Goal: Task Accomplishment & Management: Complete application form

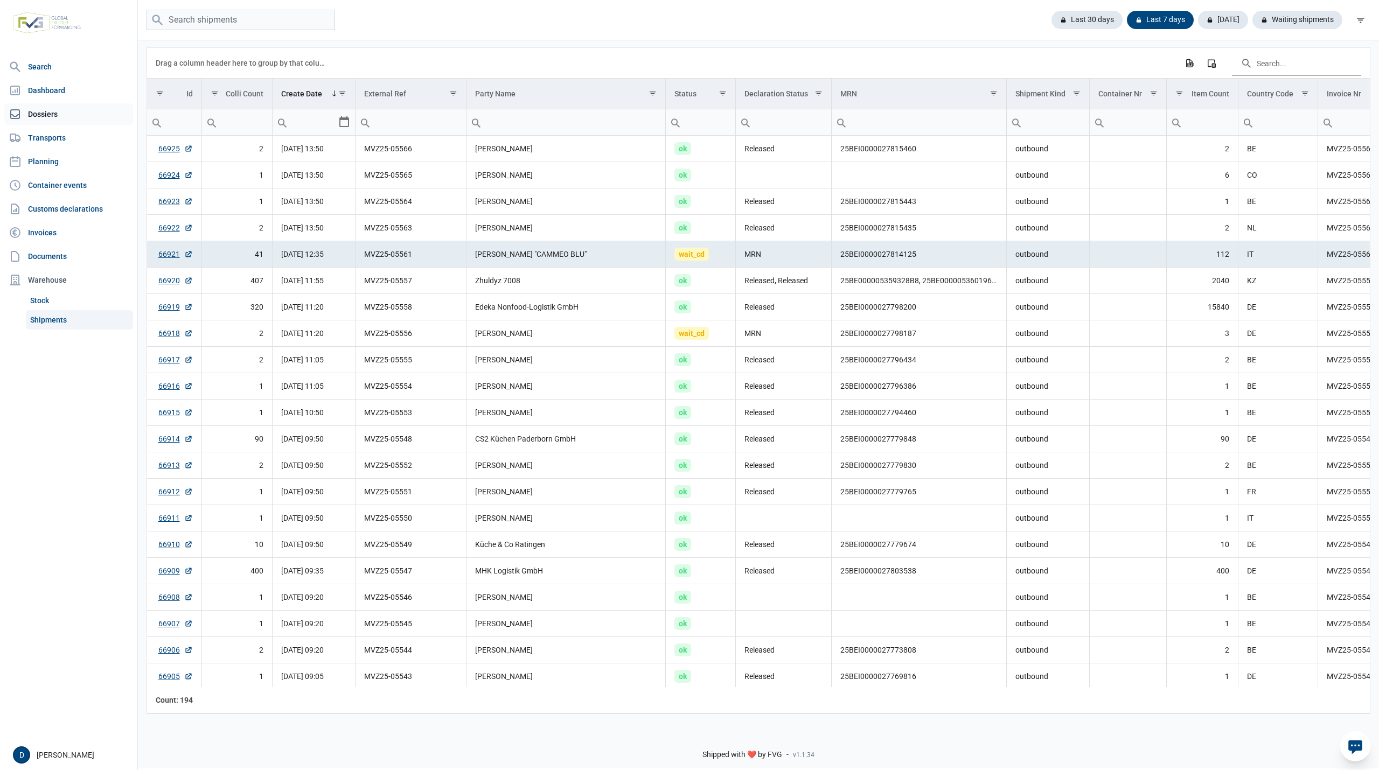
click at [29, 114] on link "Dossiers" at bounding box center [68, 114] width 129 height 22
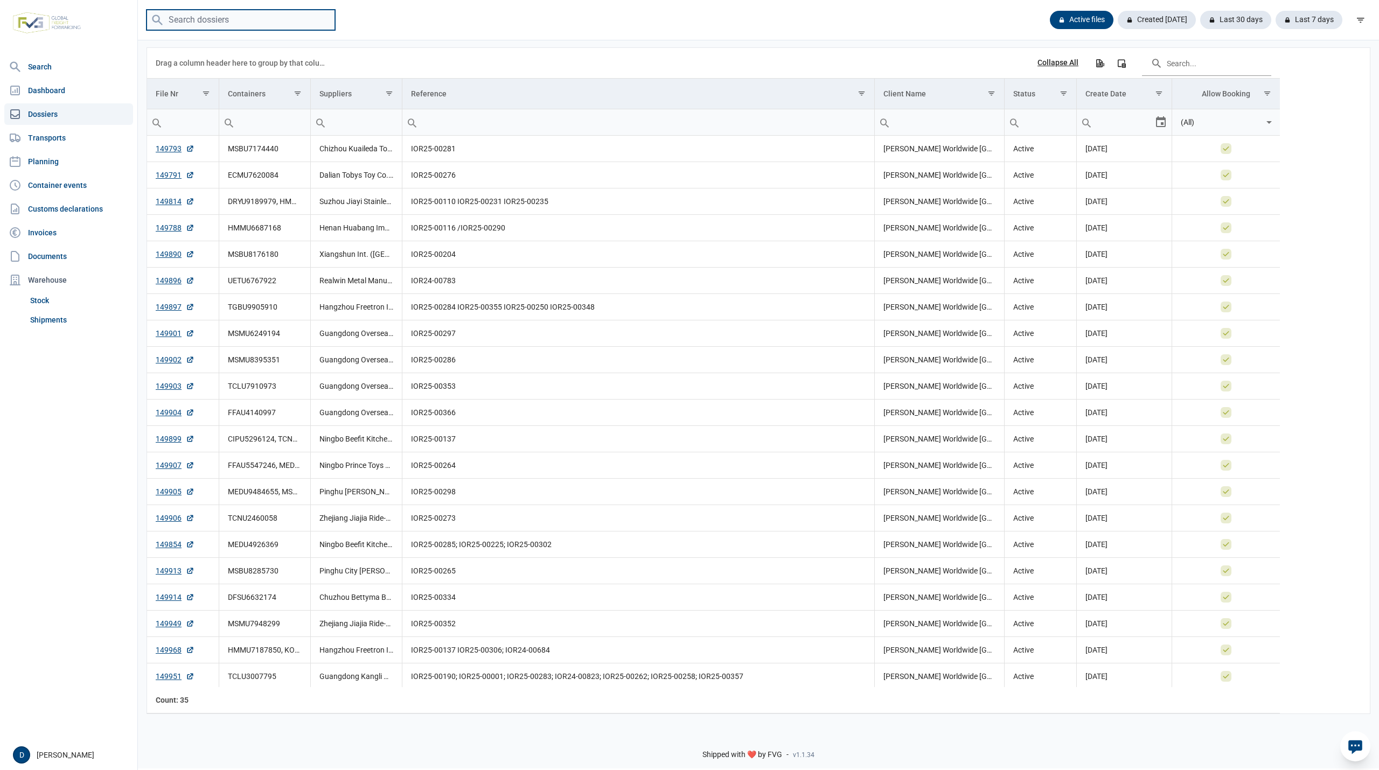
click at [231, 24] on input "search" at bounding box center [241, 20] width 189 height 21
paste input "TLLU7597682"
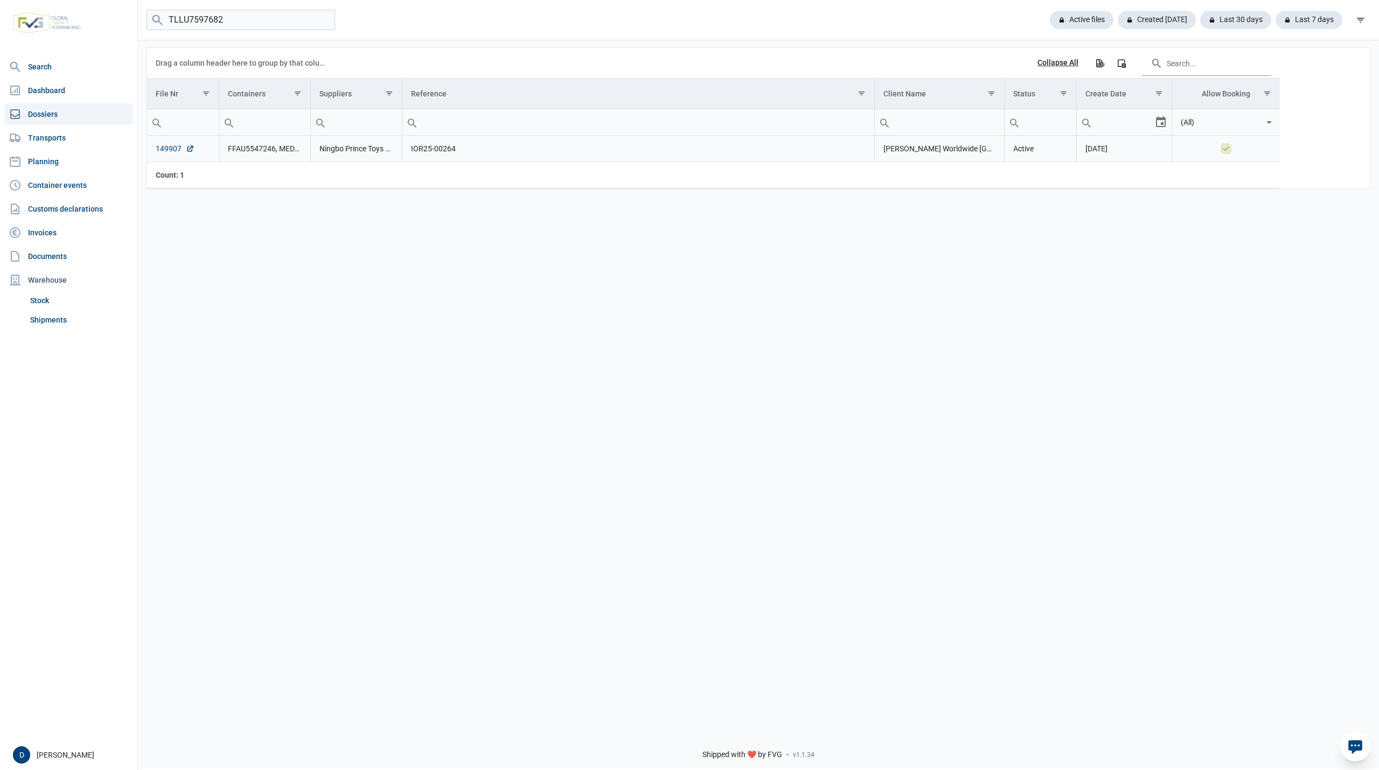
click at [166, 149] on link "149907" at bounding box center [175, 148] width 39 height 11
drag, startPoint x: 235, startPoint y: 20, endPoint x: 93, endPoint y: 34, distance: 142.4
click at [93, 34] on div "Search Dashboard Dossiers Transports Planning Container events Customs declarat…" at bounding box center [689, 383] width 1379 height 770
paste input "MSMU8395351"
click at [171, 147] on link "149902" at bounding box center [175, 148] width 39 height 11
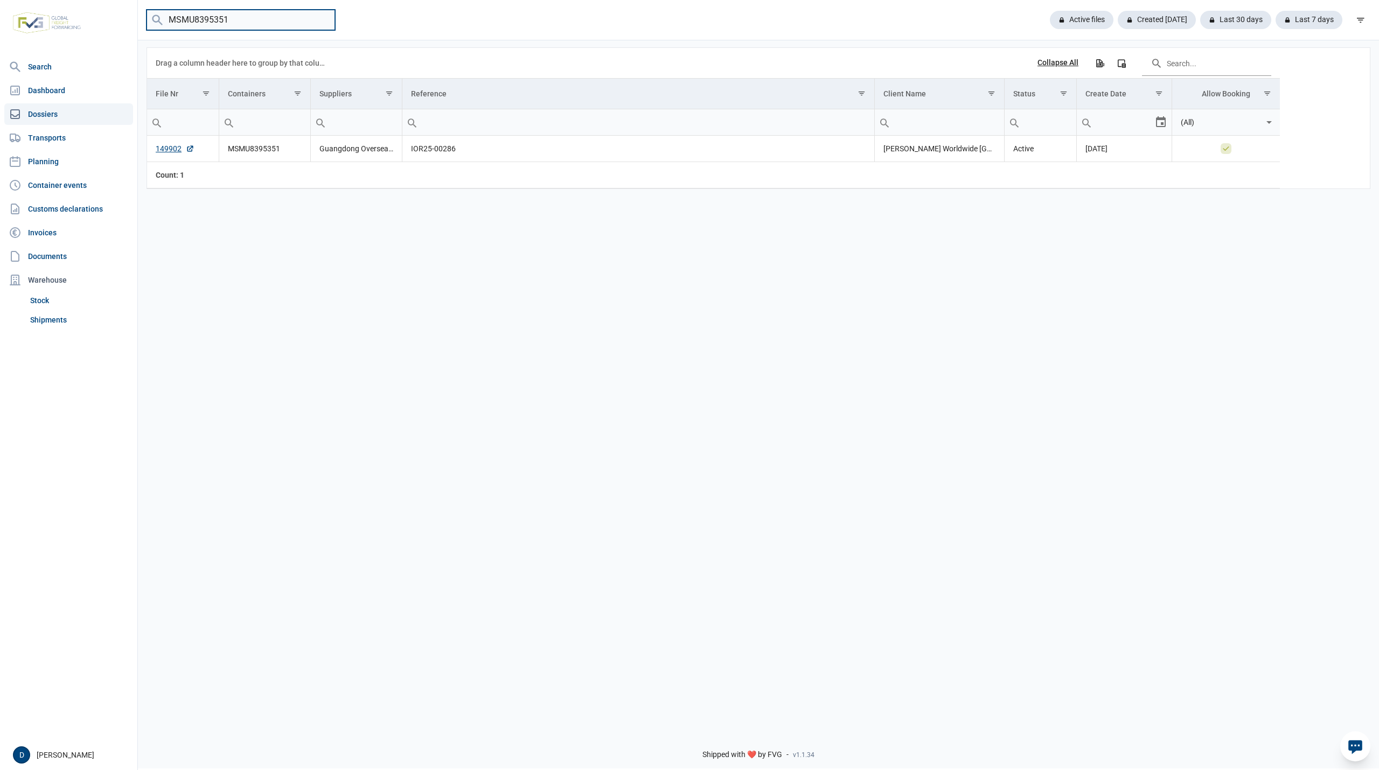
drag, startPoint x: 251, startPoint y: 19, endPoint x: 128, endPoint y: 26, distance: 123.0
click at [128, 26] on div "Search Dashboard Dossiers Transports Planning Container events Customs declarat…" at bounding box center [689, 383] width 1379 height 770
paste input "ECMU7620084"
type input "ECMU7620084"
click at [166, 149] on link "149791" at bounding box center [175, 148] width 39 height 11
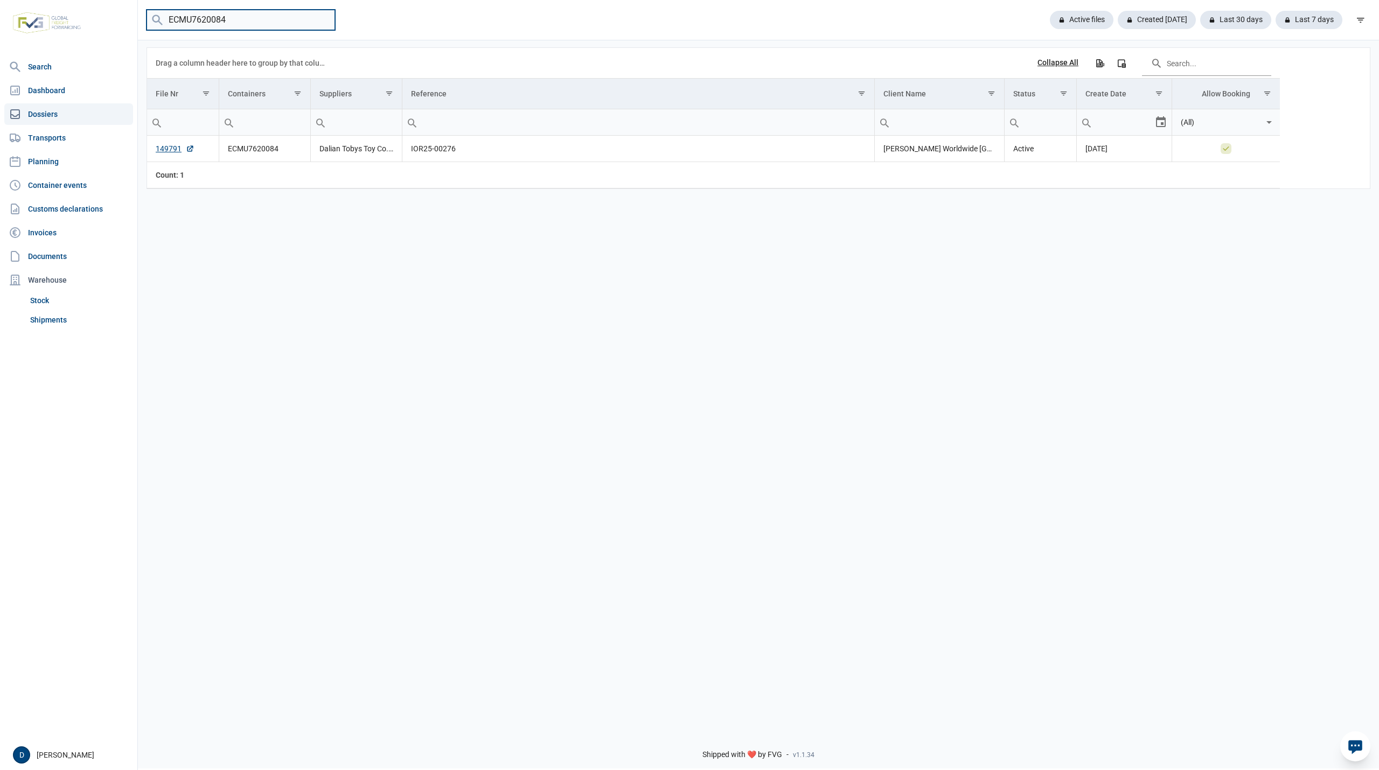
drag, startPoint x: 244, startPoint y: 20, endPoint x: 123, endPoint y: 34, distance: 121.5
click at [123, 34] on div "Search Dashboard Dossiers Transports Planning Container events Customs declarat…" at bounding box center [689, 383] width 1379 height 770
paste input "HMMU6056692"
click at [166, 151] on link "149814" at bounding box center [175, 148] width 39 height 11
drag, startPoint x: 233, startPoint y: 20, endPoint x: 110, endPoint y: 33, distance: 124.1
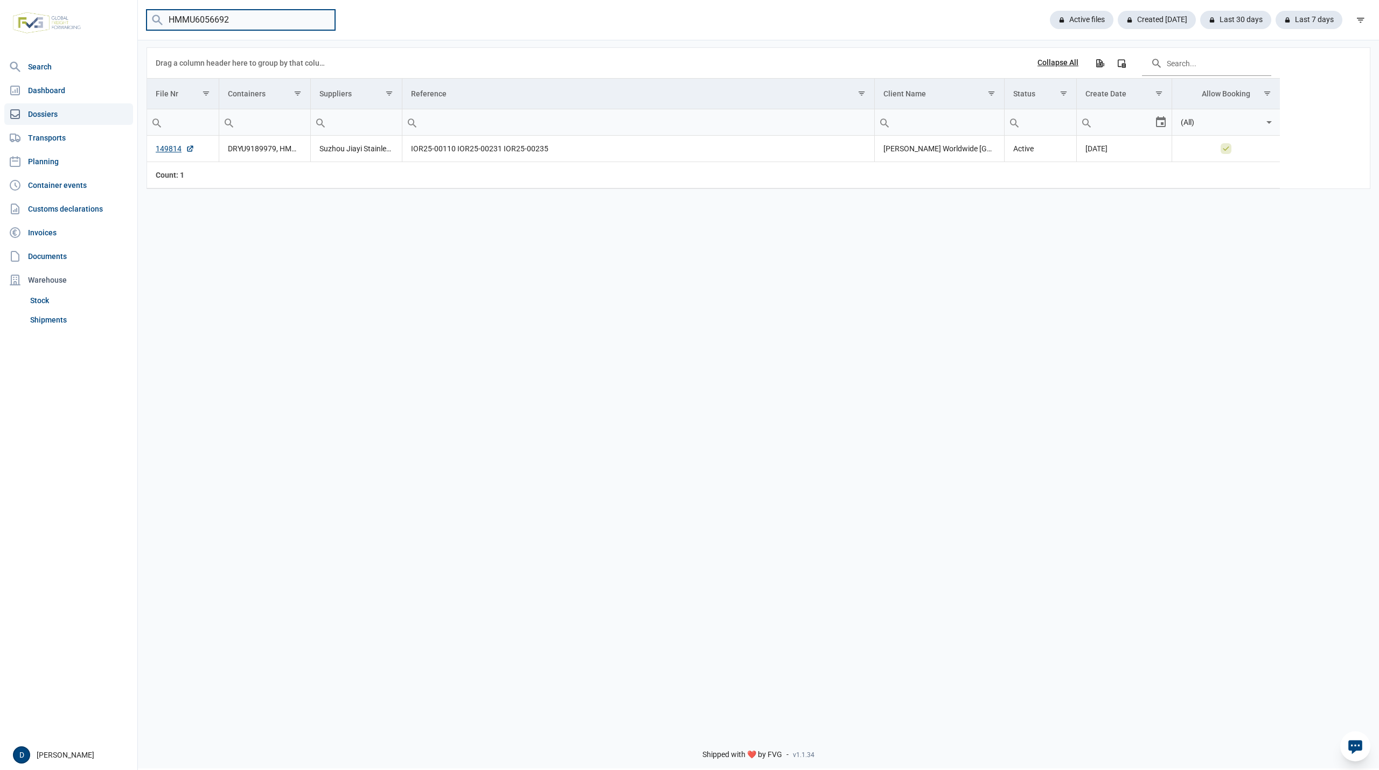
click at [110, 33] on div "Search Dashboard Dossiers Transports Planning Container events Customs declarat…" at bounding box center [689, 383] width 1379 height 770
paste input "MSBU7174440"
type input "MSBU7174440"
click at [161, 147] on link "149793" at bounding box center [175, 148] width 39 height 11
click at [50, 316] on link "Shipments" at bounding box center [79, 319] width 107 height 19
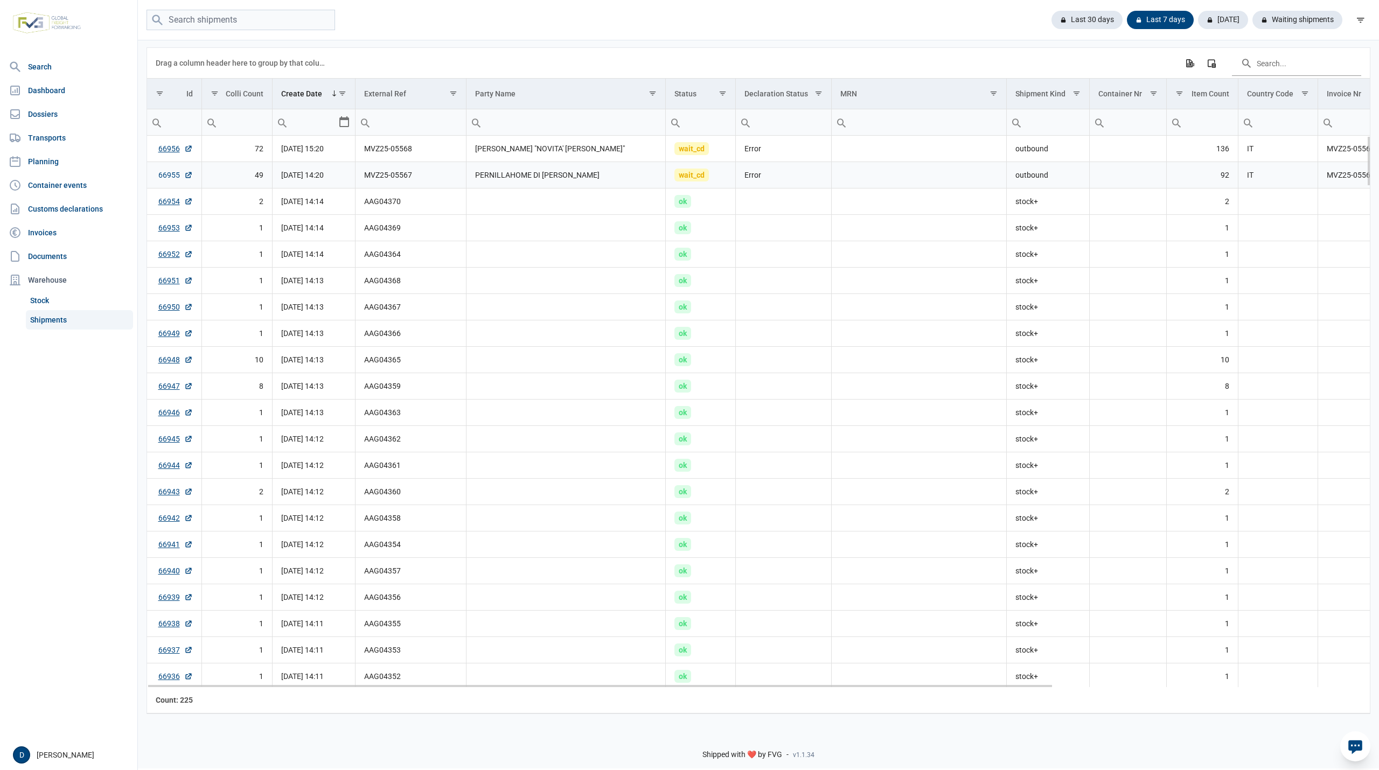
click at [173, 177] on link "66955" at bounding box center [175, 175] width 34 height 11
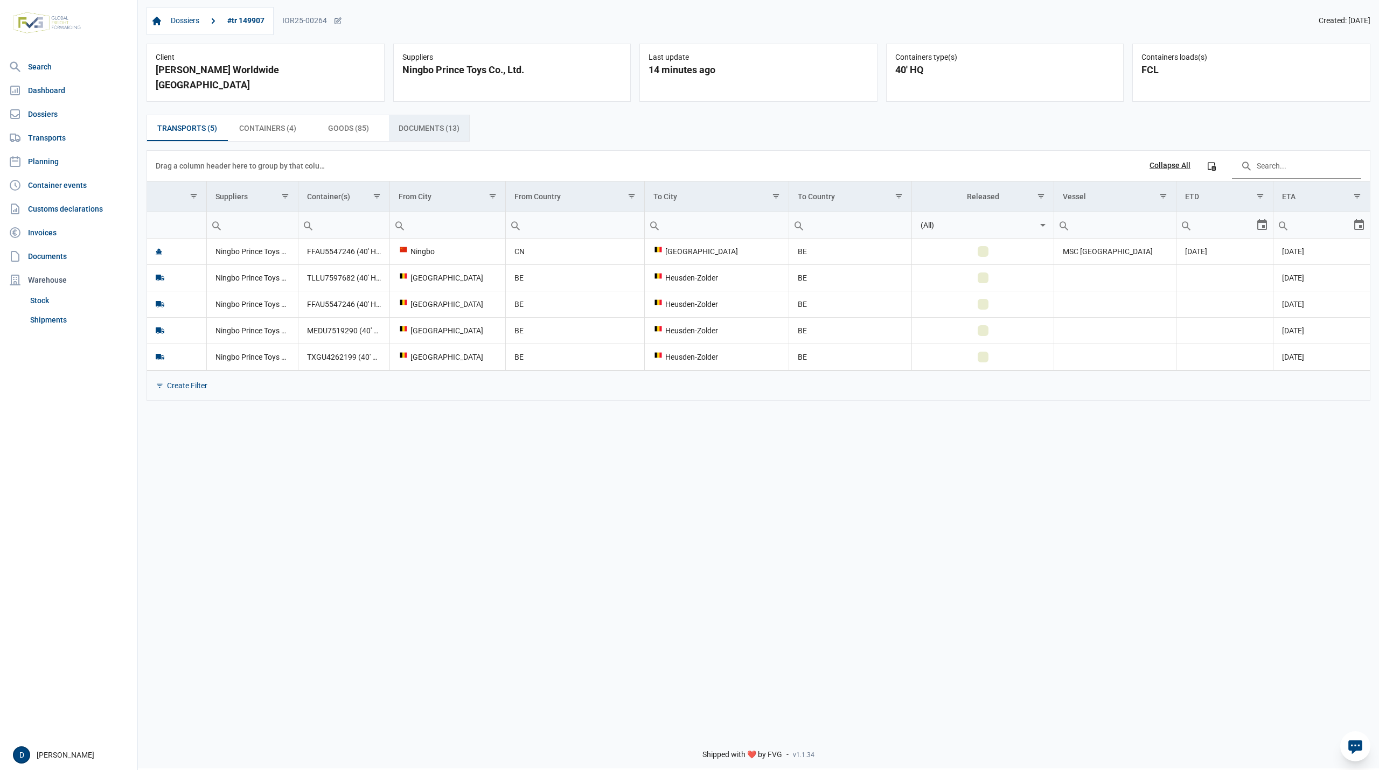
click at [432, 122] on span "Documents (13) Documents (13)" at bounding box center [429, 128] width 61 height 13
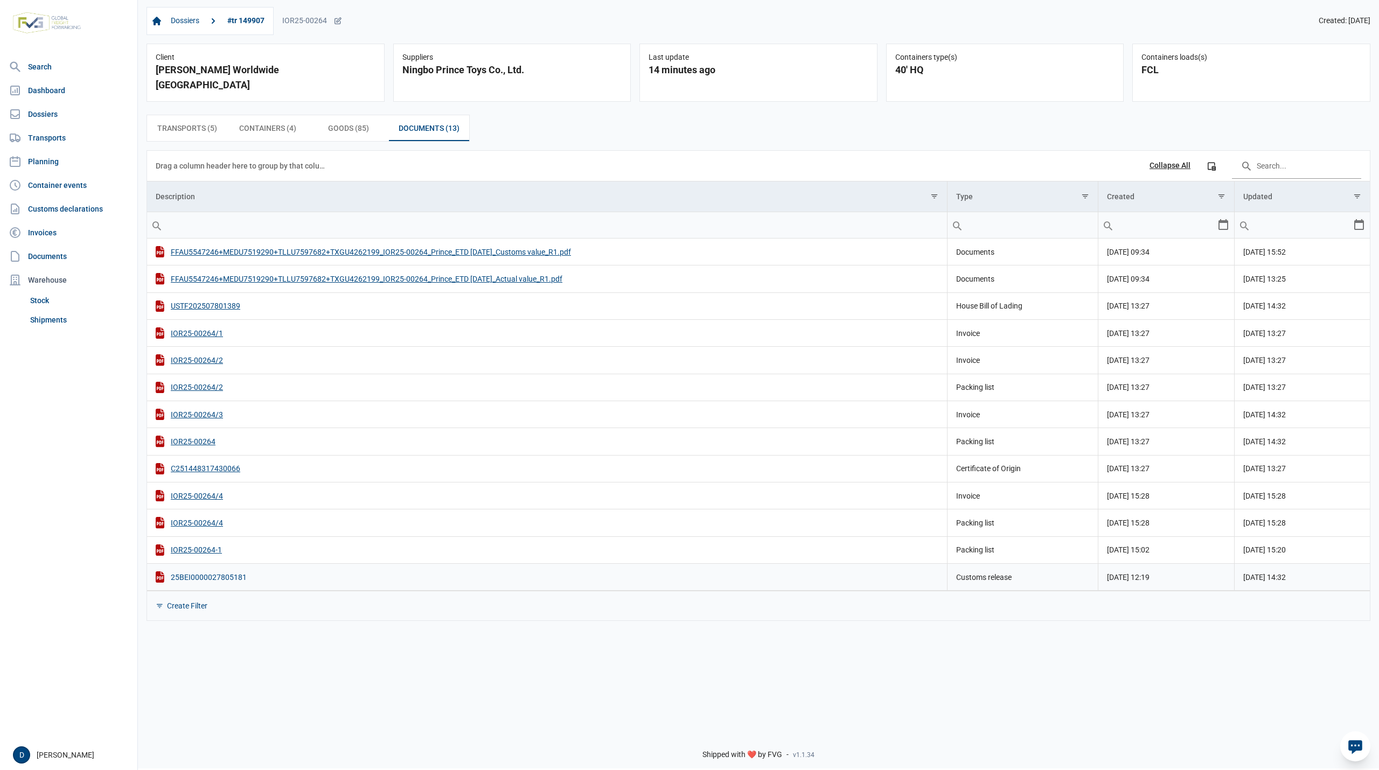
click at [220, 572] on div "25BEI0000027805181" at bounding box center [547, 577] width 783 height 11
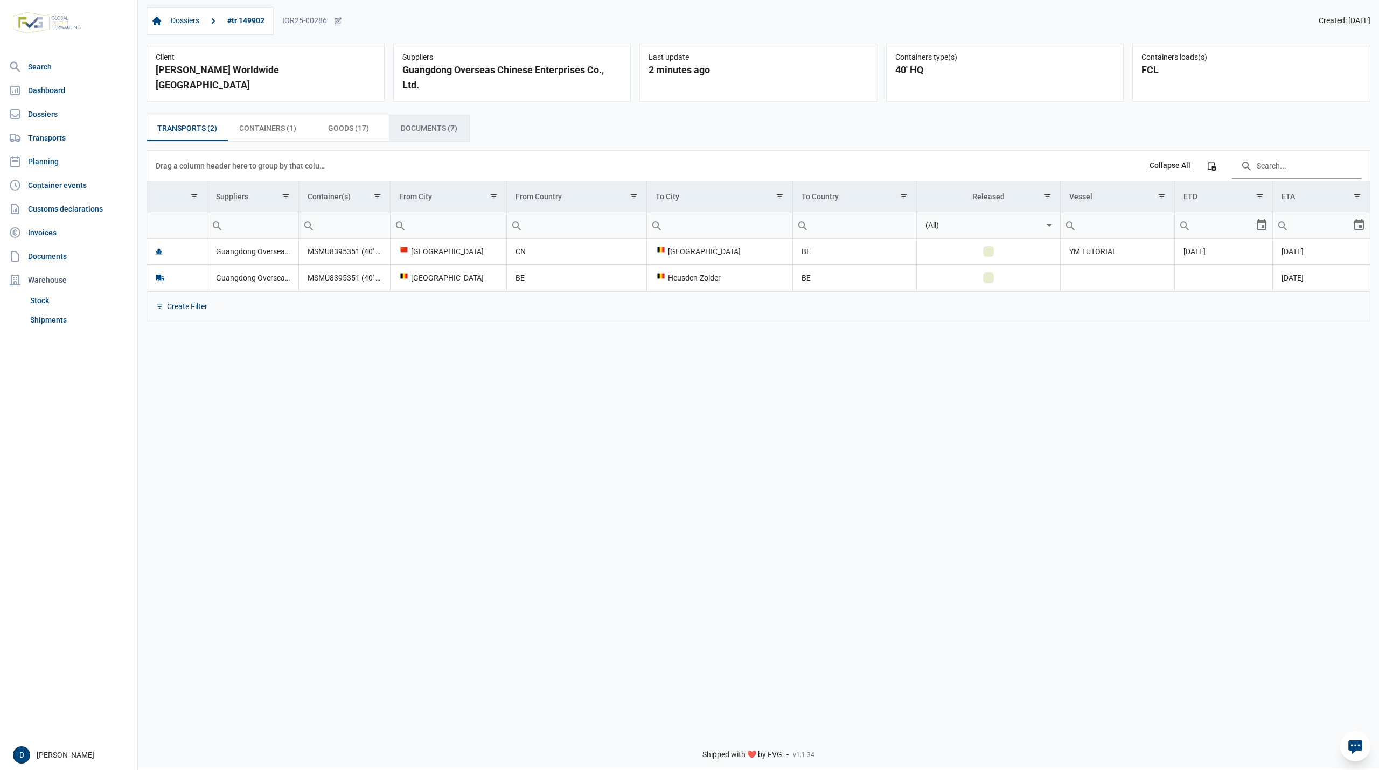
click at [428, 135] on span "Documents (7) Documents (7)" at bounding box center [429, 128] width 57 height 13
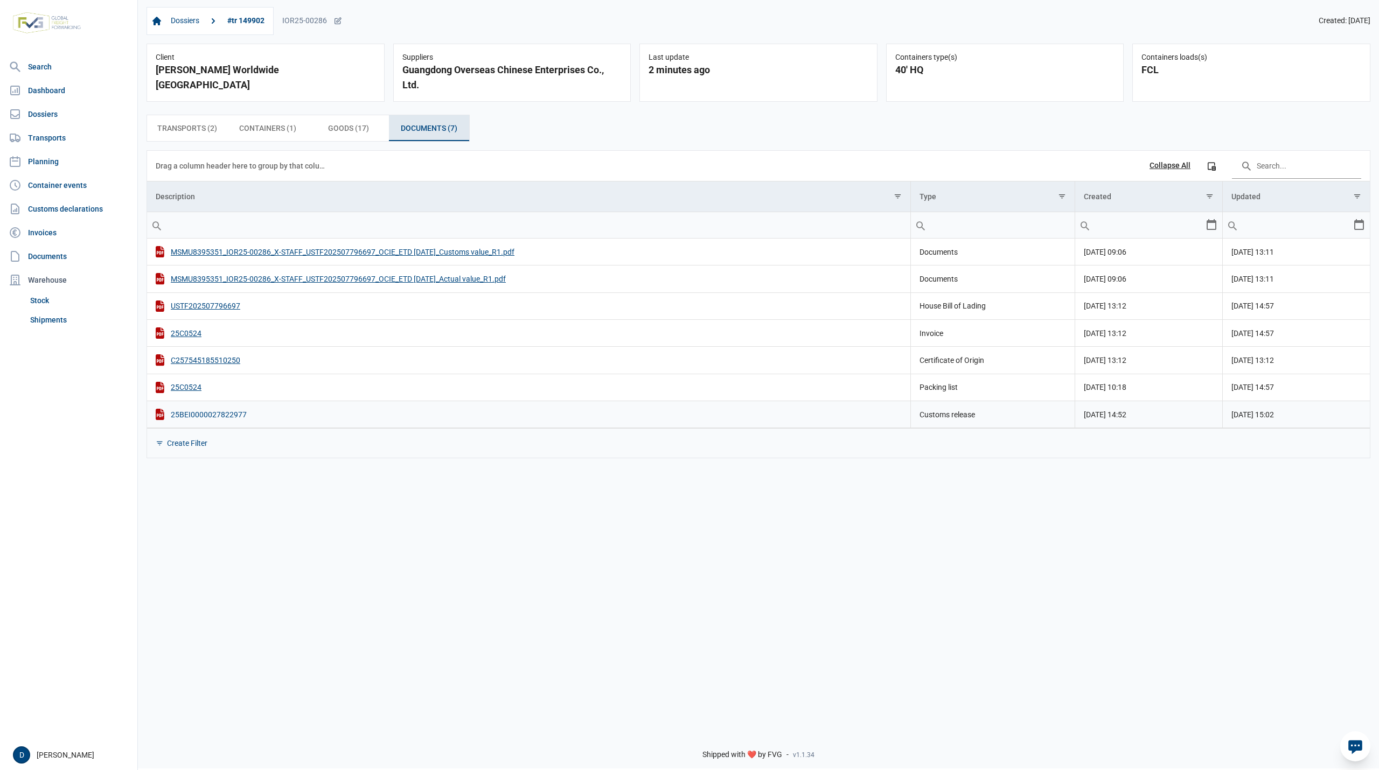
click at [226, 418] on div "25BEI0000027822977" at bounding box center [529, 414] width 746 height 11
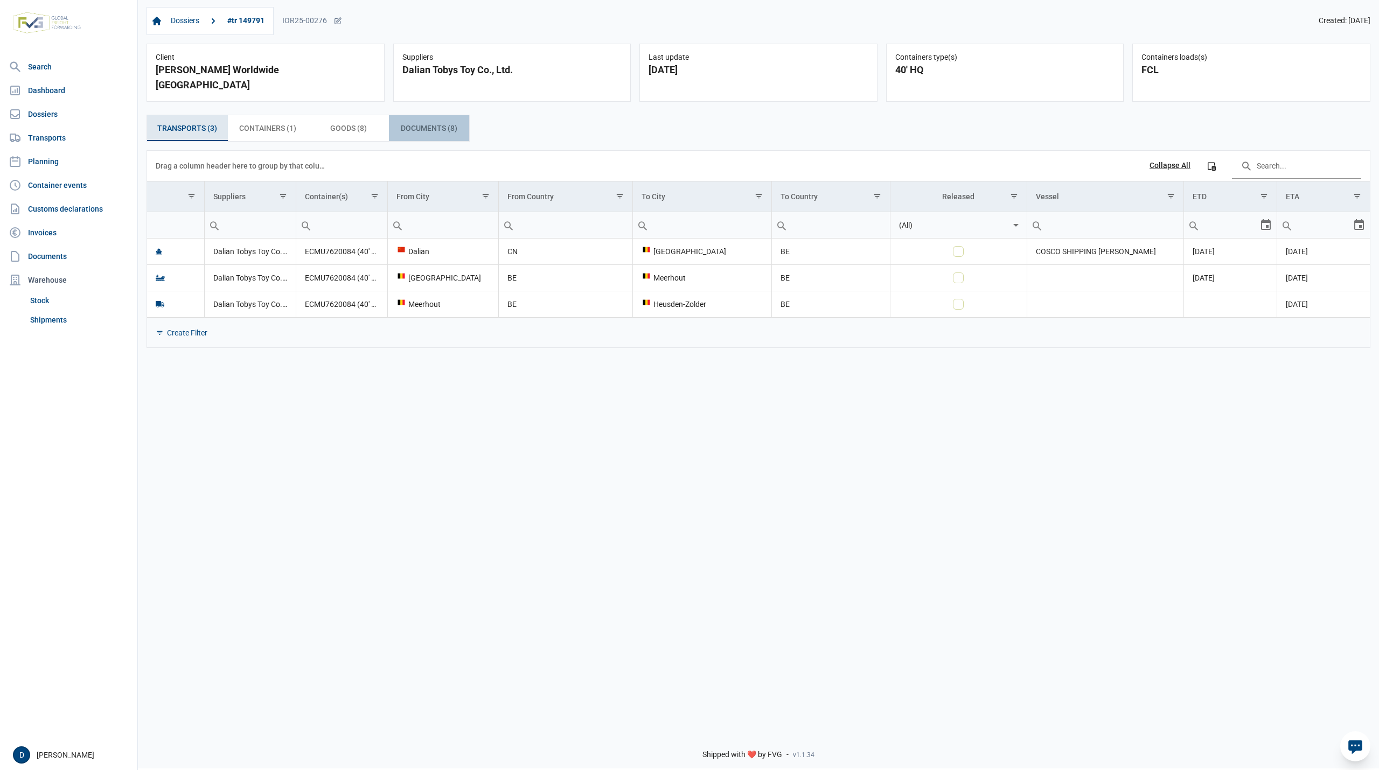
click at [435, 122] on span "Documents (8) Documents (8)" at bounding box center [429, 128] width 57 height 13
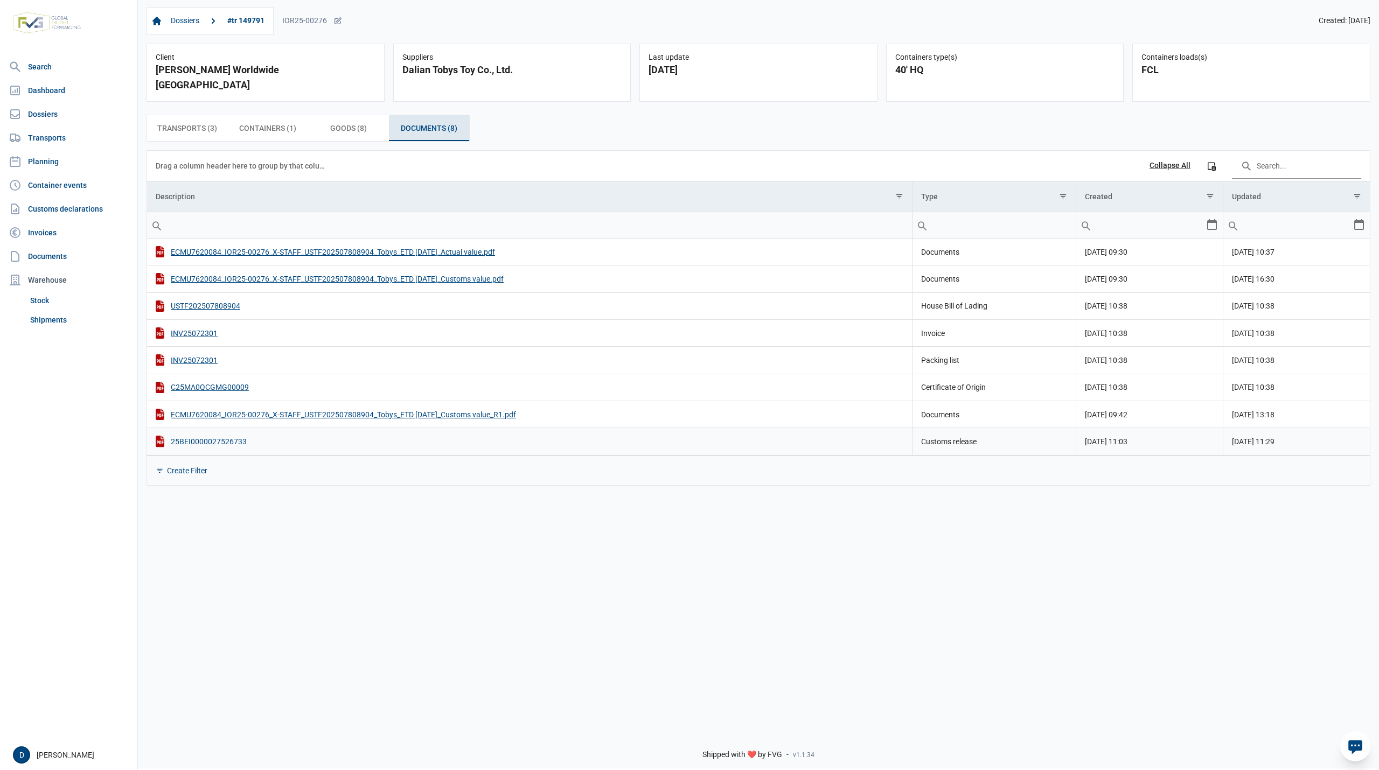
click at [213, 436] on div "25BEI0000027526733" at bounding box center [530, 441] width 748 height 11
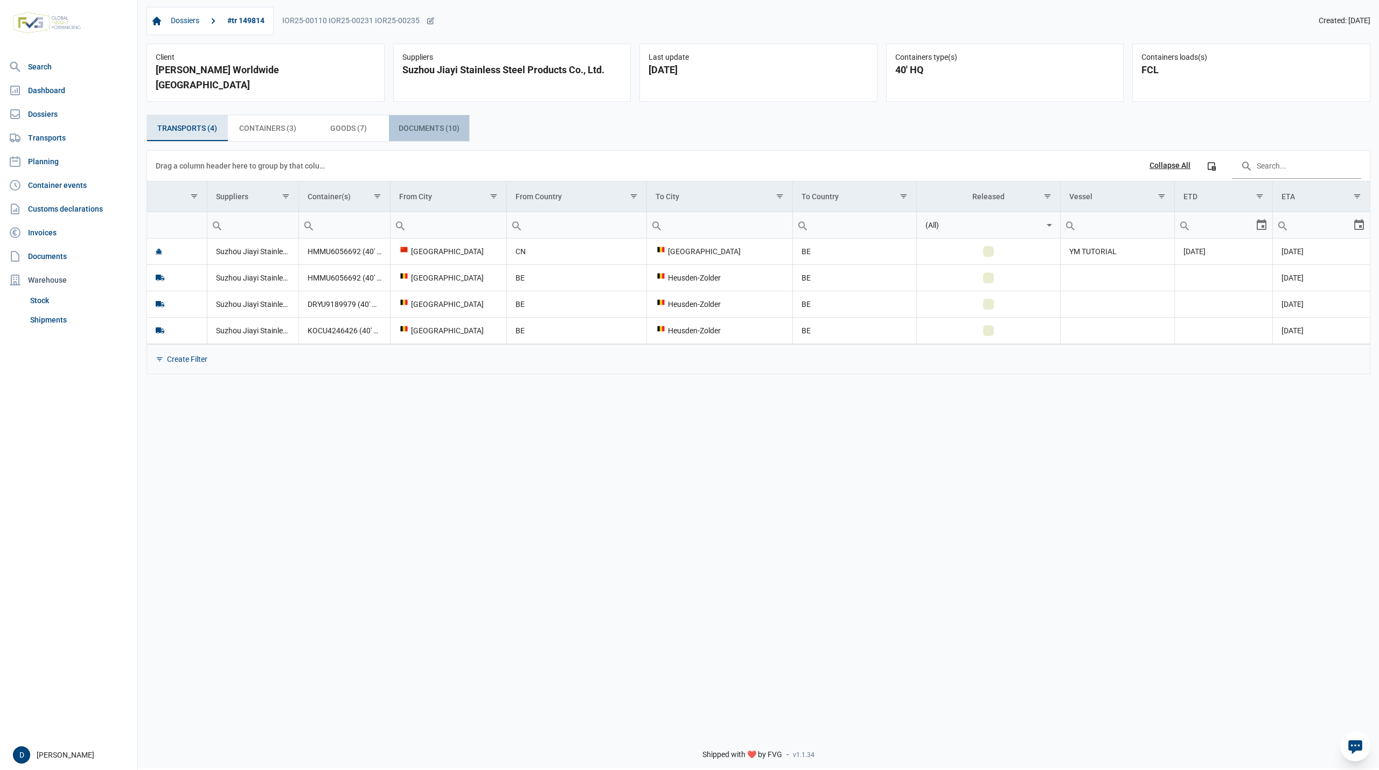
click at [419, 122] on span "Documents (10) Documents (10)" at bounding box center [429, 128] width 61 height 13
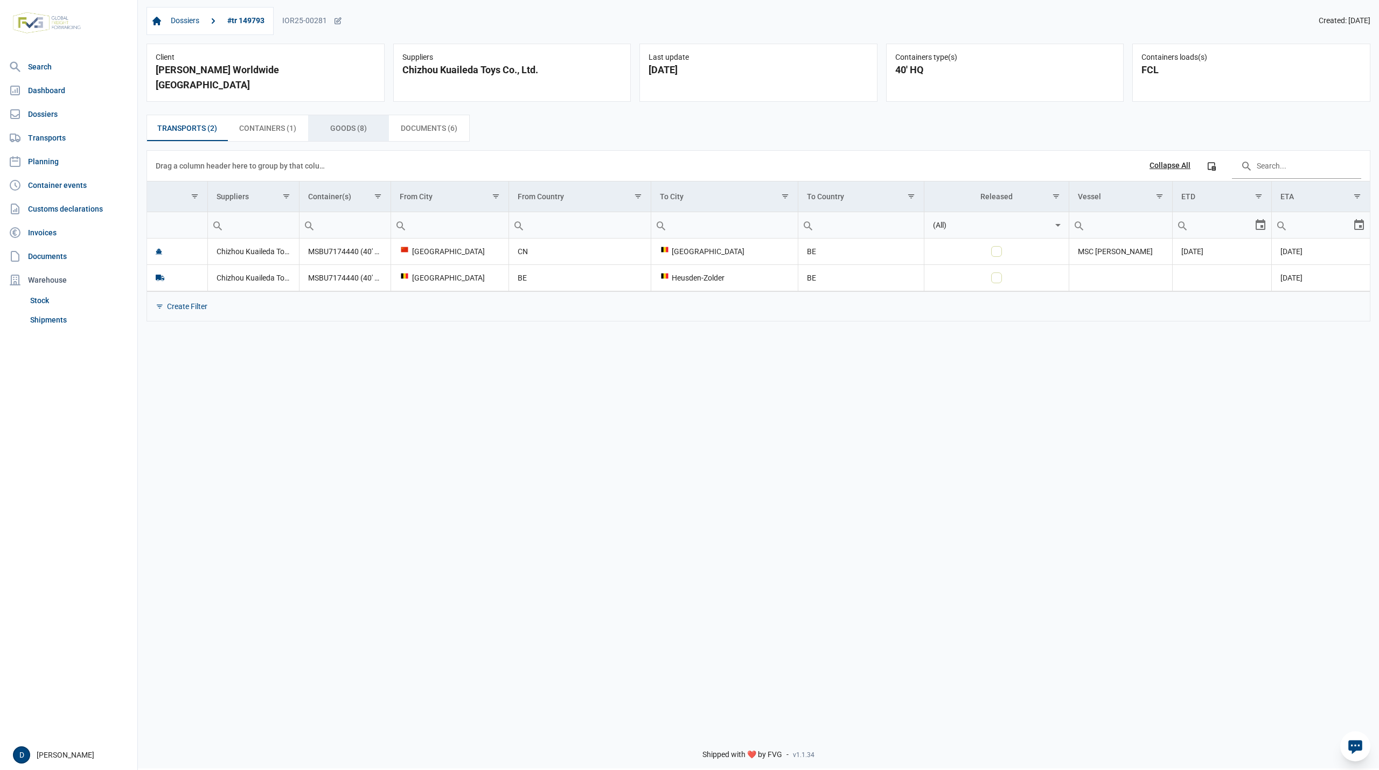
click at [346, 122] on span "Goods (8) Goods (8)" at bounding box center [348, 128] width 37 height 13
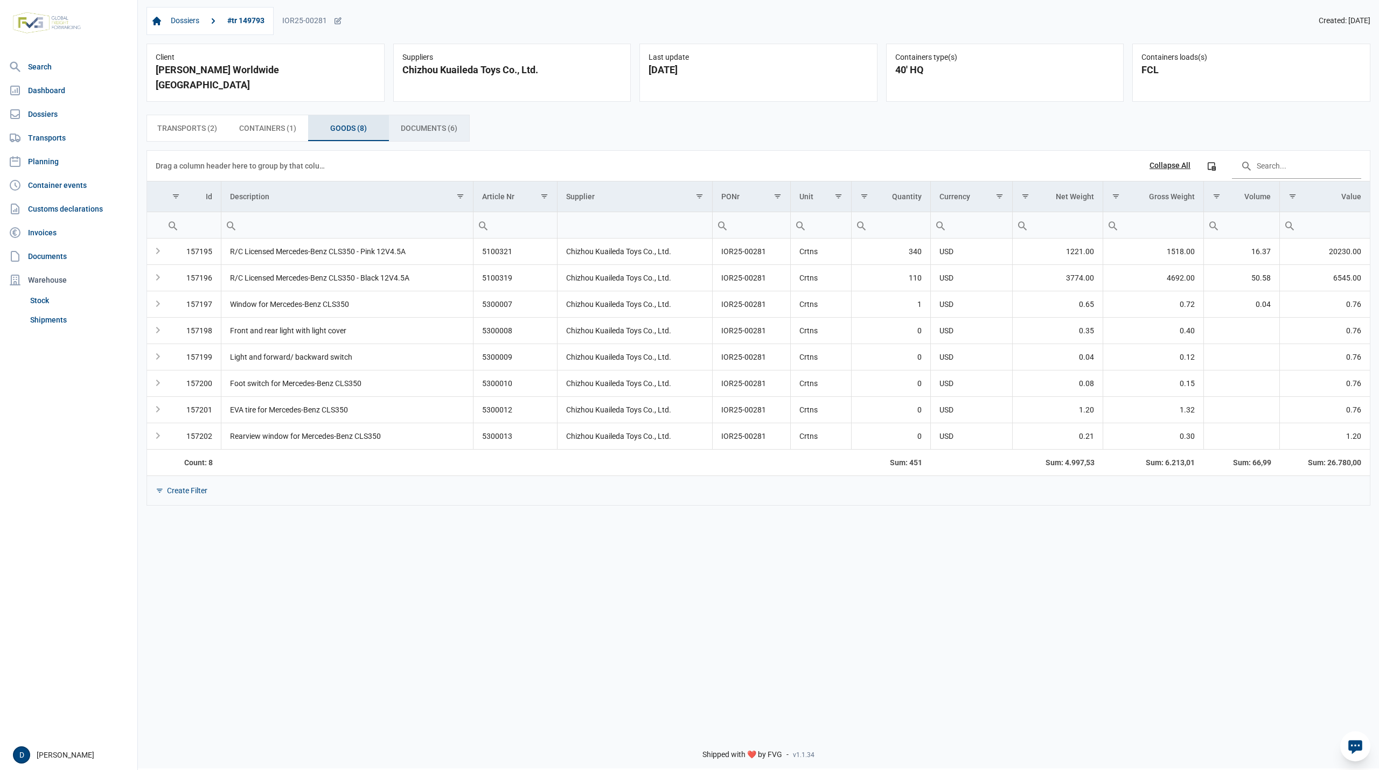
click at [419, 122] on span "Documents (6) Documents (6)" at bounding box center [429, 128] width 57 height 13
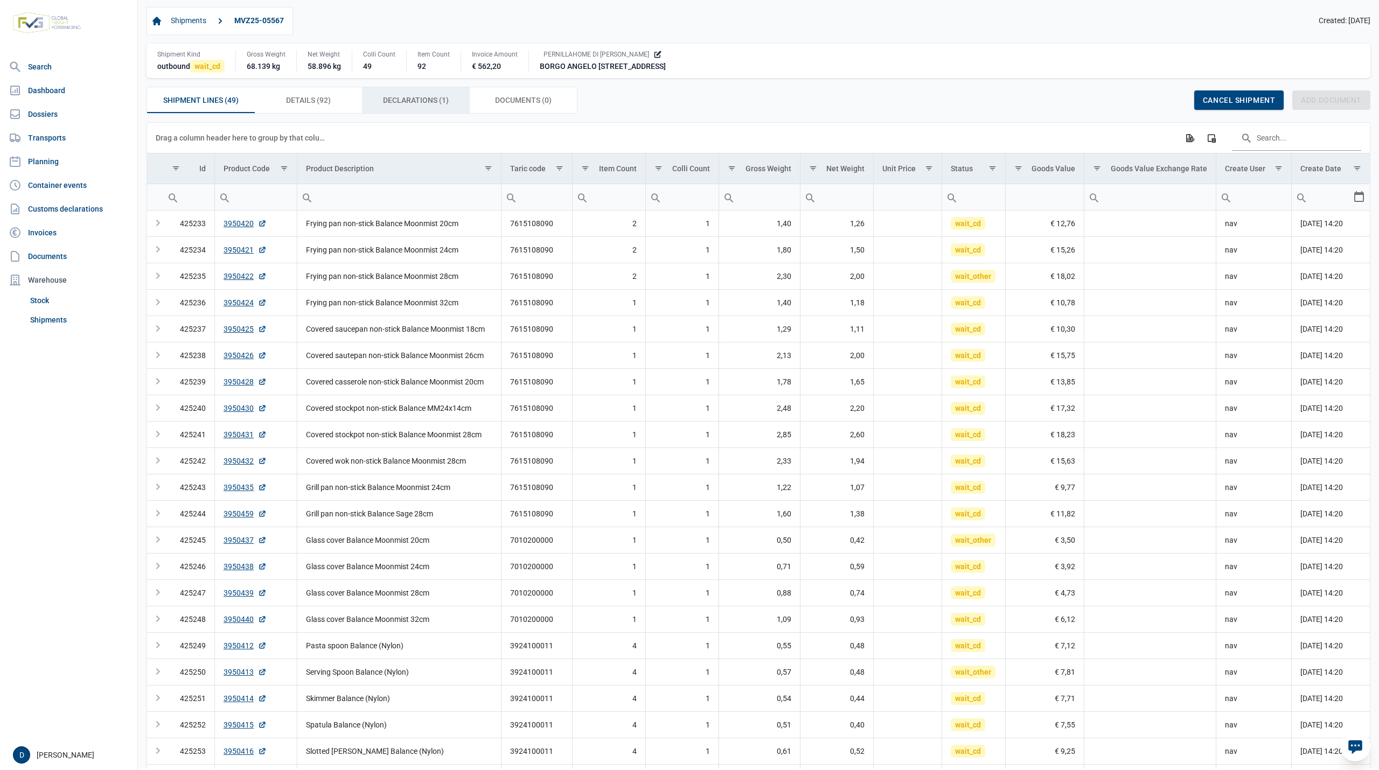
click at [429, 101] on span "Declarations (1) Declarations (1)" at bounding box center [416, 100] width 66 height 13
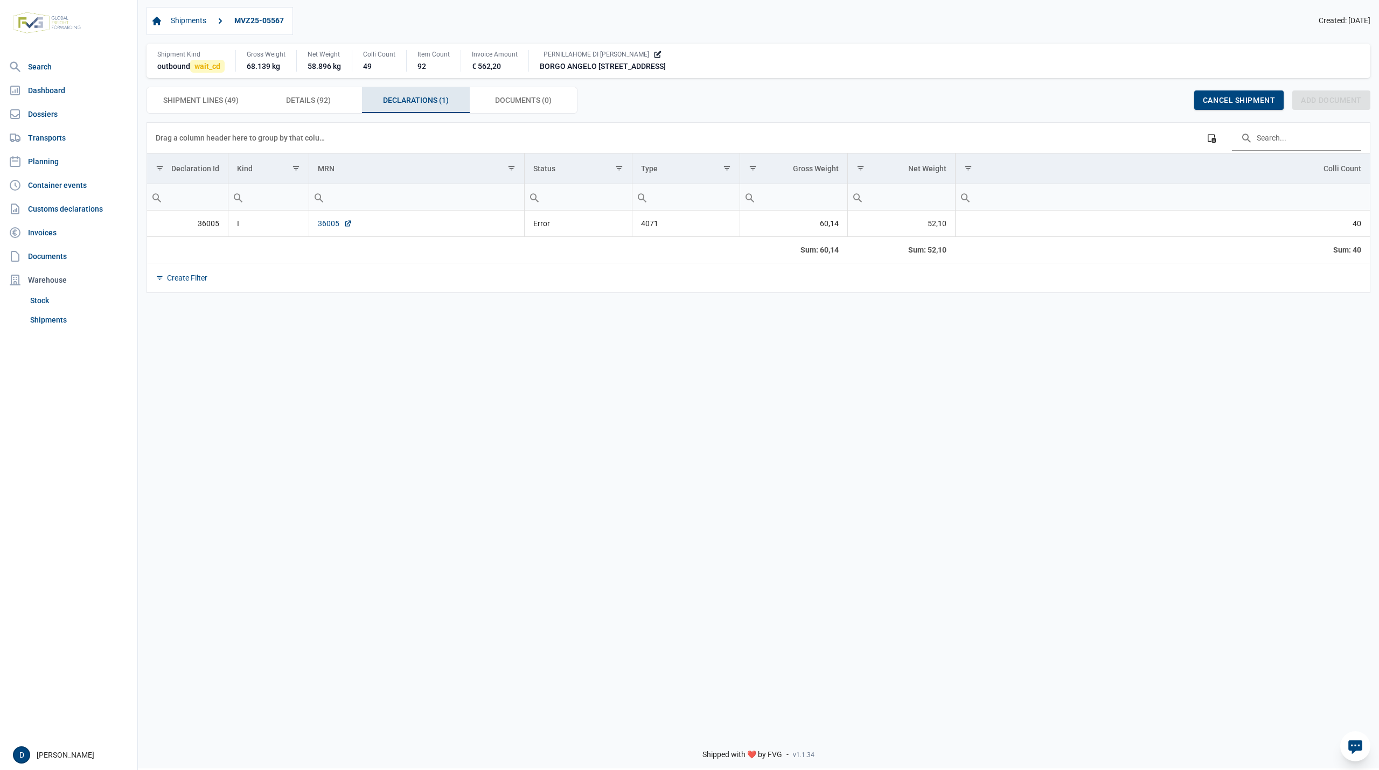
click at [324, 226] on link "36005" at bounding box center [335, 223] width 34 height 11
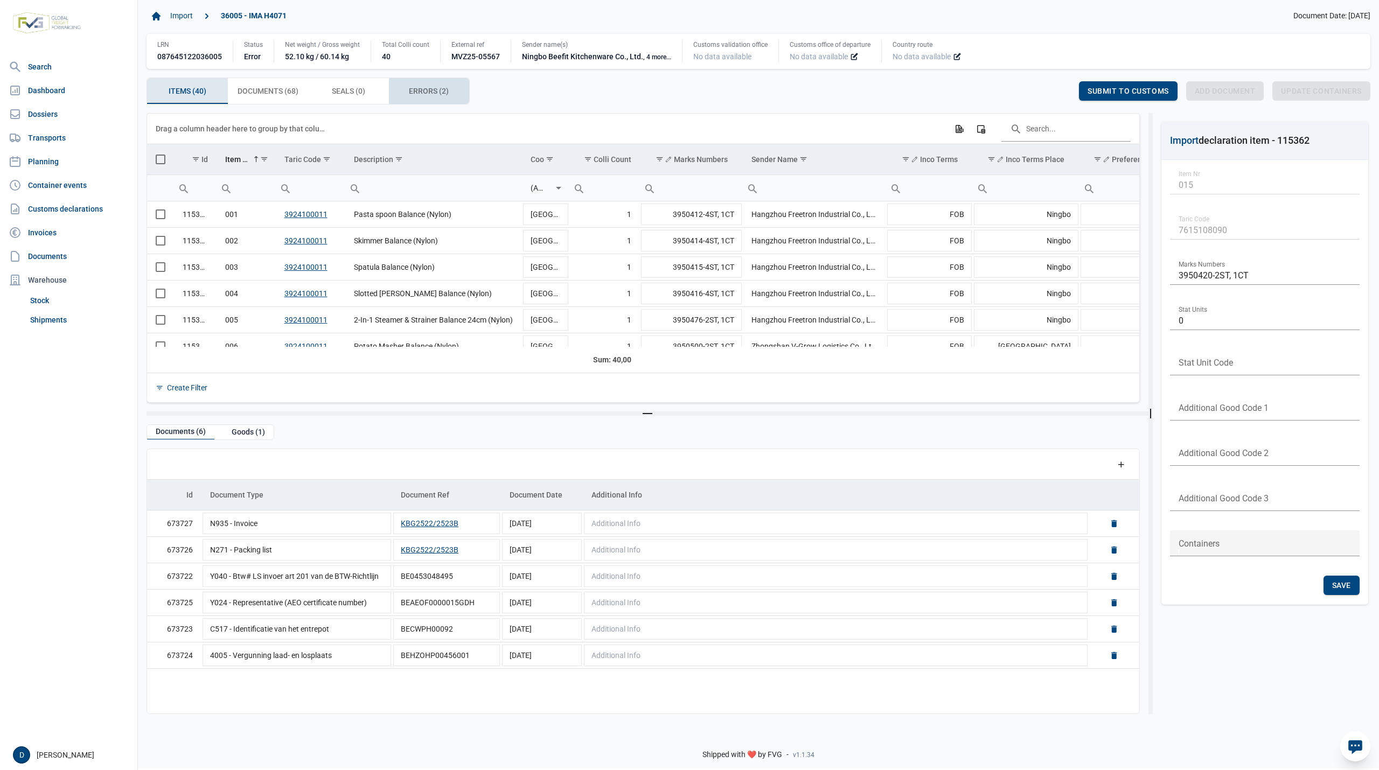
click at [431, 87] on span "Errors (2) Errors (2)" at bounding box center [429, 91] width 40 height 13
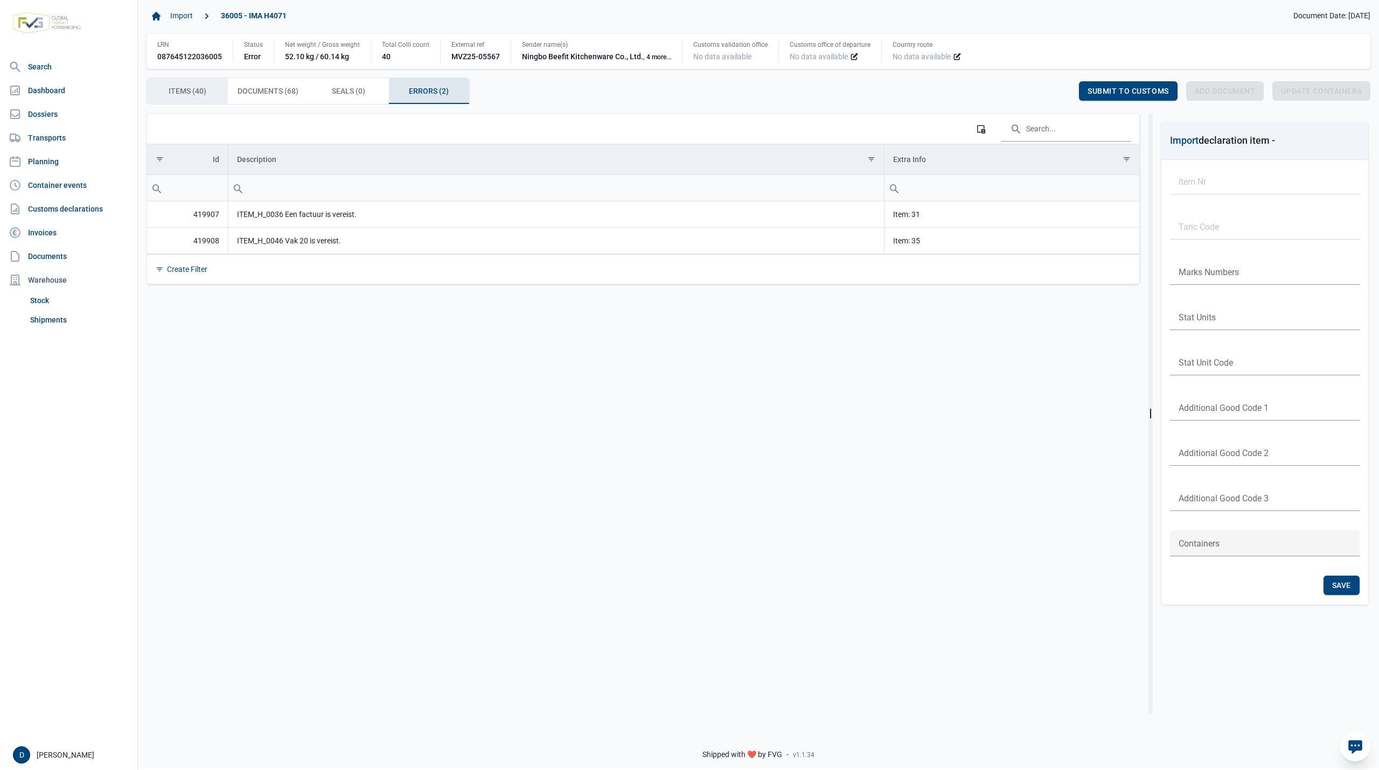
click at [205, 89] on span "Items (40) Items (40)" at bounding box center [188, 91] width 38 height 13
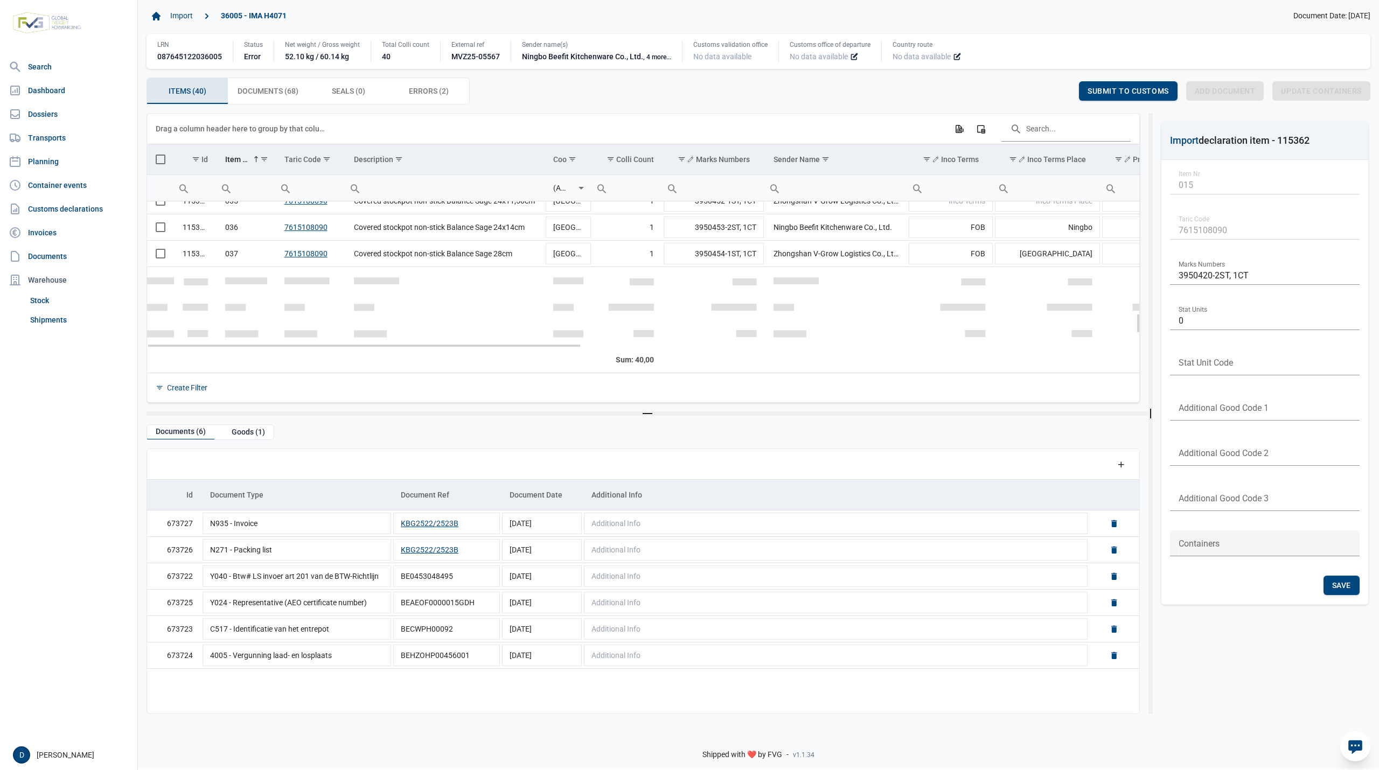
scroll to position [822, 0]
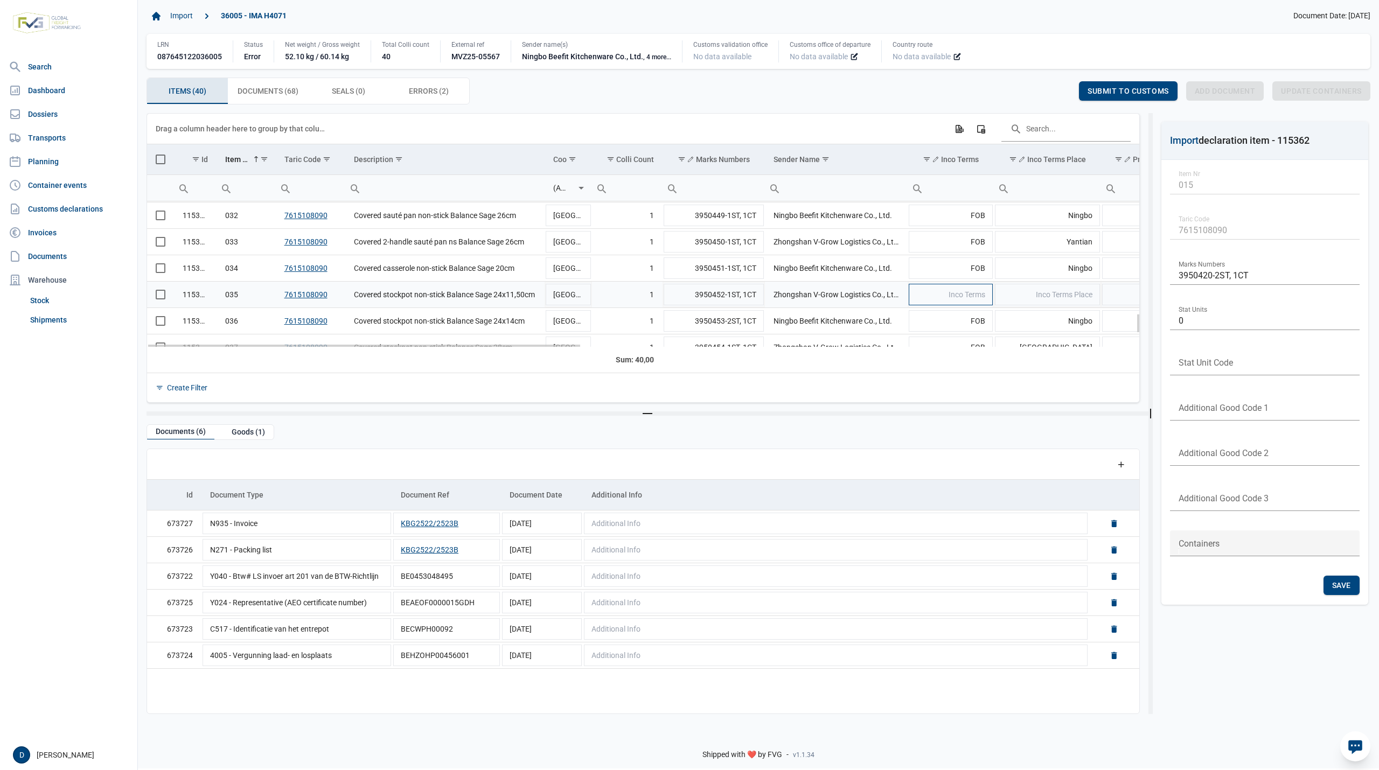
click at [942, 292] on td "Inco Terms" at bounding box center [951, 295] width 86 height 26
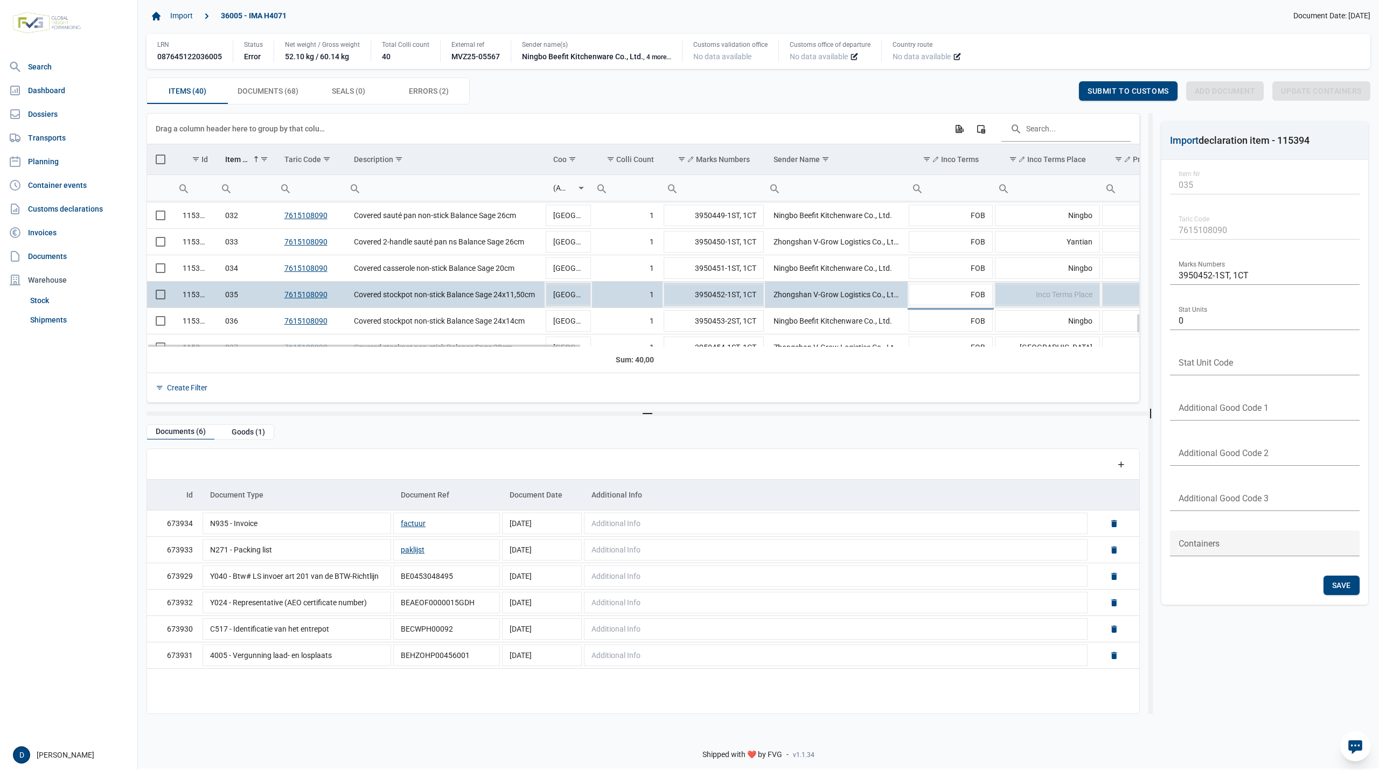
type input "FOB"
type input "Yantian"
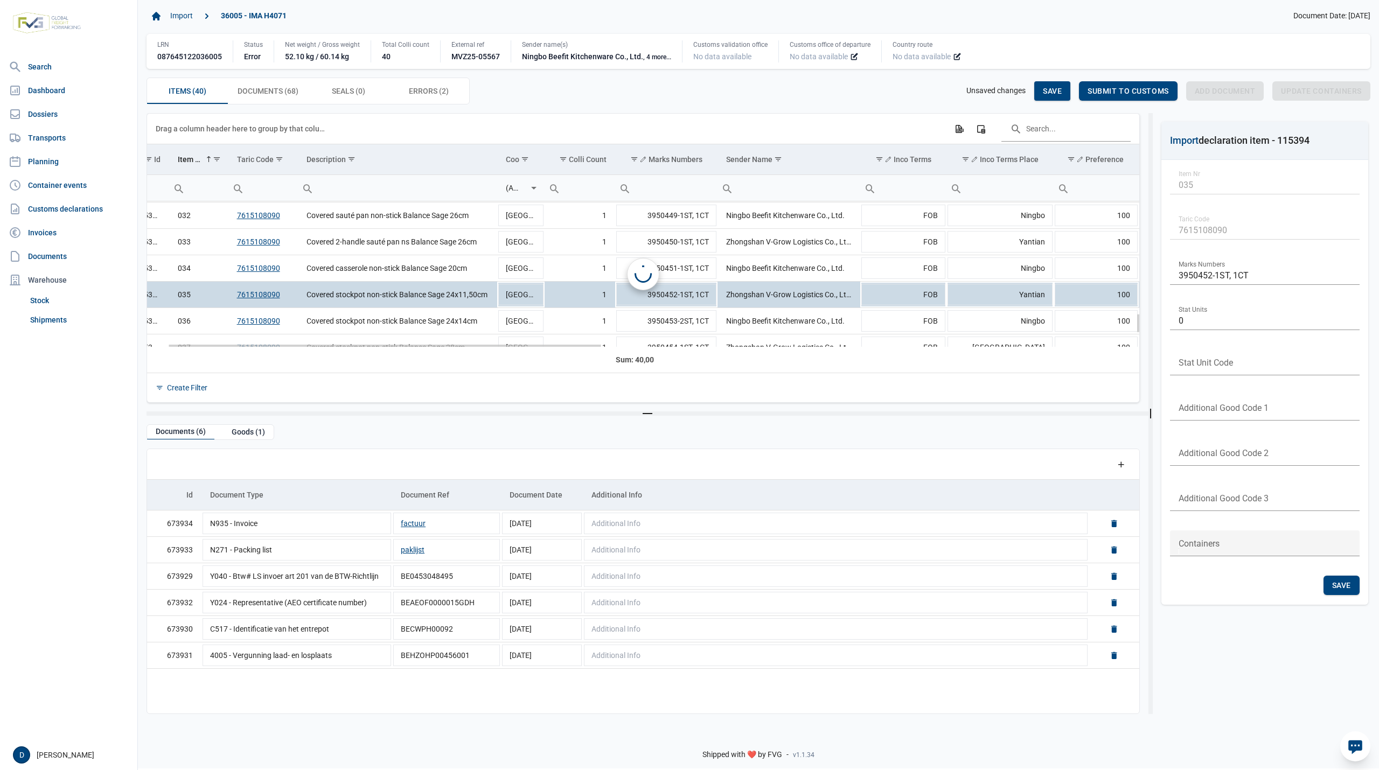
scroll to position [0, 47]
click at [1047, 91] on span "Save" at bounding box center [1052, 91] width 19 height 9
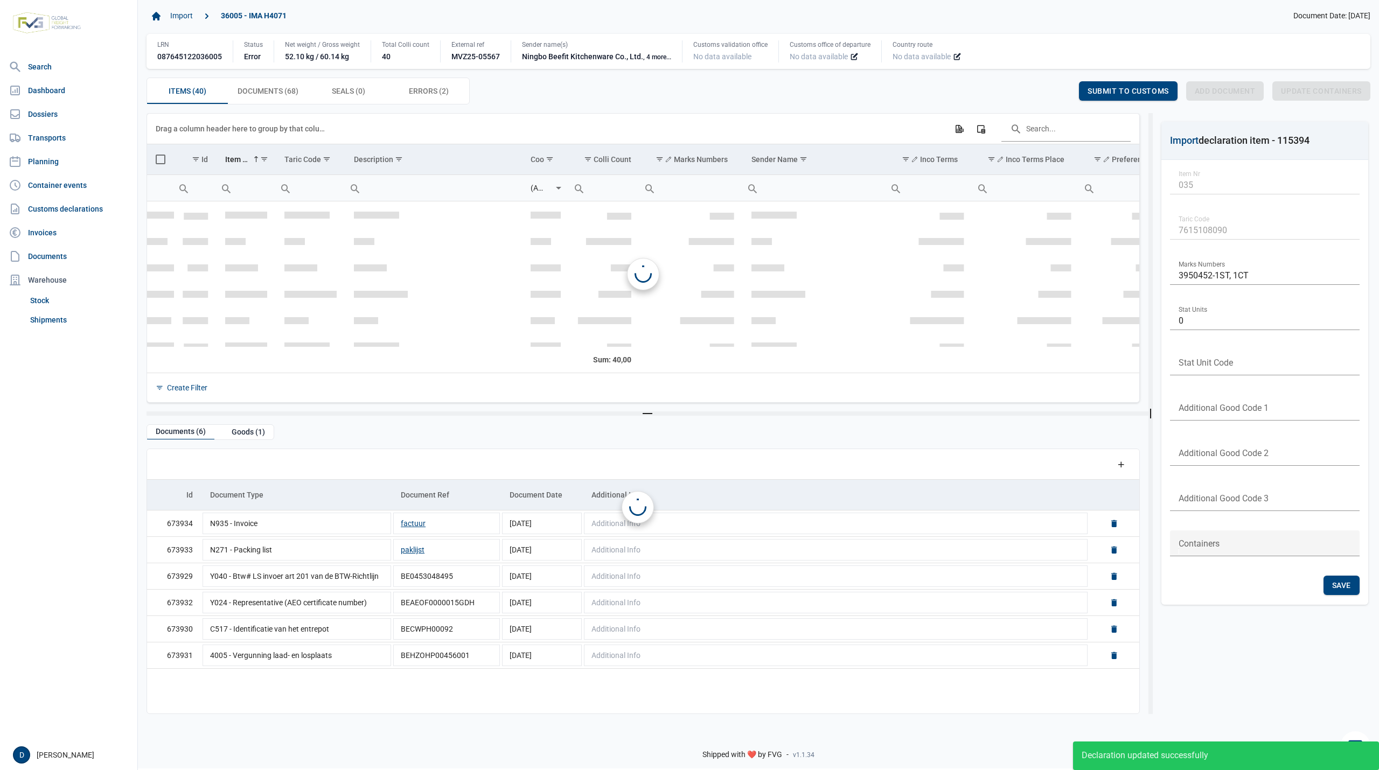
scroll to position [902, 0]
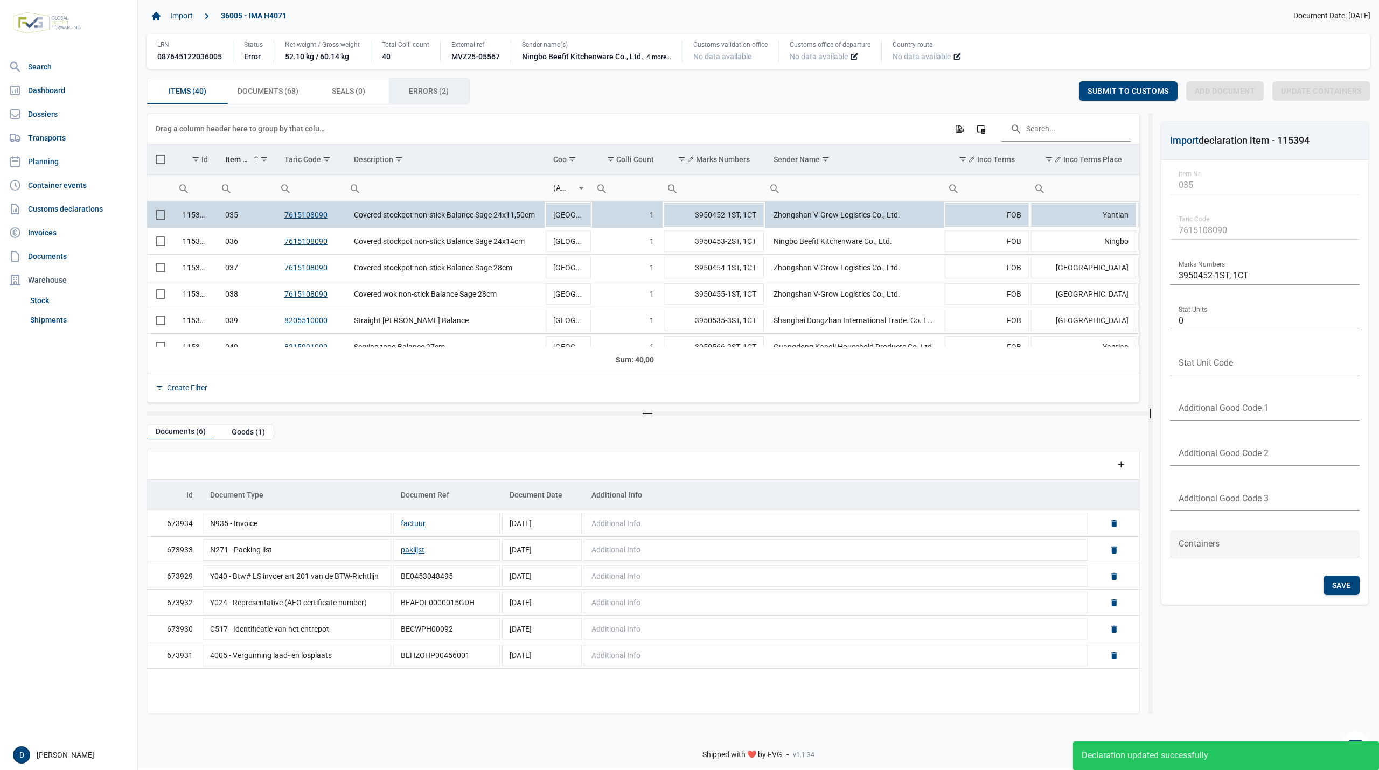
click at [423, 98] on span "Errors (2) Errors (2)" at bounding box center [429, 91] width 40 height 13
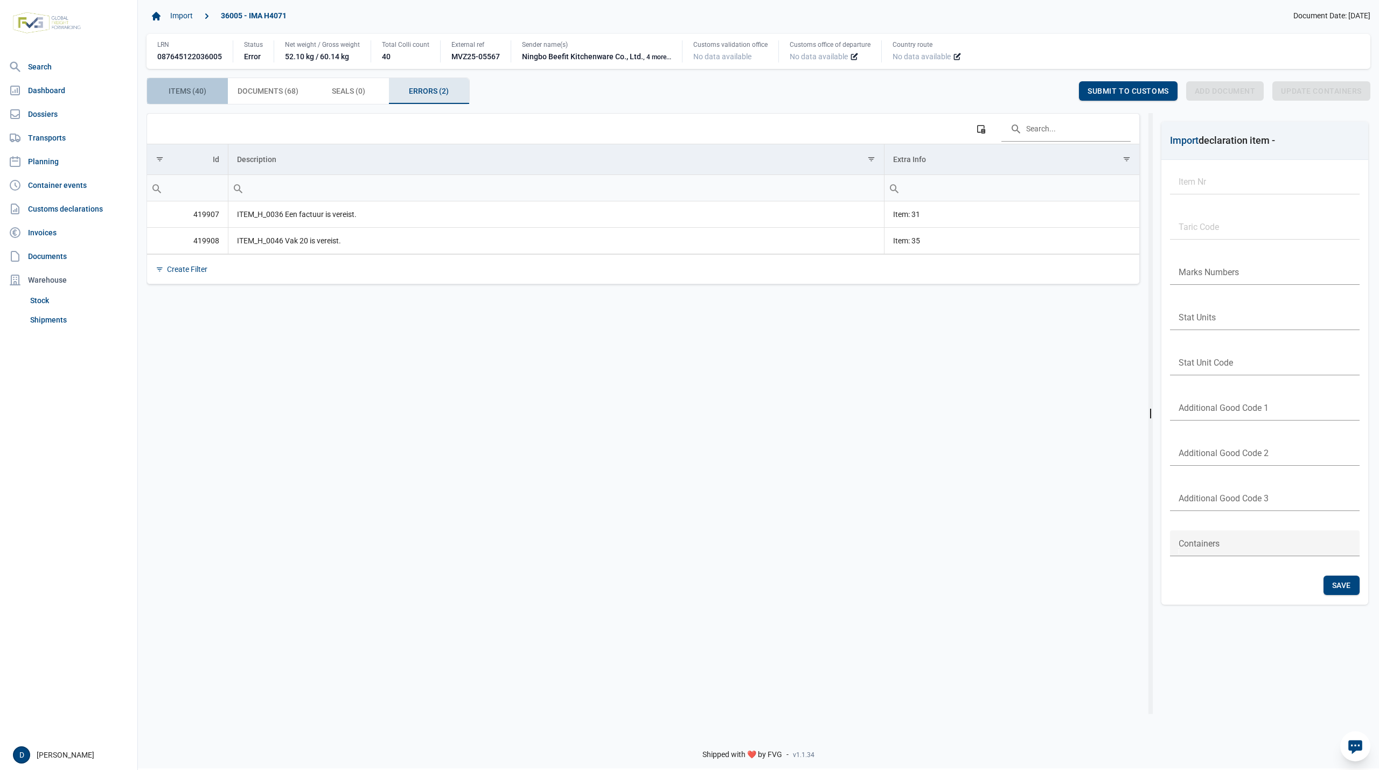
click at [195, 86] on span "Items (40) Items (40)" at bounding box center [188, 91] width 38 height 13
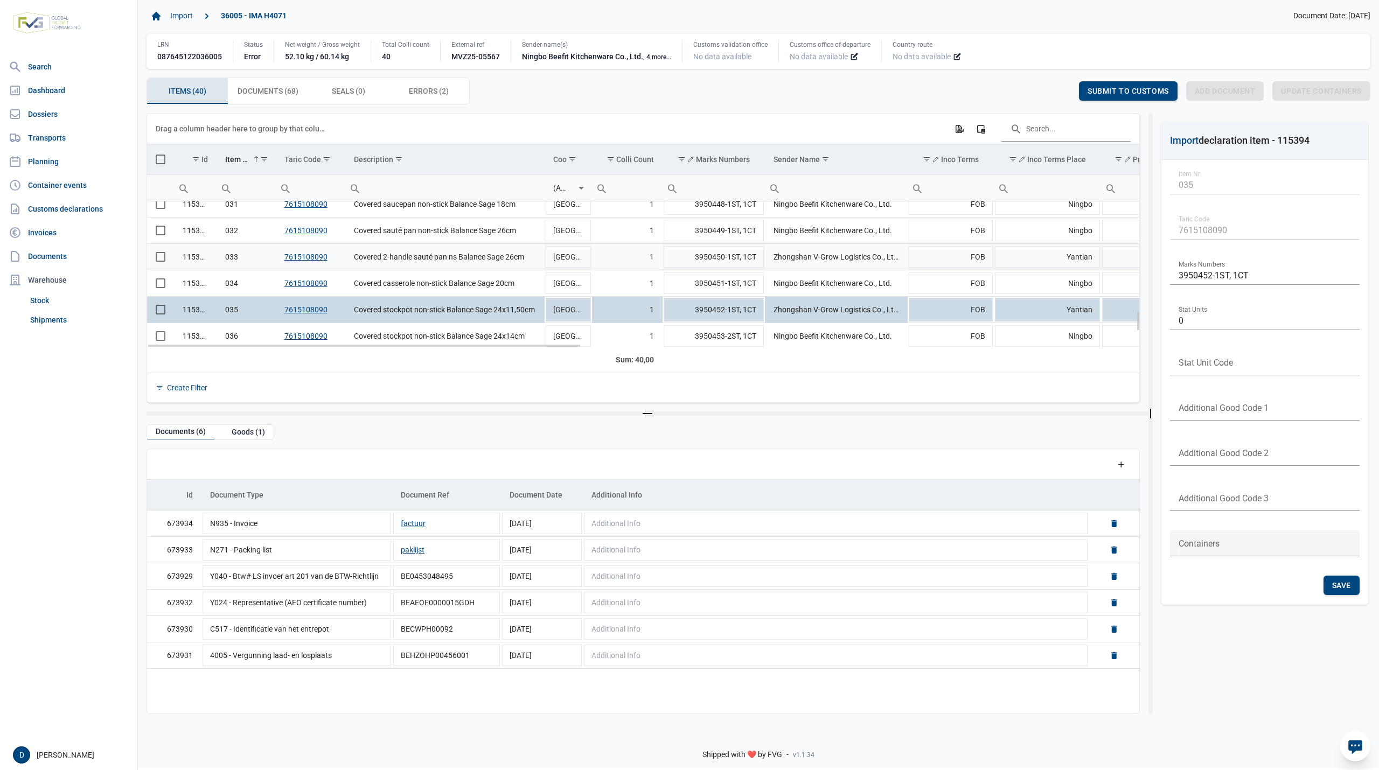
scroll to position [711, 0]
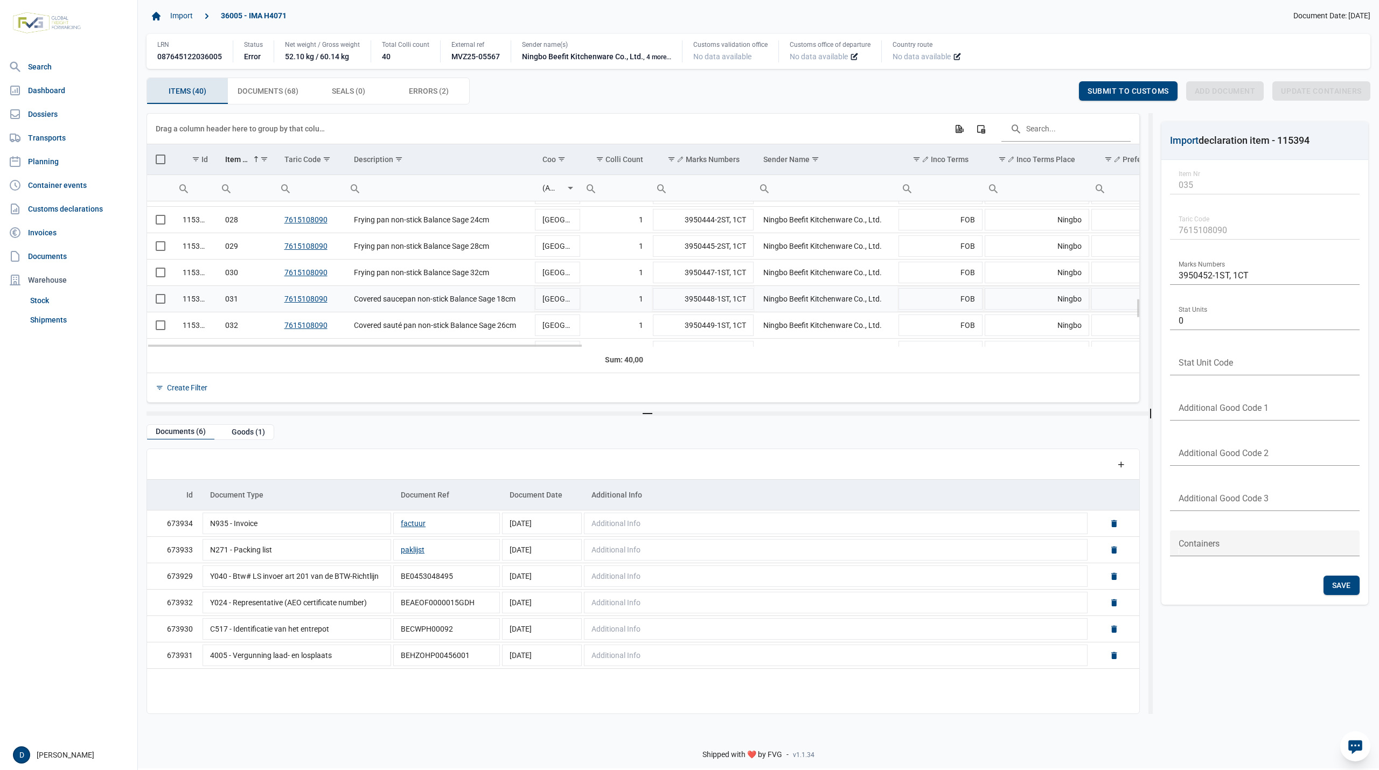
click at [160, 300] on span "Select row" at bounding box center [161, 299] width 10 height 10
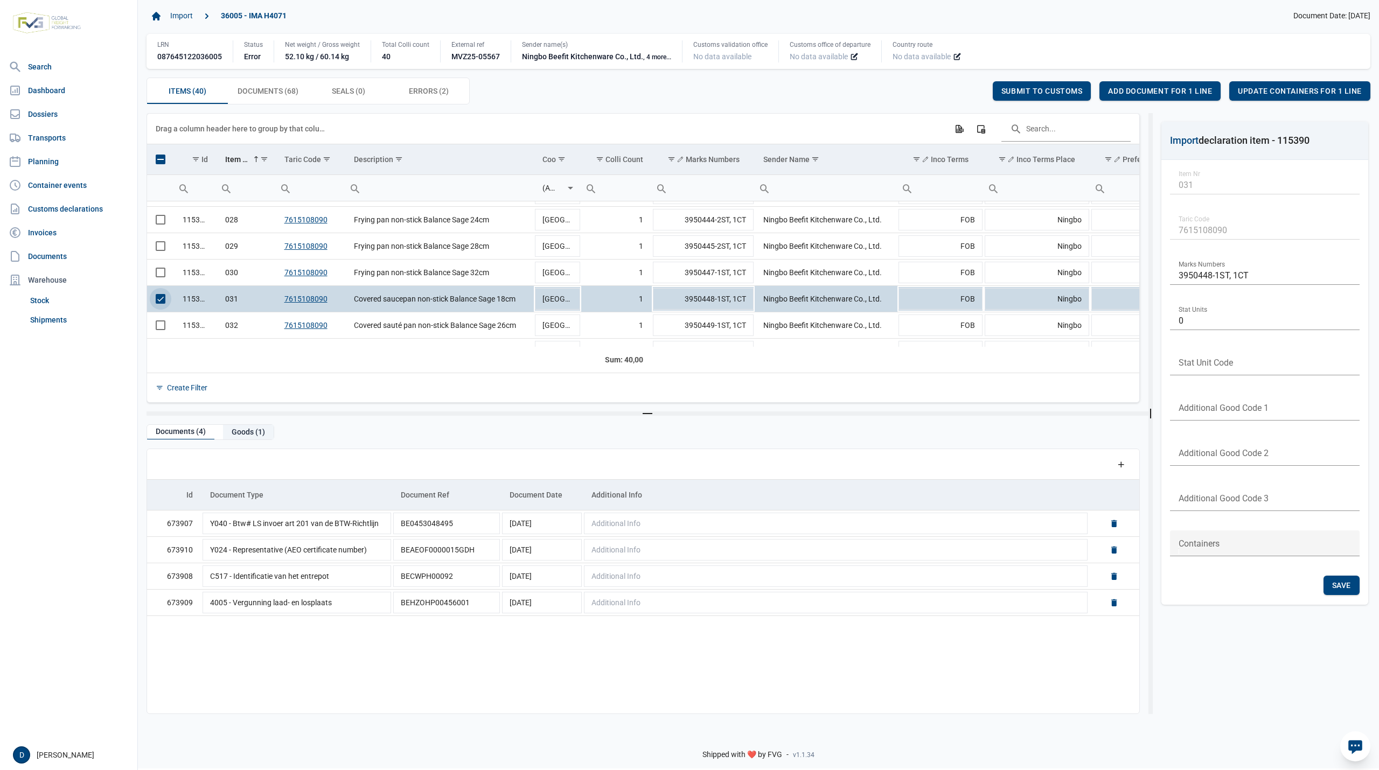
click at [253, 434] on div "Goods (1)" at bounding box center [248, 432] width 51 height 15
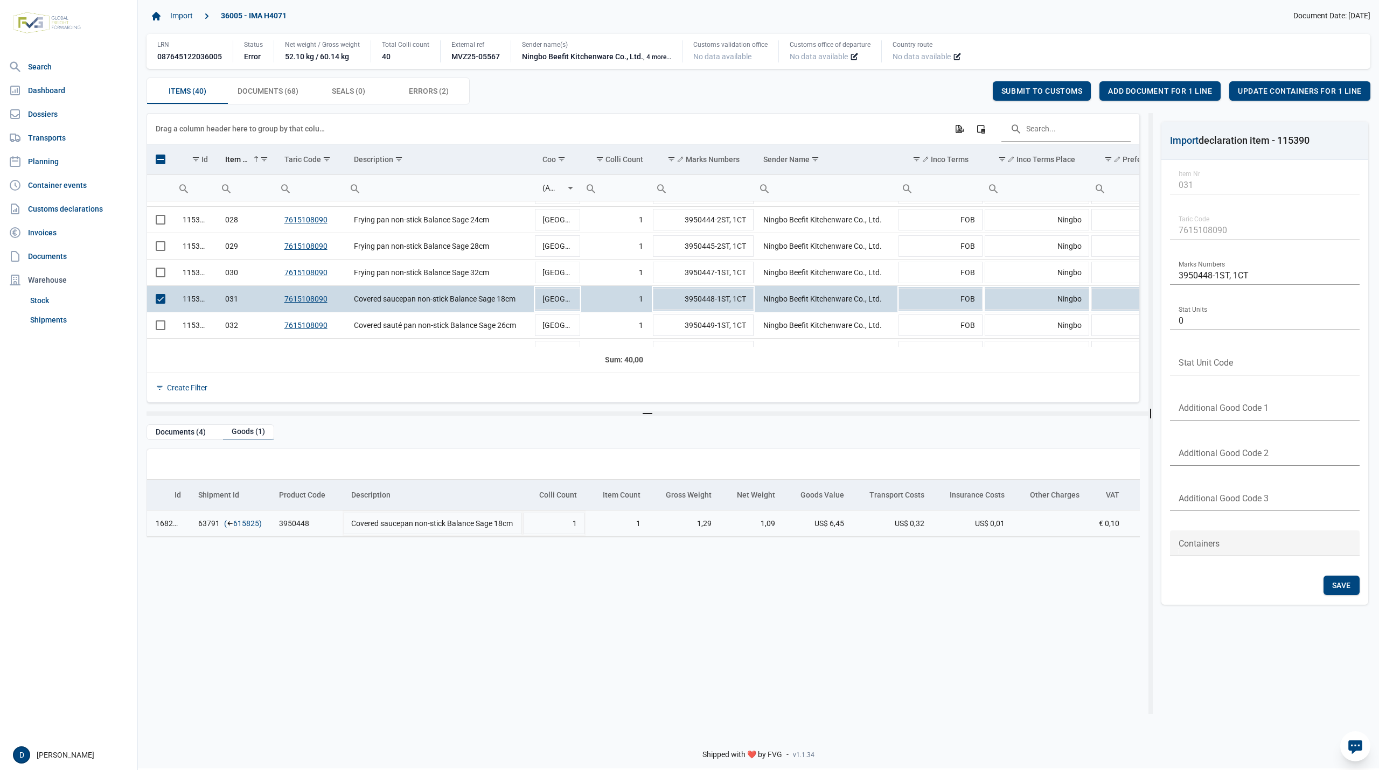
click at [244, 524] on link "615825" at bounding box center [246, 523] width 26 height 11
click at [1185, 86] on div "Add document for 1 line" at bounding box center [1160, 90] width 121 height 19
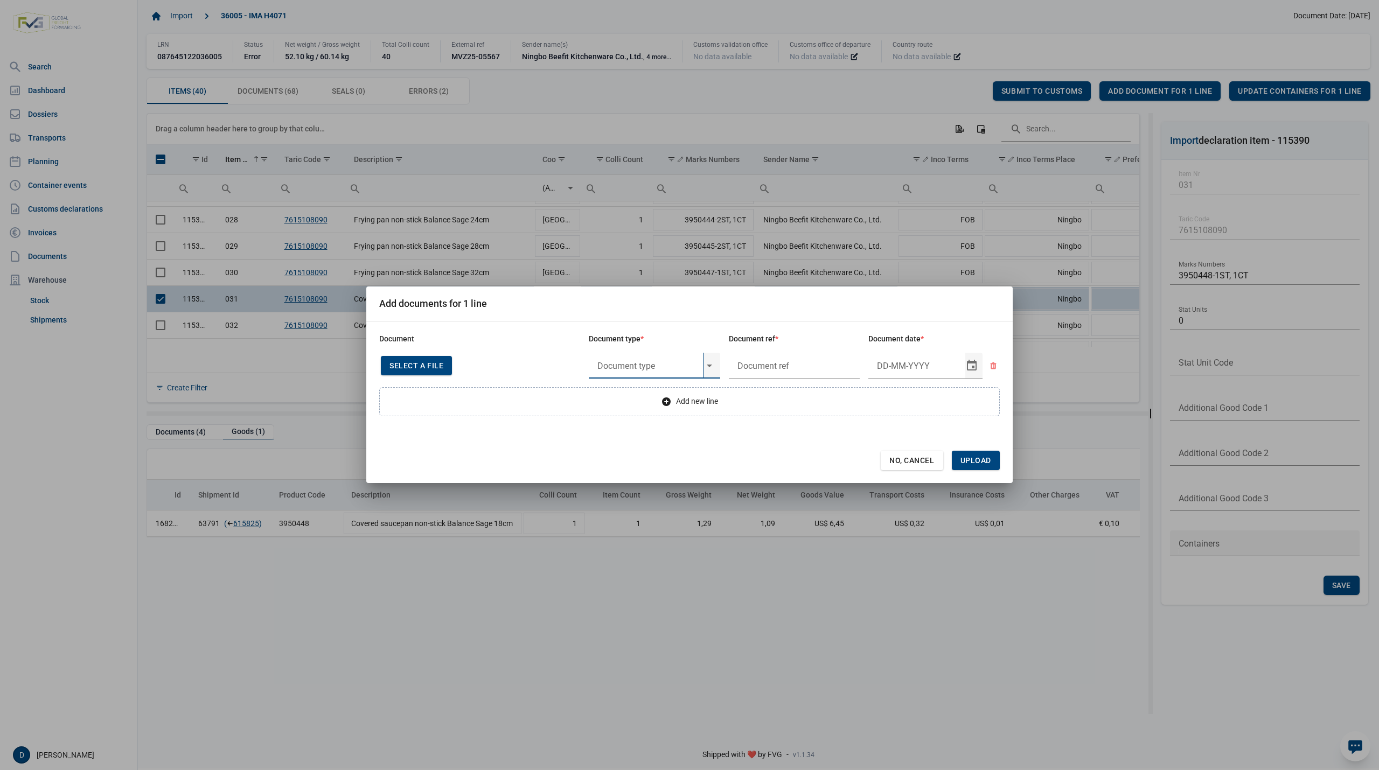
click at [610, 369] on input "text" at bounding box center [646, 366] width 114 height 26
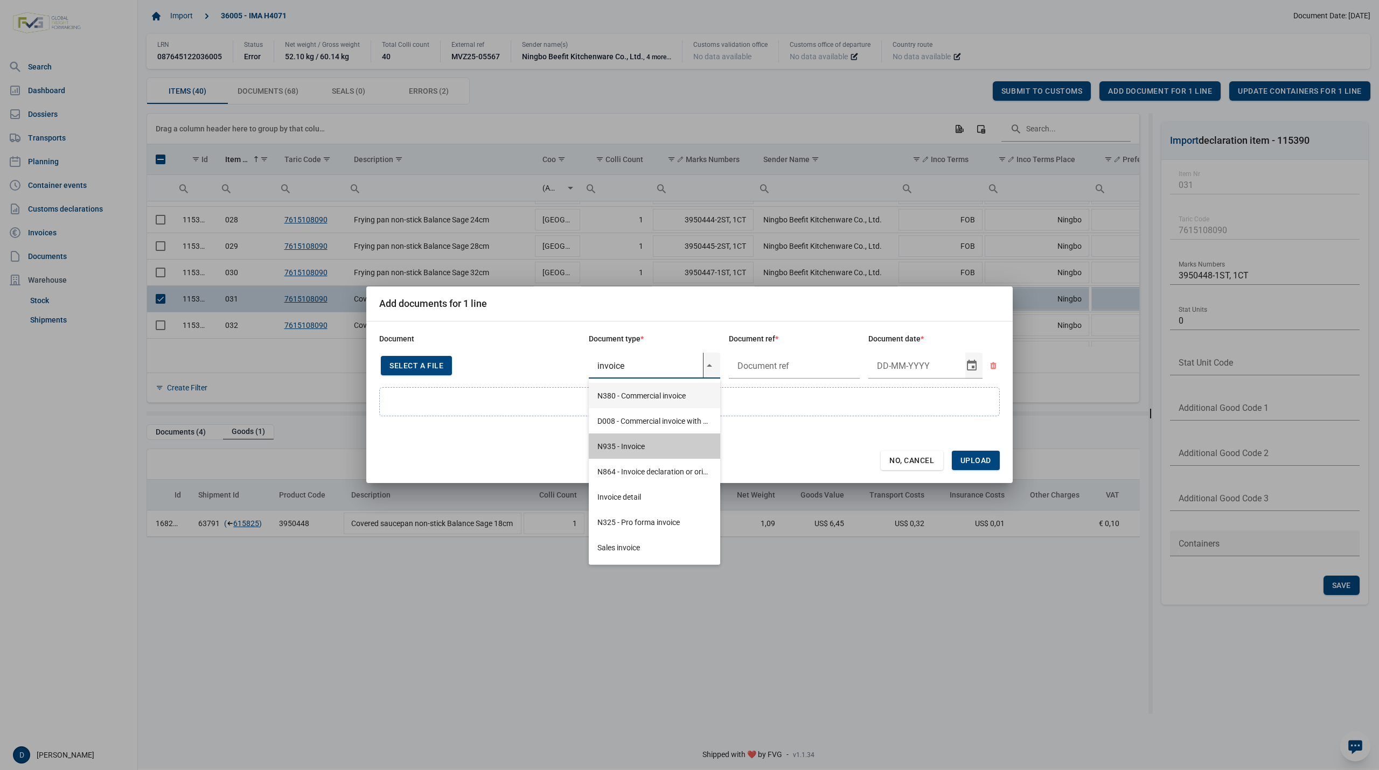
click at [626, 445] on div "N935 - Invoice" at bounding box center [654, 446] width 131 height 25
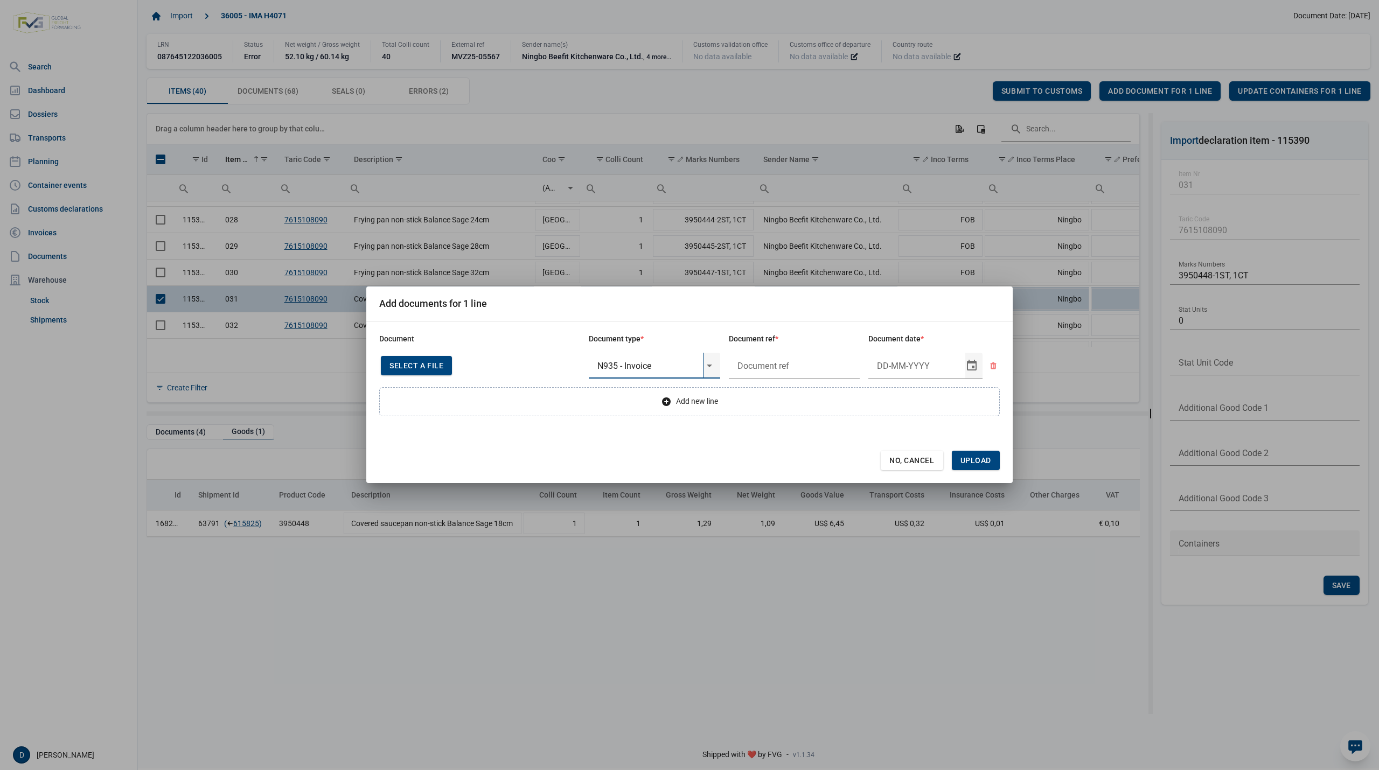
type input "N935 - Invoice"
type input "."
type input "26-3-2025"
click at [987, 458] on span "Upload" at bounding box center [976, 460] width 31 height 9
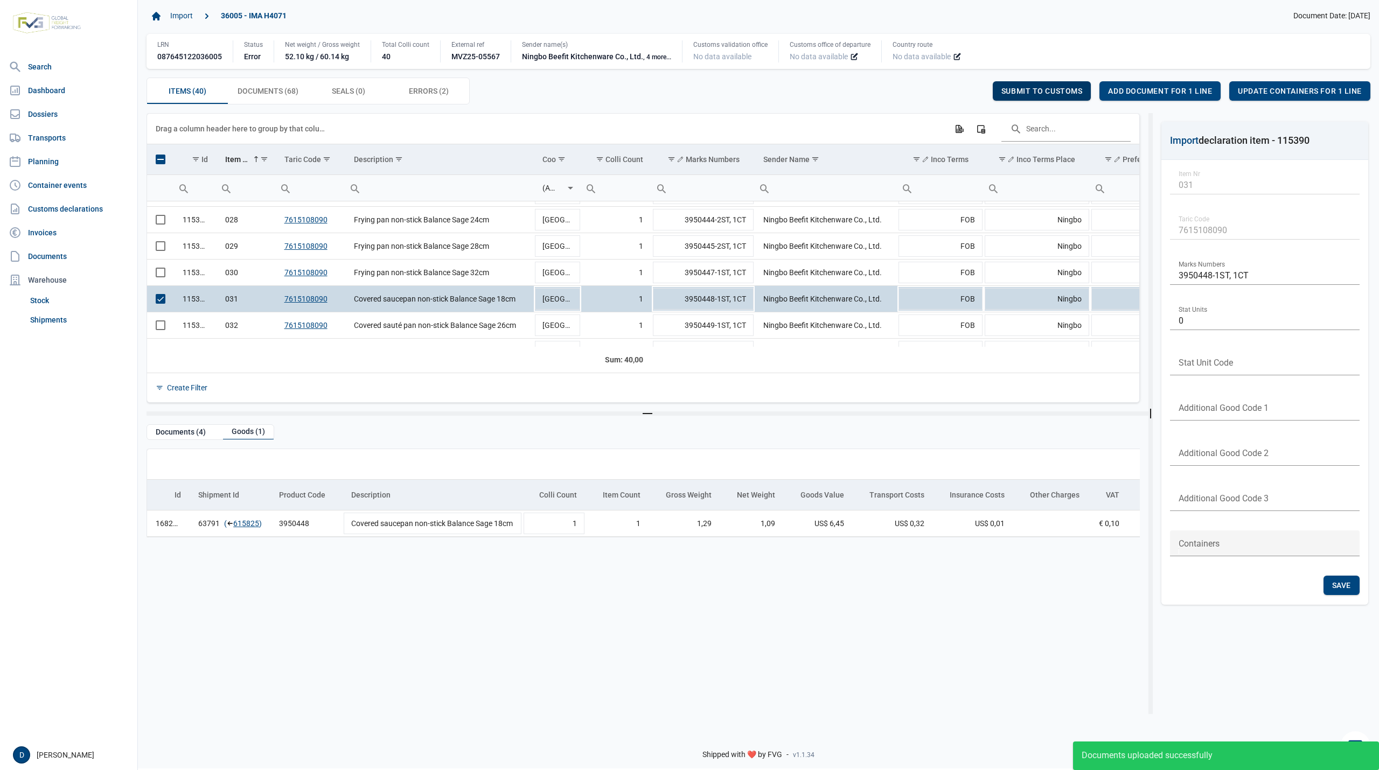
click at [1040, 93] on span "Submit to customs" at bounding box center [1042, 91] width 81 height 9
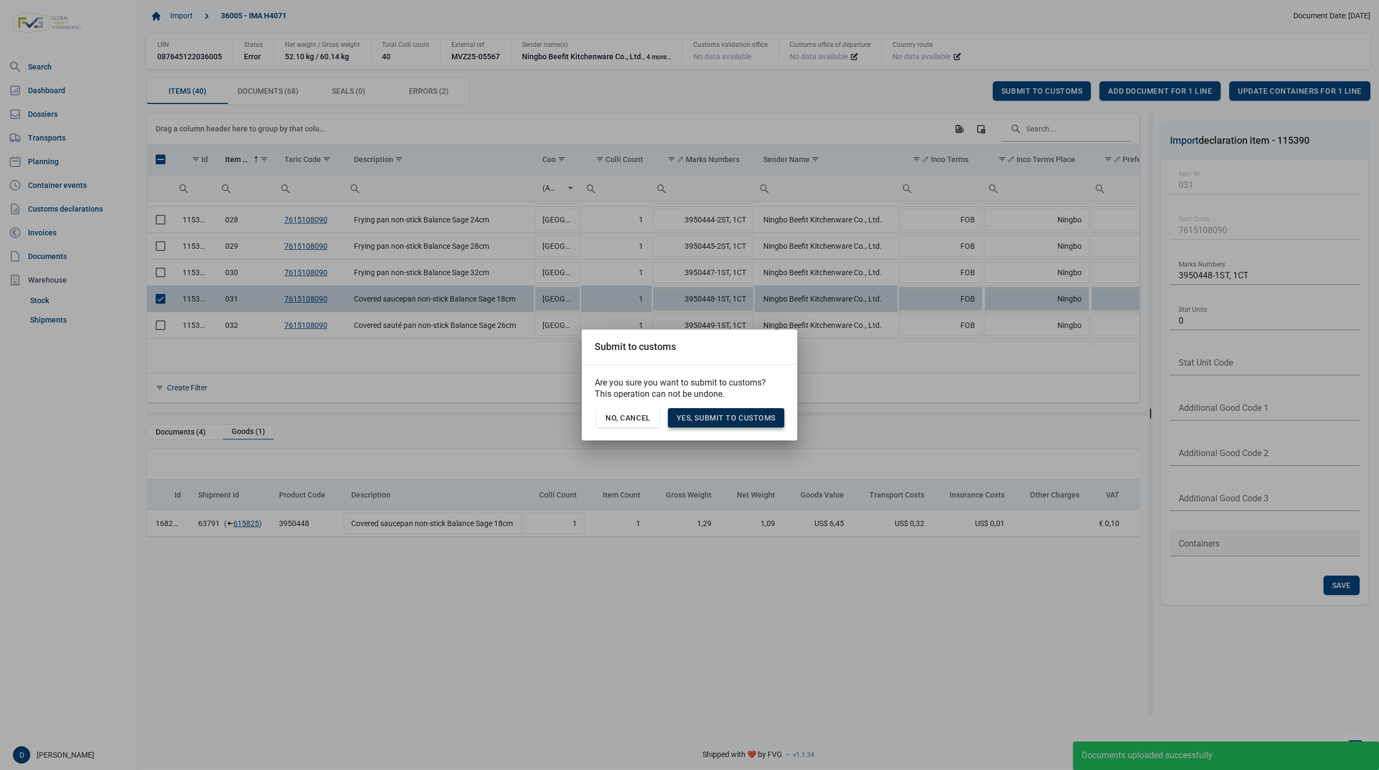
click at [760, 419] on span "Yes, Submit to customs" at bounding box center [726, 418] width 99 height 9
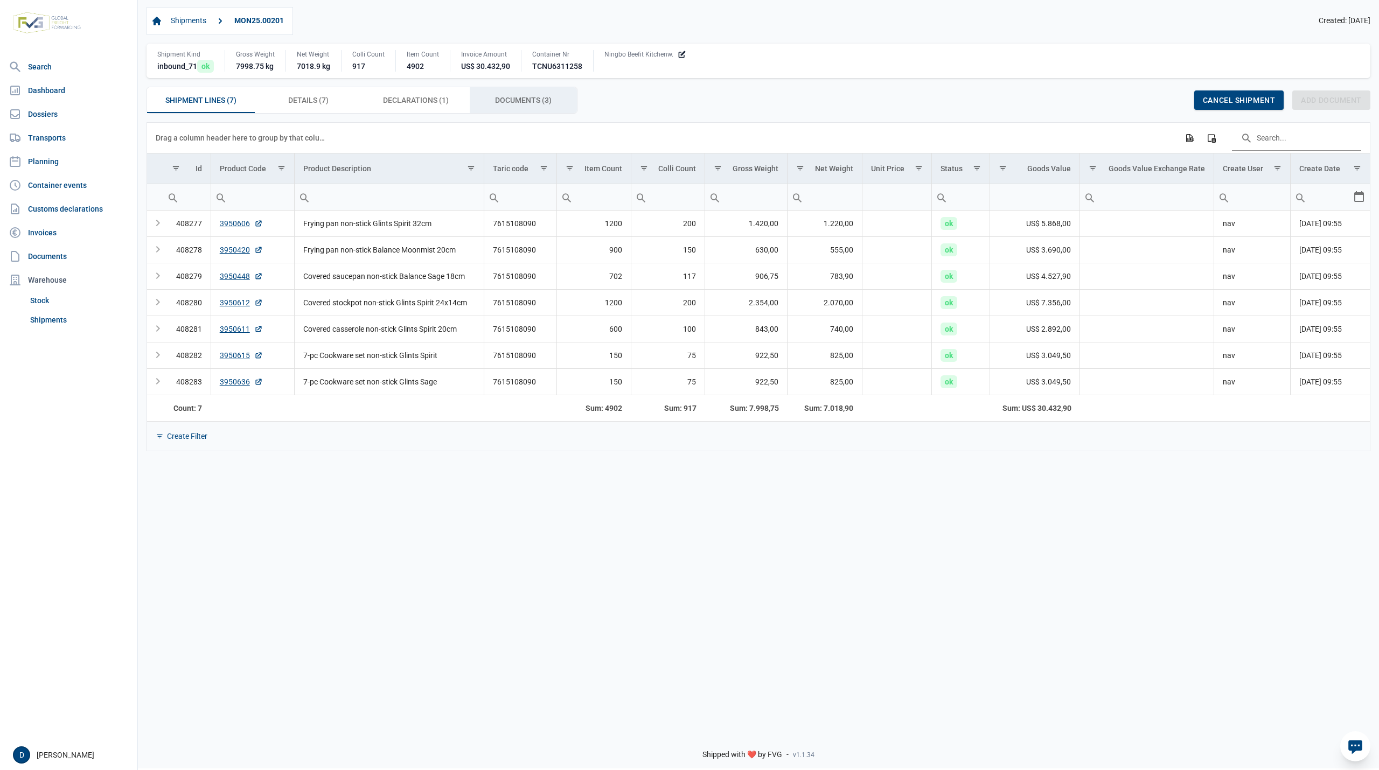
click at [514, 100] on span "Documents (3) Documents (3)" at bounding box center [523, 100] width 57 height 13
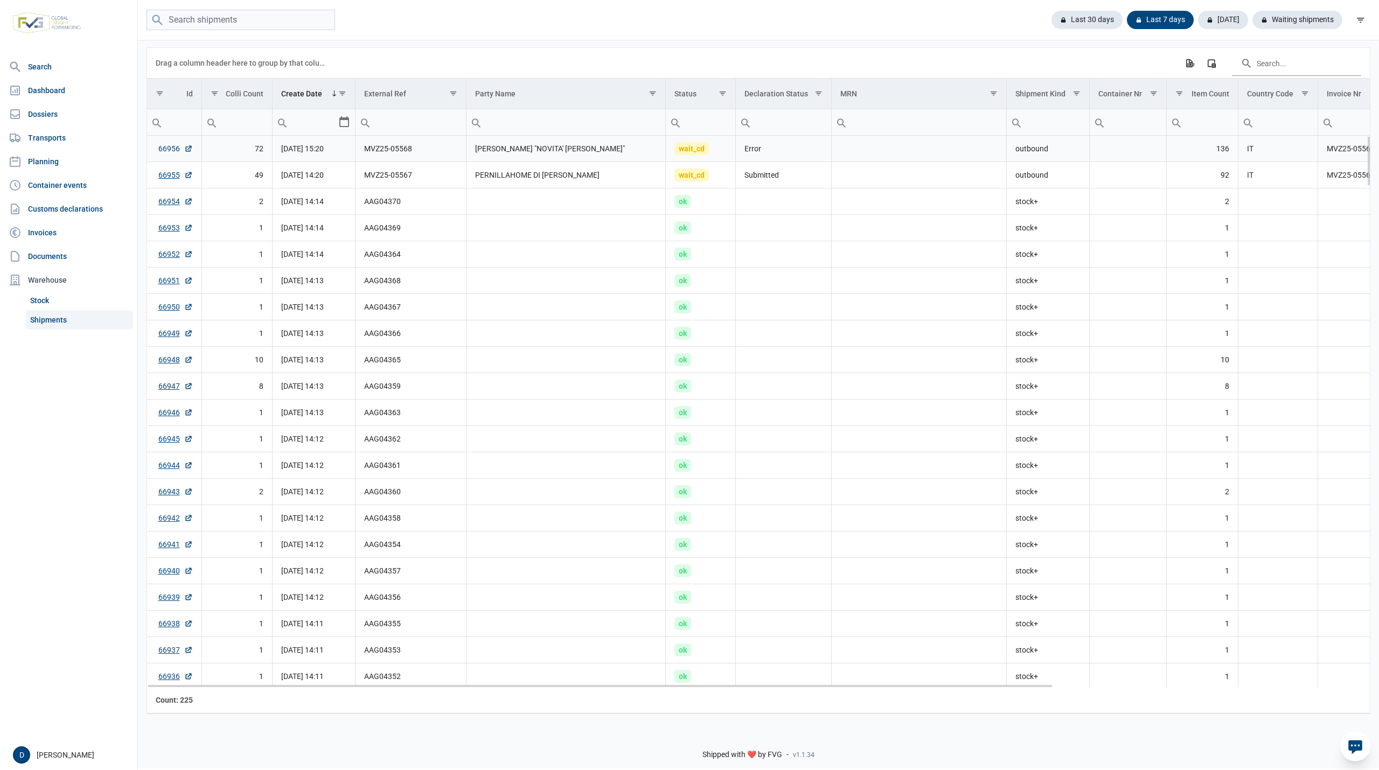
click at [168, 148] on link "66956" at bounding box center [175, 148] width 34 height 11
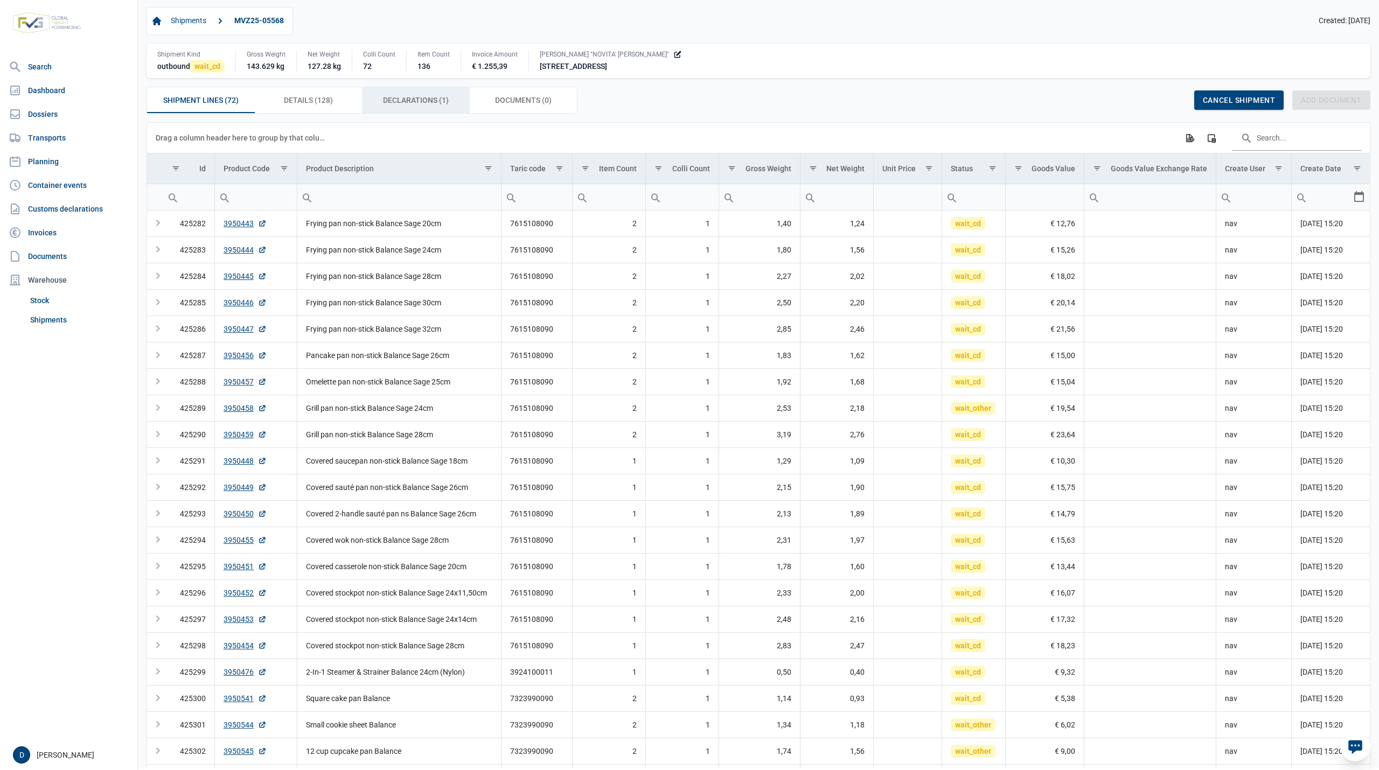
click at [406, 99] on span "Declarations (1) Declarations (1)" at bounding box center [416, 100] width 66 height 13
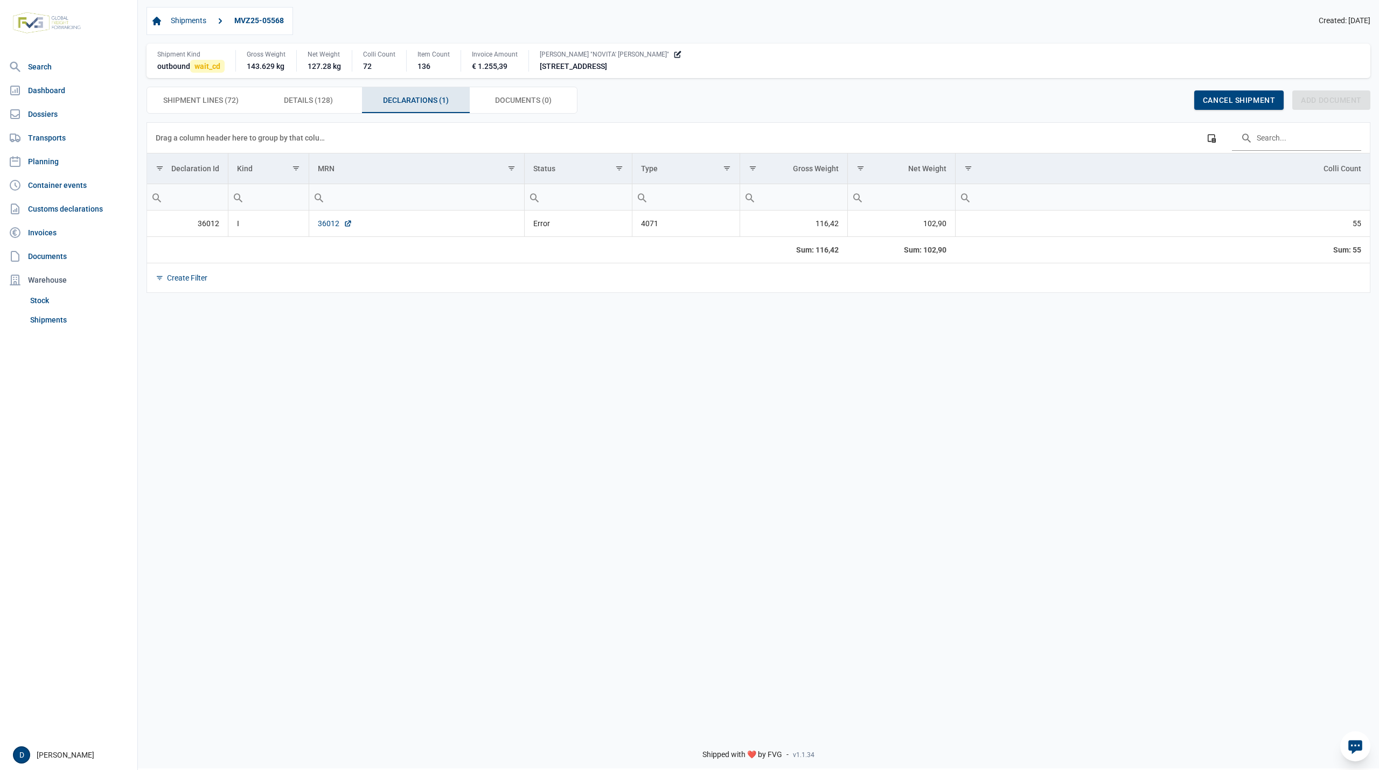
click at [329, 225] on link "36012" at bounding box center [335, 223] width 34 height 11
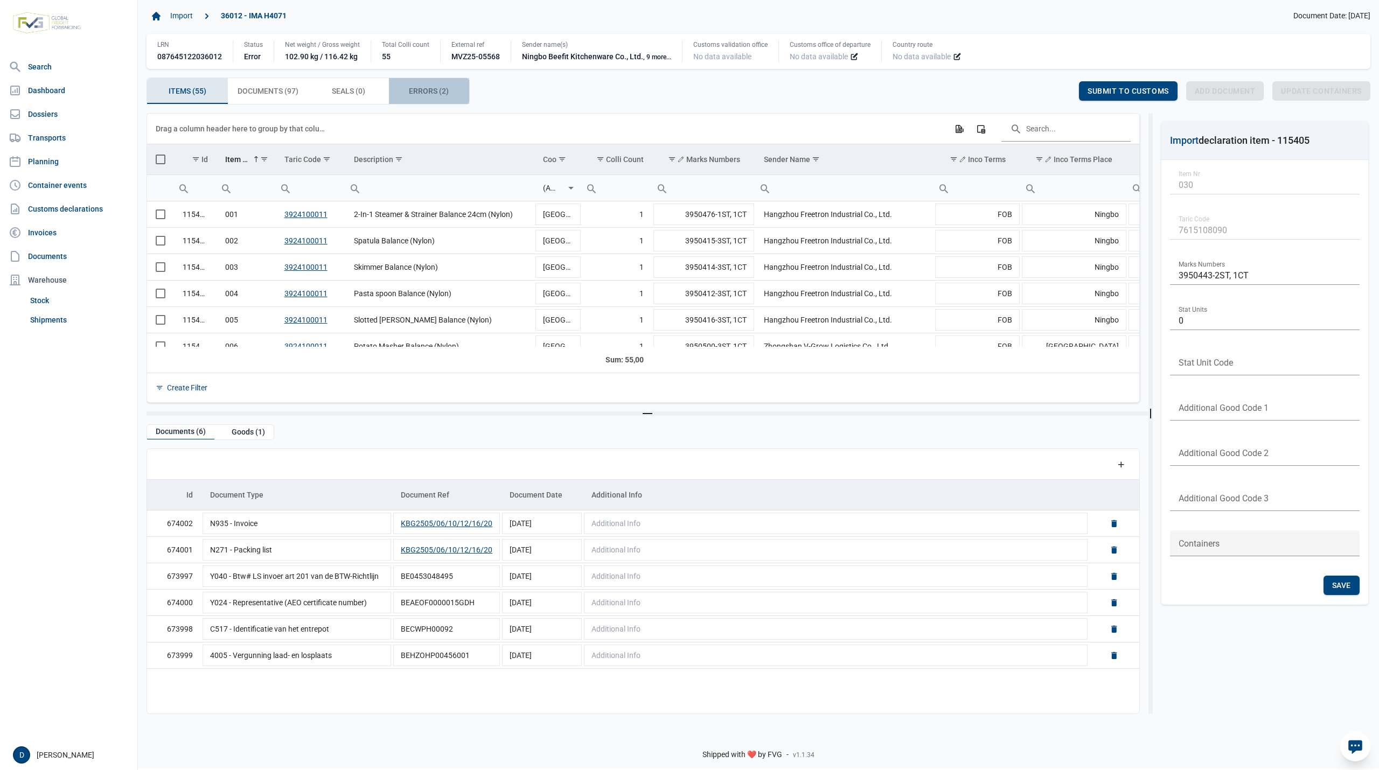
click at [420, 85] on span "Errors (2) Errors (2)" at bounding box center [429, 91] width 40 height 13
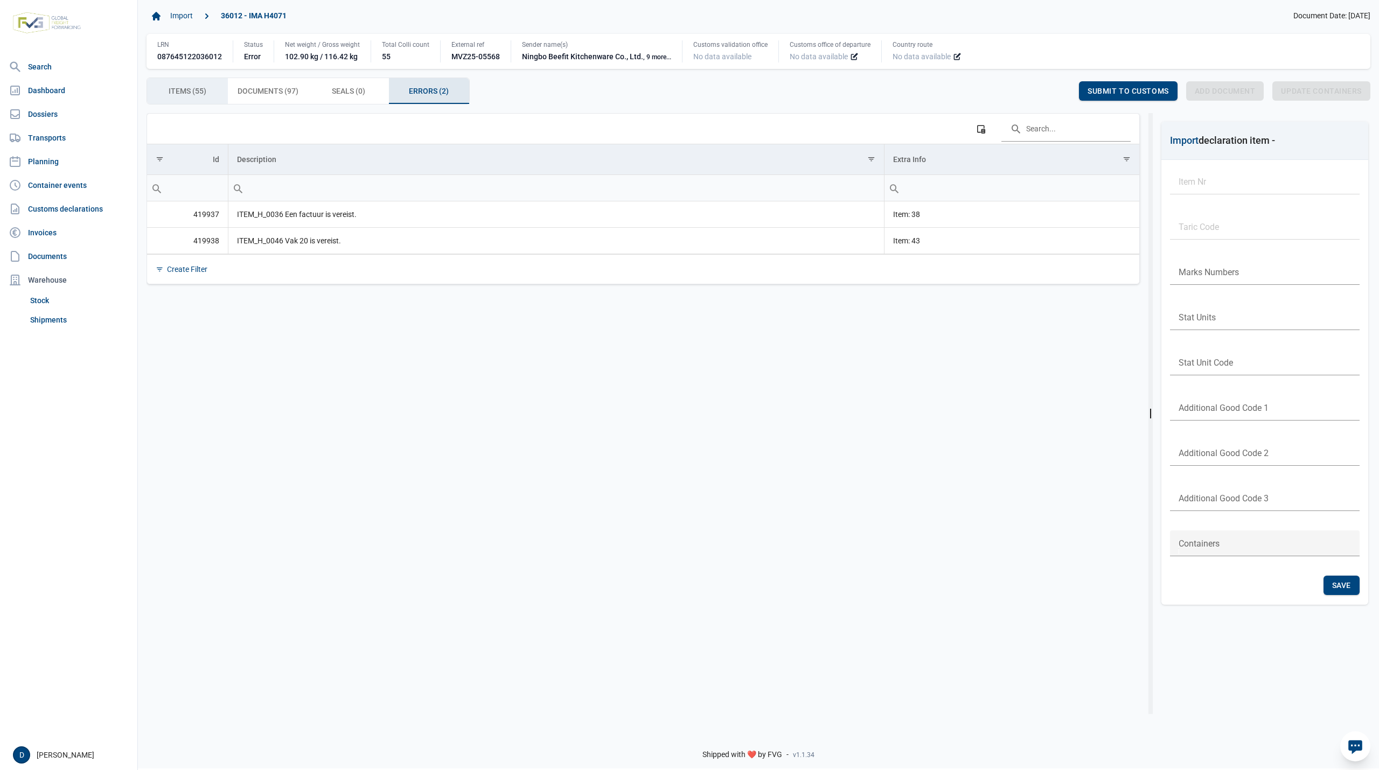
click at [199, 92] on span "Items (55) Items (55)" at bounding box center [188, 91] width 38 height 13
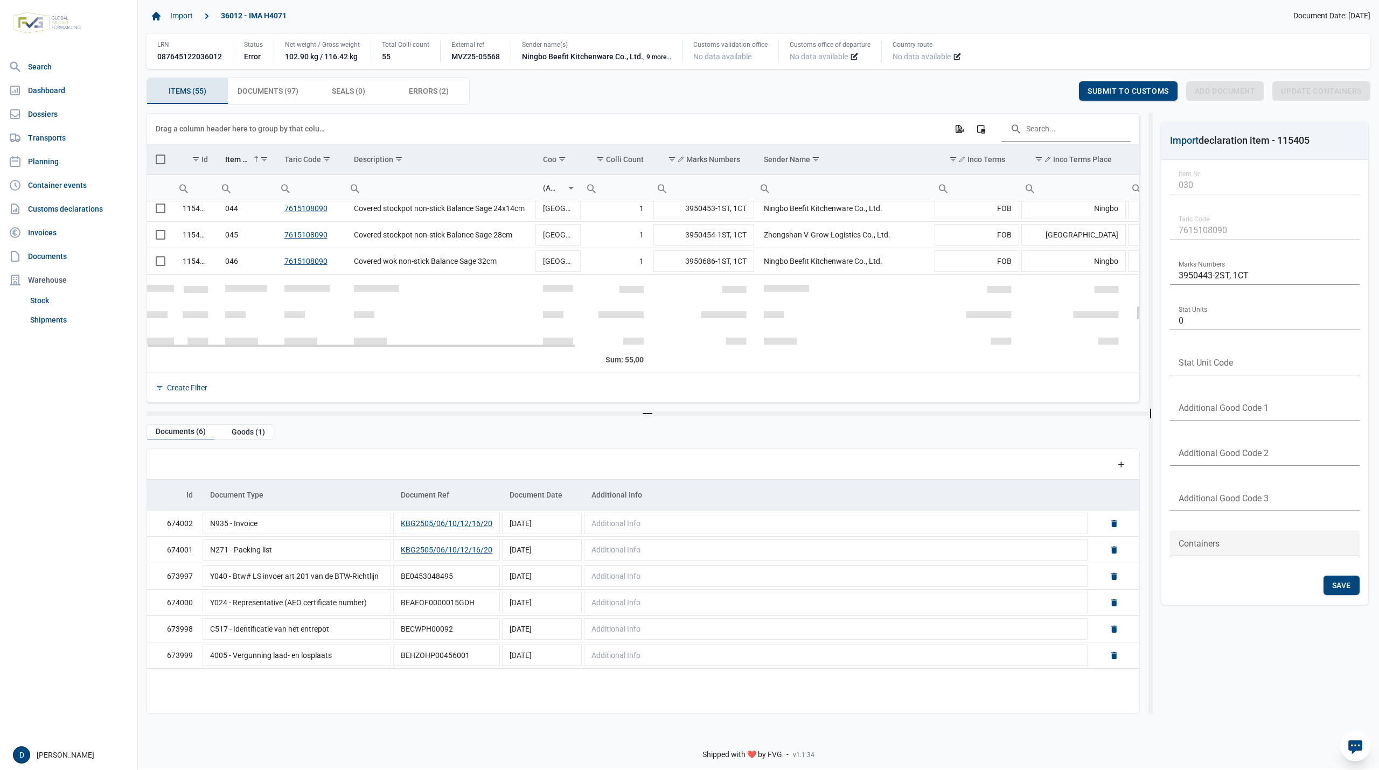
scroll to position [1052, 0]
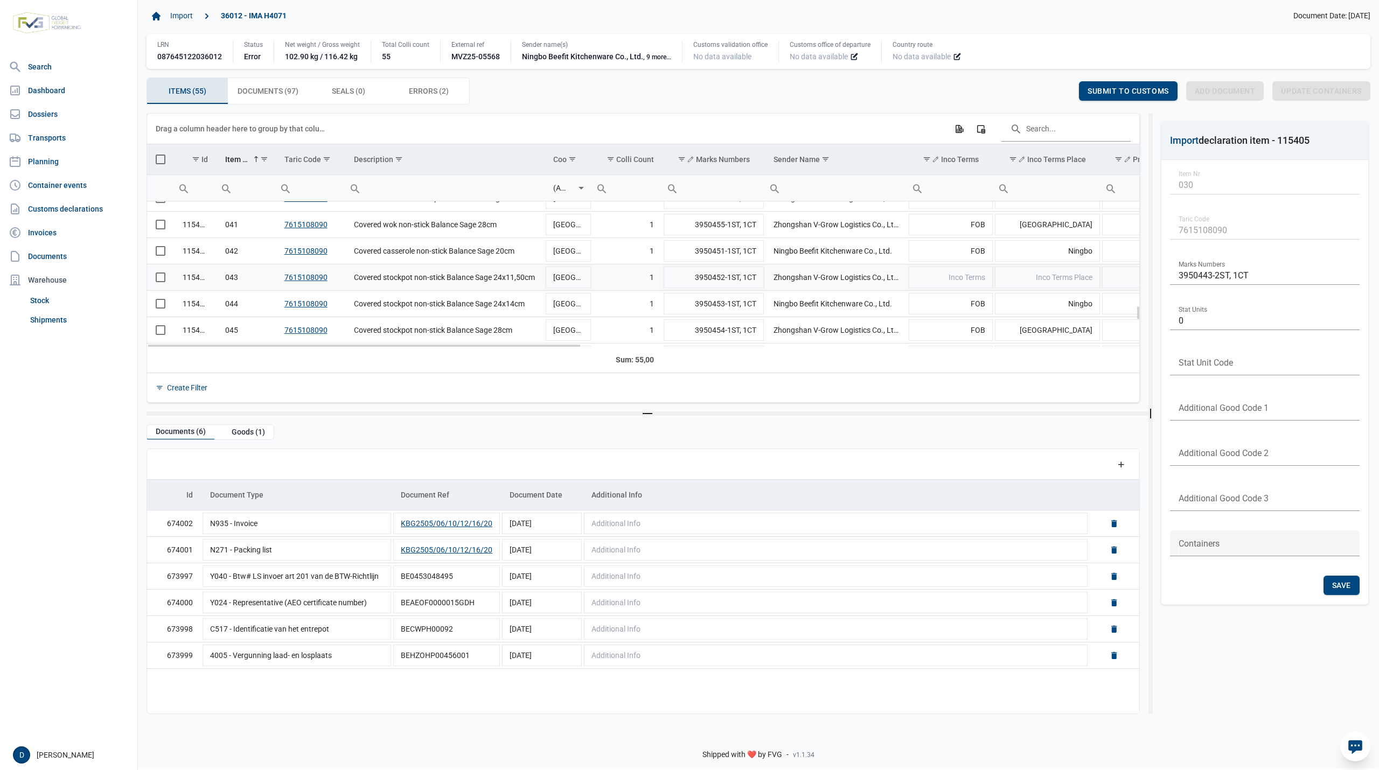
click at [160, 281] on span "Select row" at bounding box center [161, 278] width 10 height 10
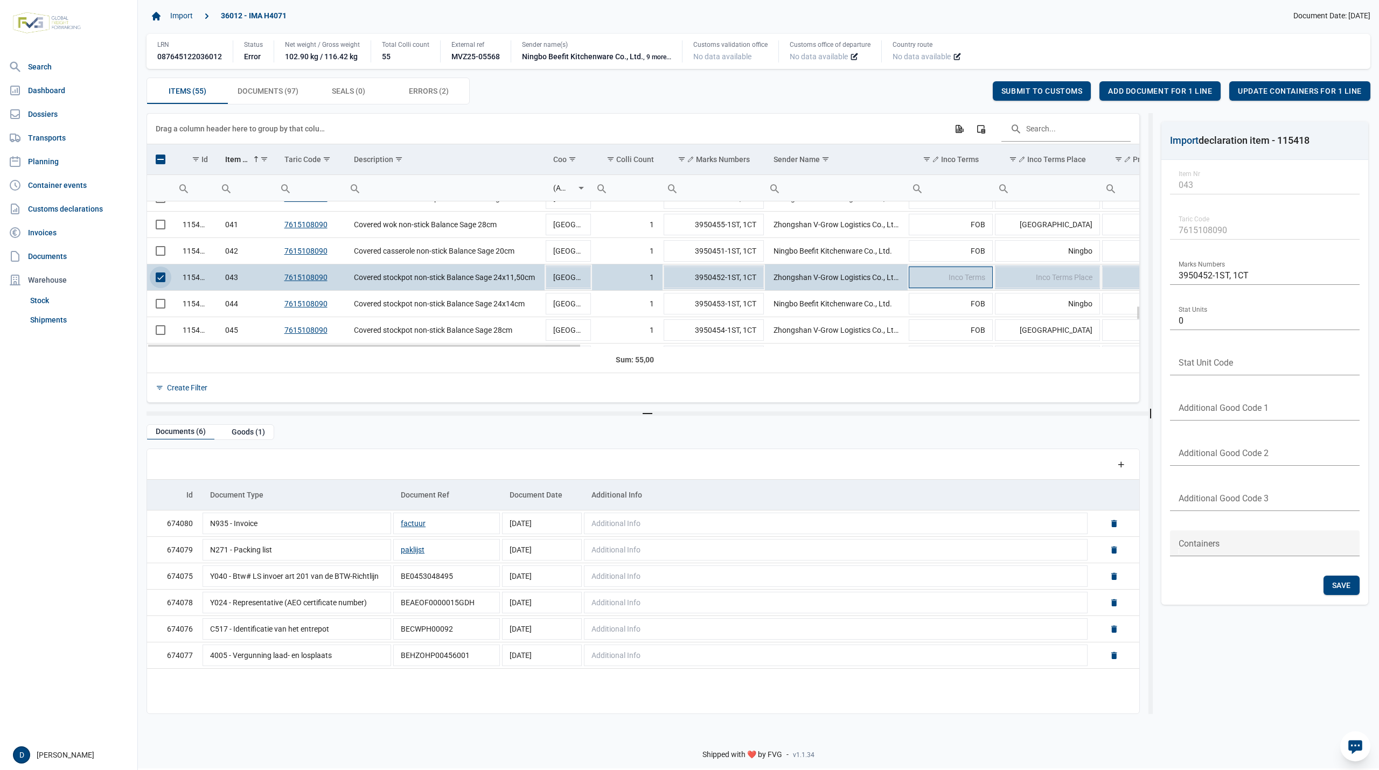
click at [949, 281] on span "Inco Terms" at bounding box center [967, 277] width 37 height 9
type input "FOB"
type input "Yantian"
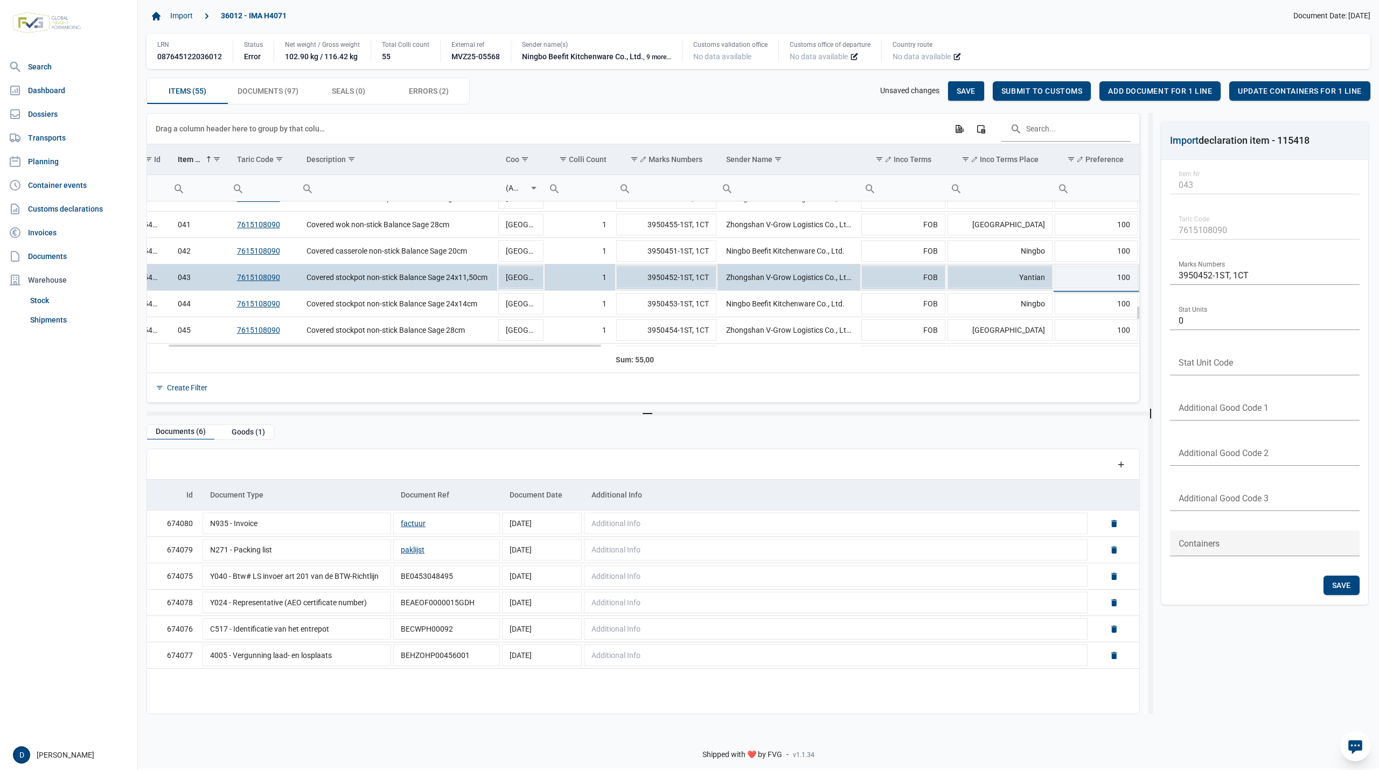
scroll to position [0, 47]
click at [966, 87] on span "Save" at bounding box center [966, 91] width 19 height 9
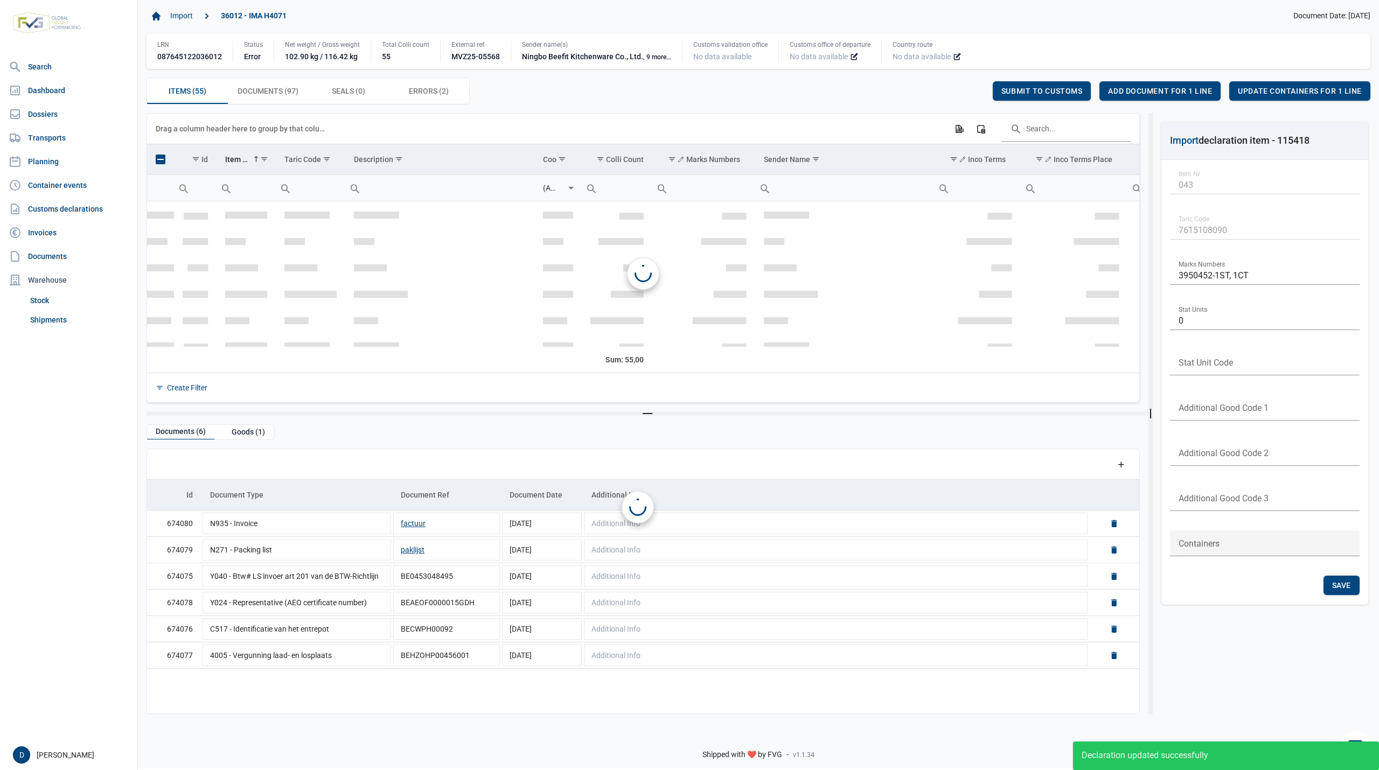
scroll to position [1115, 0]
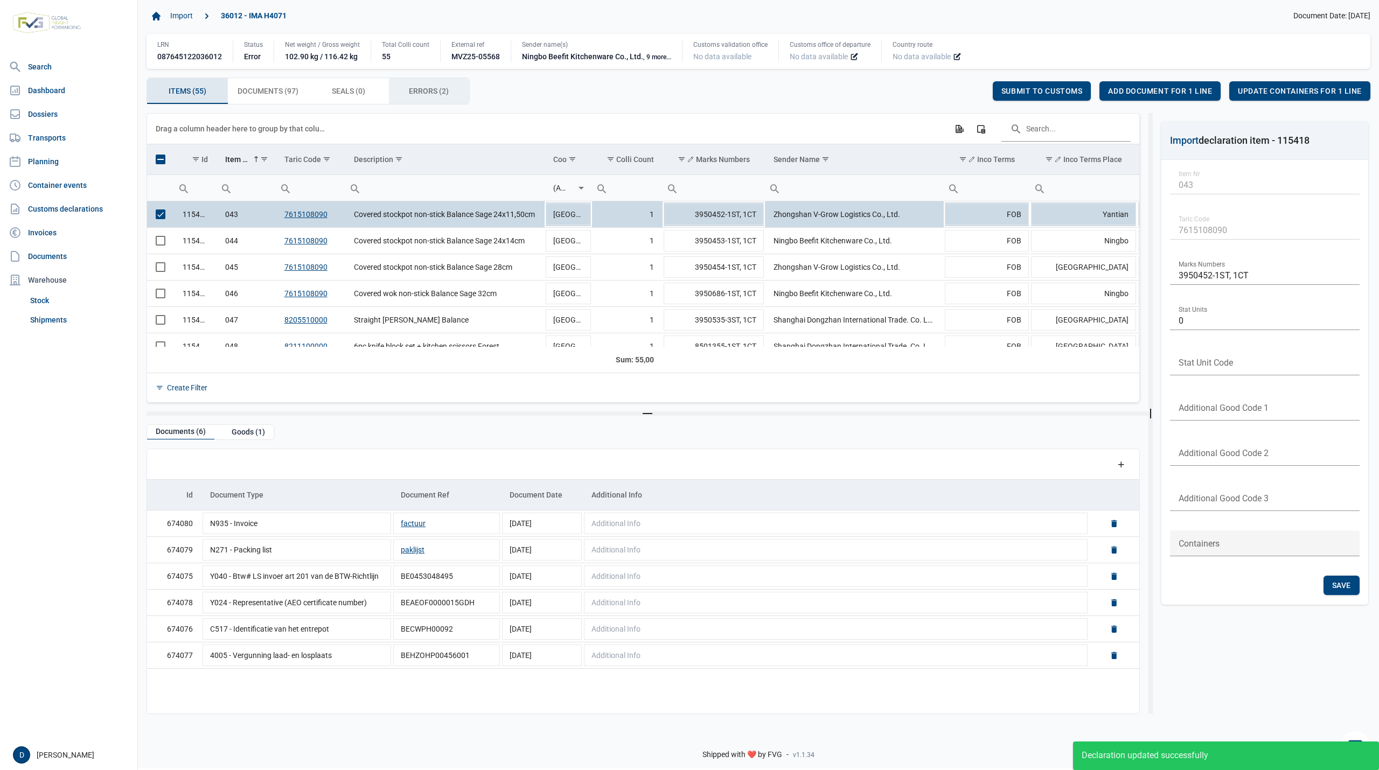
click at [432, 92] on span "Errors (2) Errors (2)" at bounding box center [429, 91] width 40 height 13
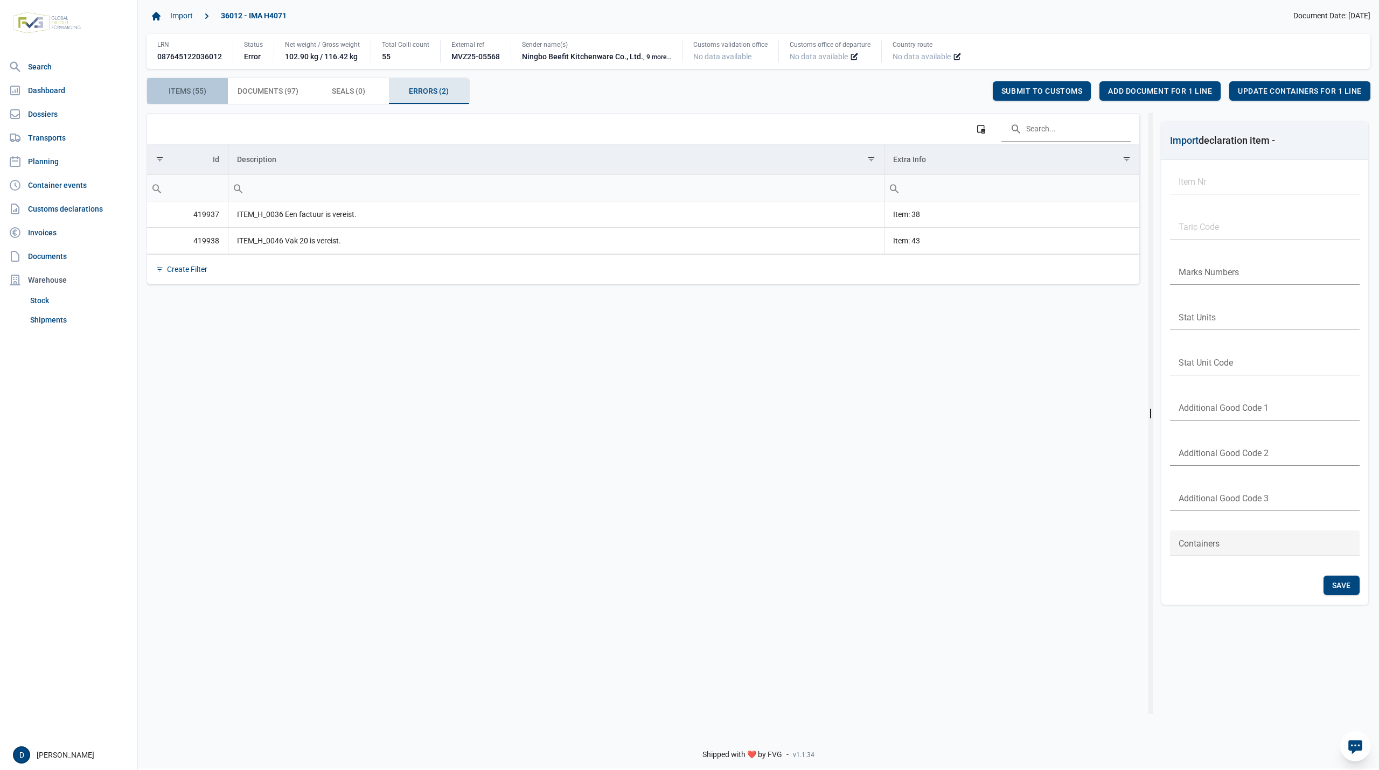
click at [190, 89] on span "Items (55) Items (55)" at bounding box center [188, 91] width 38 height 13
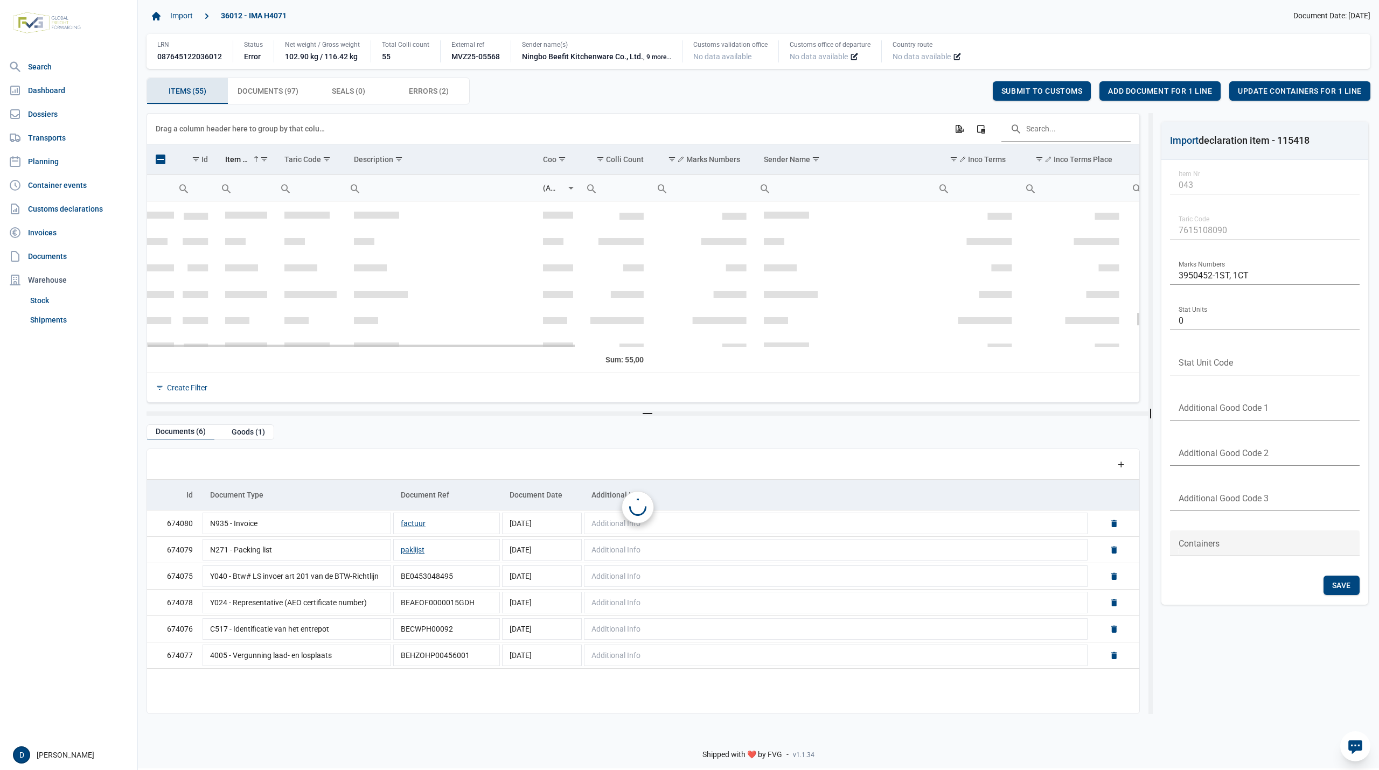
scroll to position [1115, 0]
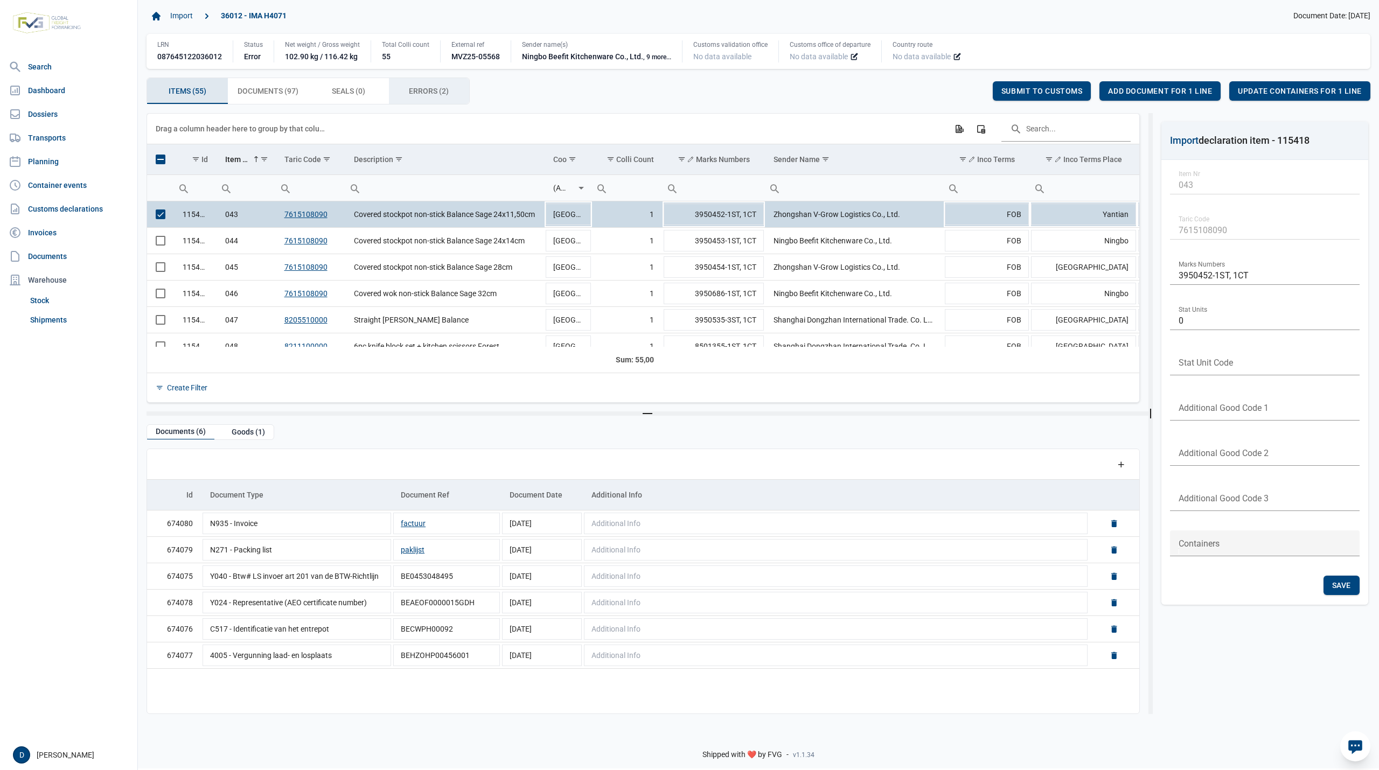
click at [431, 85] on span "Errors (2) Errors (2)" at bounding box center [429, 91] width 40 height 13
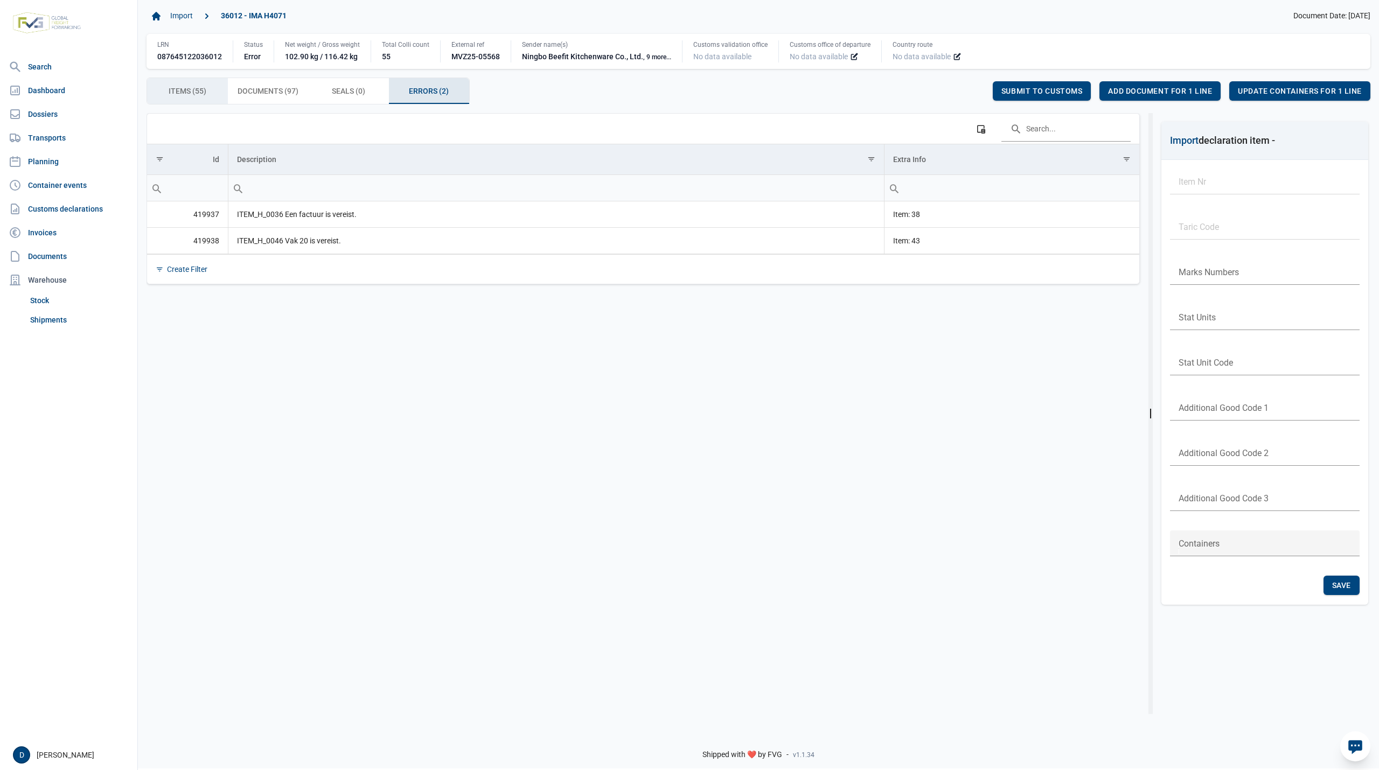
click at [199, 92] on span "Items (55) Items (55)" at bounding box center [188, 91] width 38 height 13
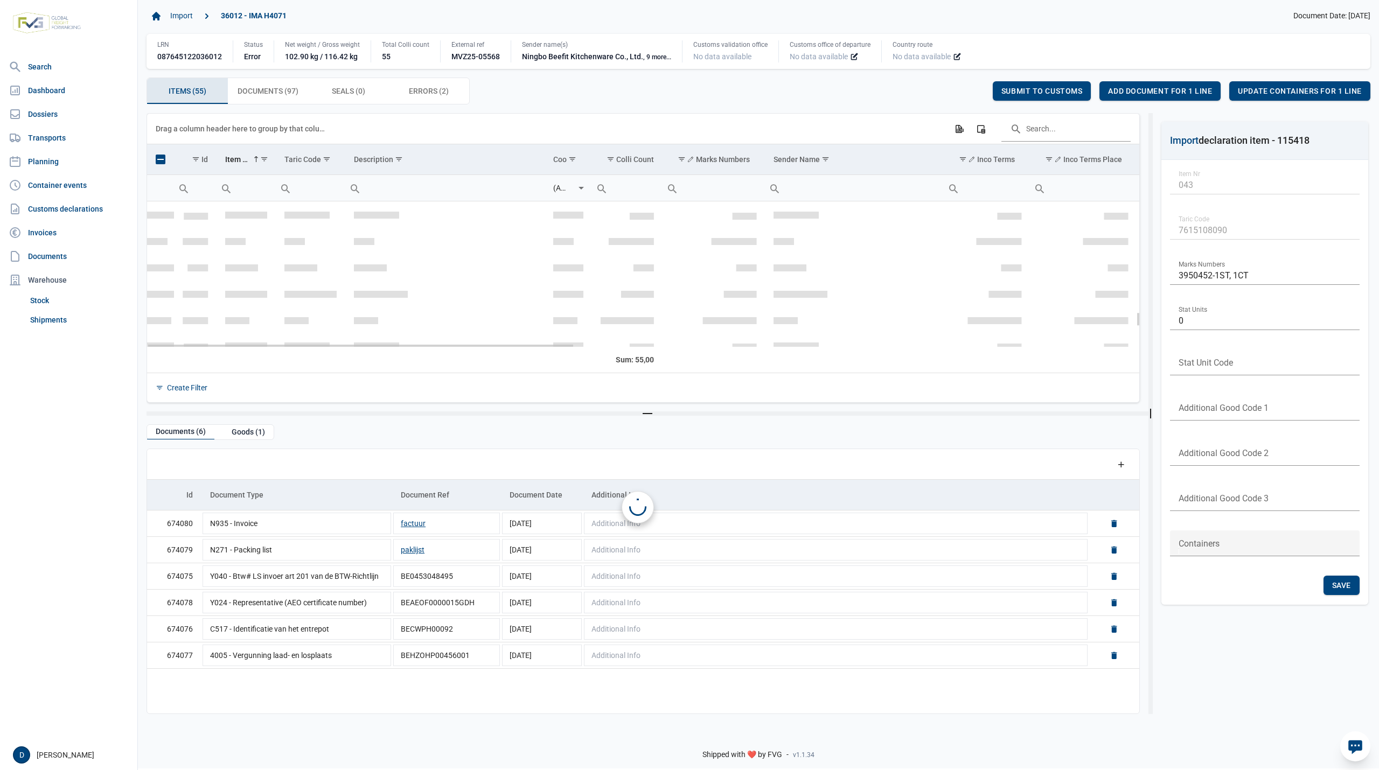
scroll to position [1115, 0]
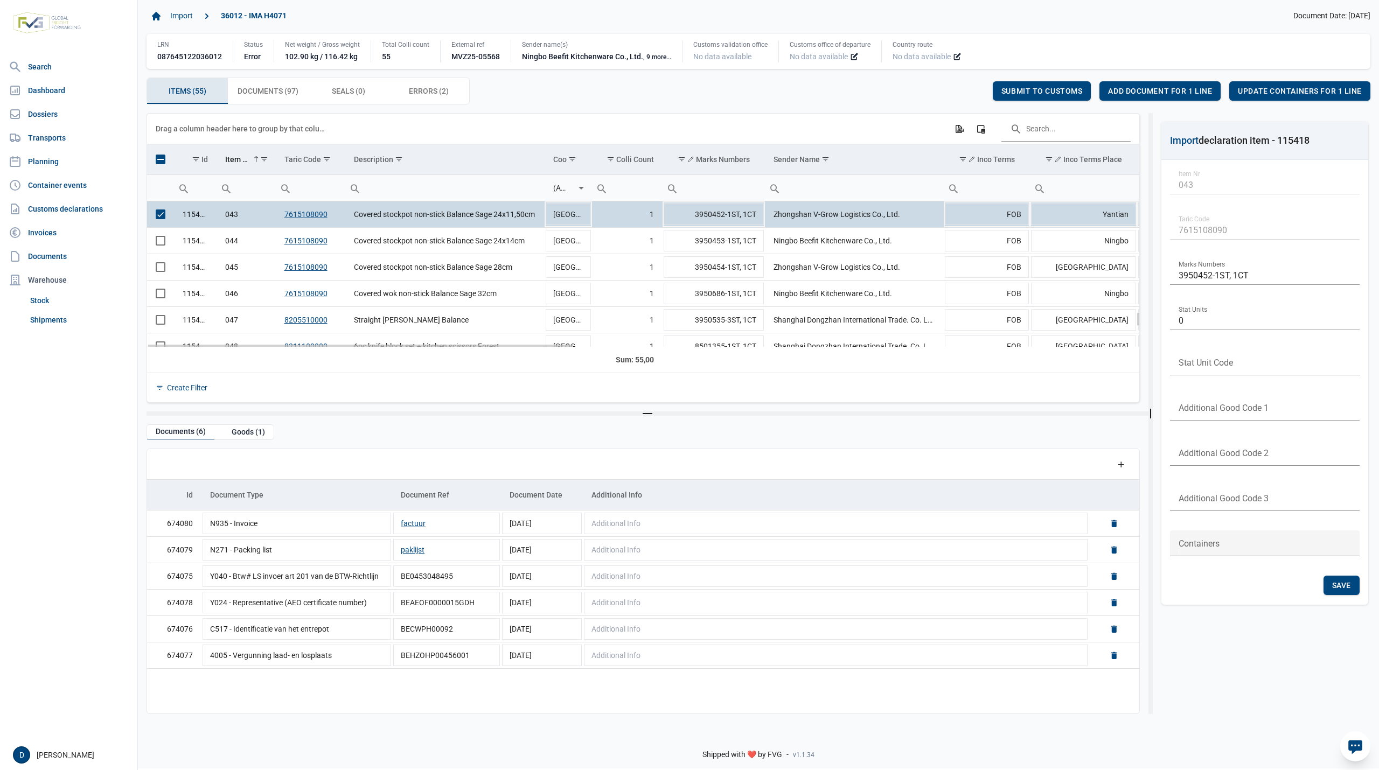
click at [156, 216] on span "Select row" at bounding box center [161, 215] width 10 height 10
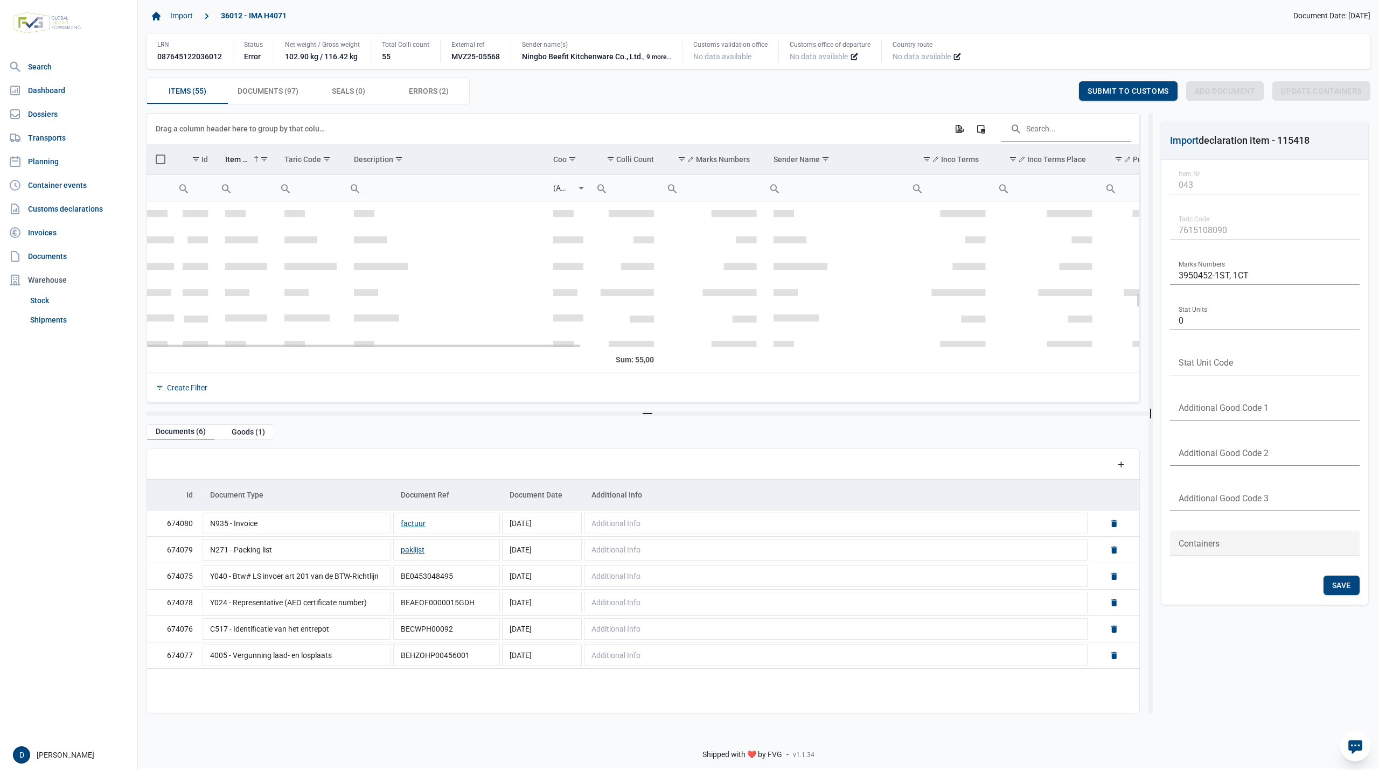
scroll to position [925, 0]
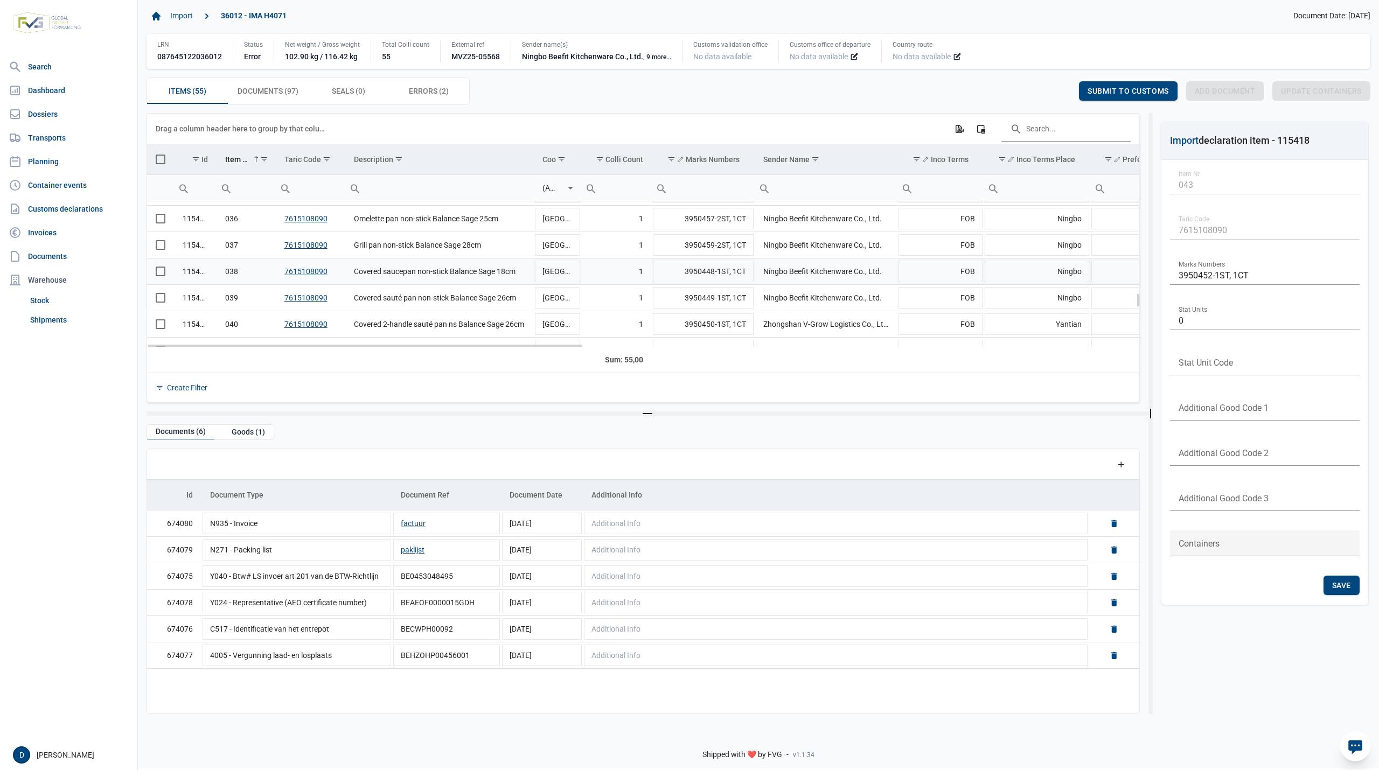
click at [158, 274] on span "Select row" at bounding box center [161, 272] width 10 height 10
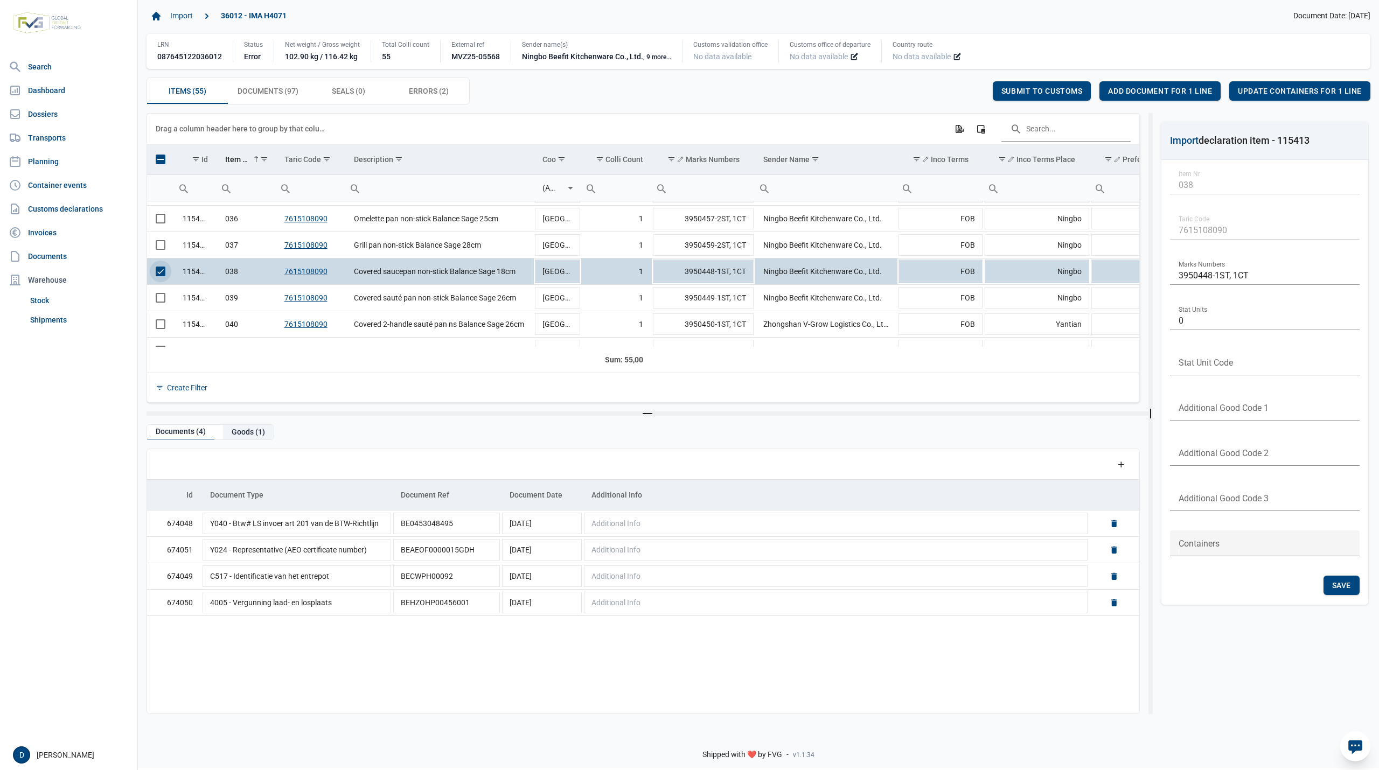
click at [239, 428] on div "Goods (1)" at bounding box center [248, 432] width 51 height 15
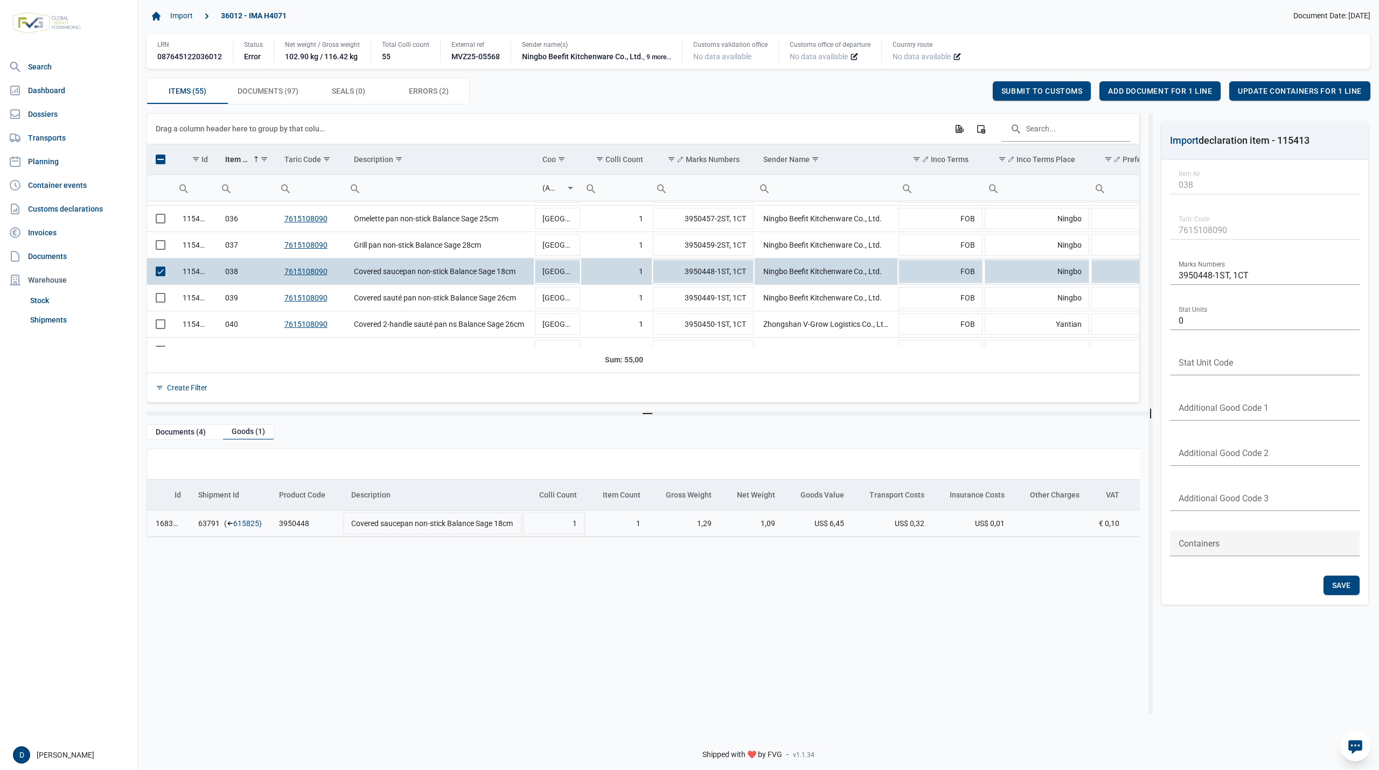
click at [246, 527] on link "615825" at bounding box center [246, 523] width 26 height 11
click at [1144, 85] on div "Add document for 1 line" at bounding box center [1160, 90] width 121 height 19
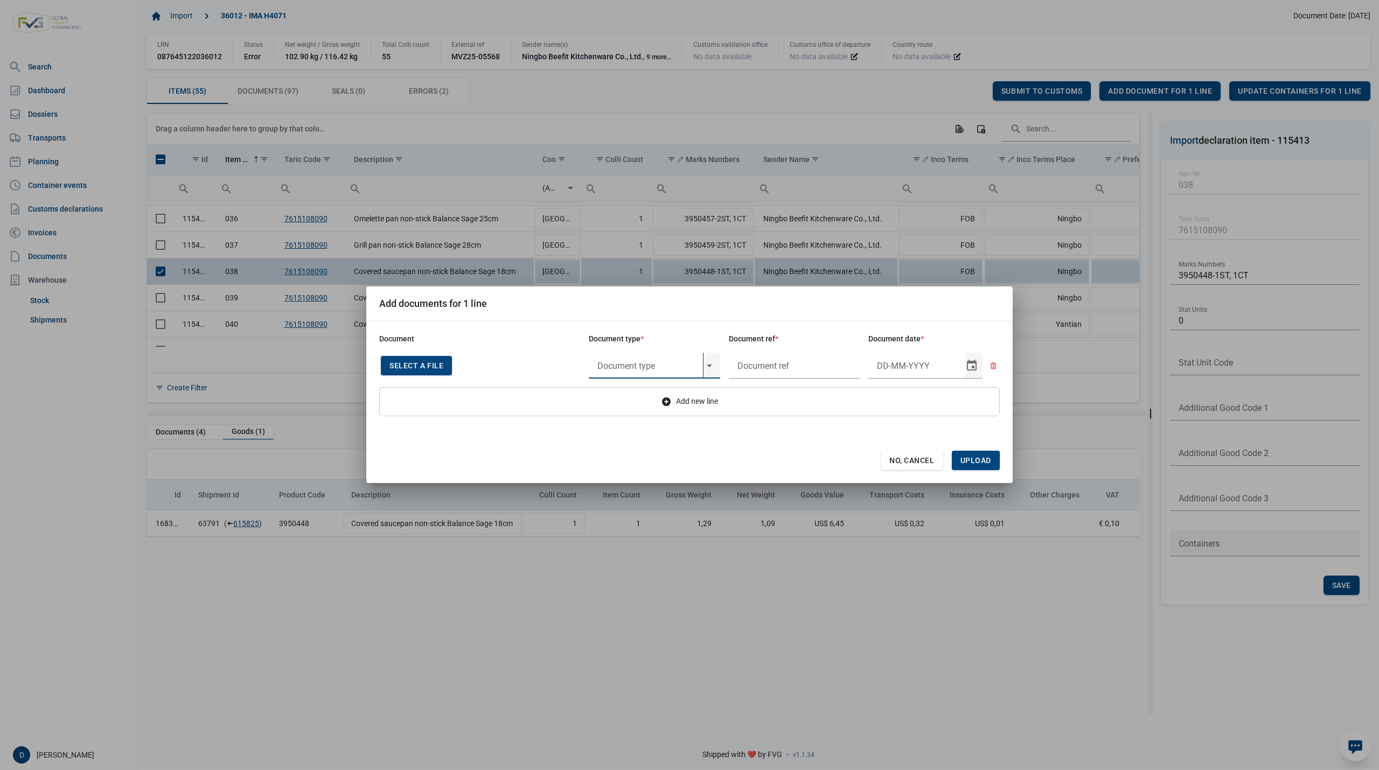
click at [648, 367] on input "text" at bounding box center [646, 366] width 114 height 26
click at [645, 391] on div "N935 - Invoice" at bounding box center [654, 395] width 131 height 25
type input "N935 - Invoice"
type input "."
type input "26-3-2025"
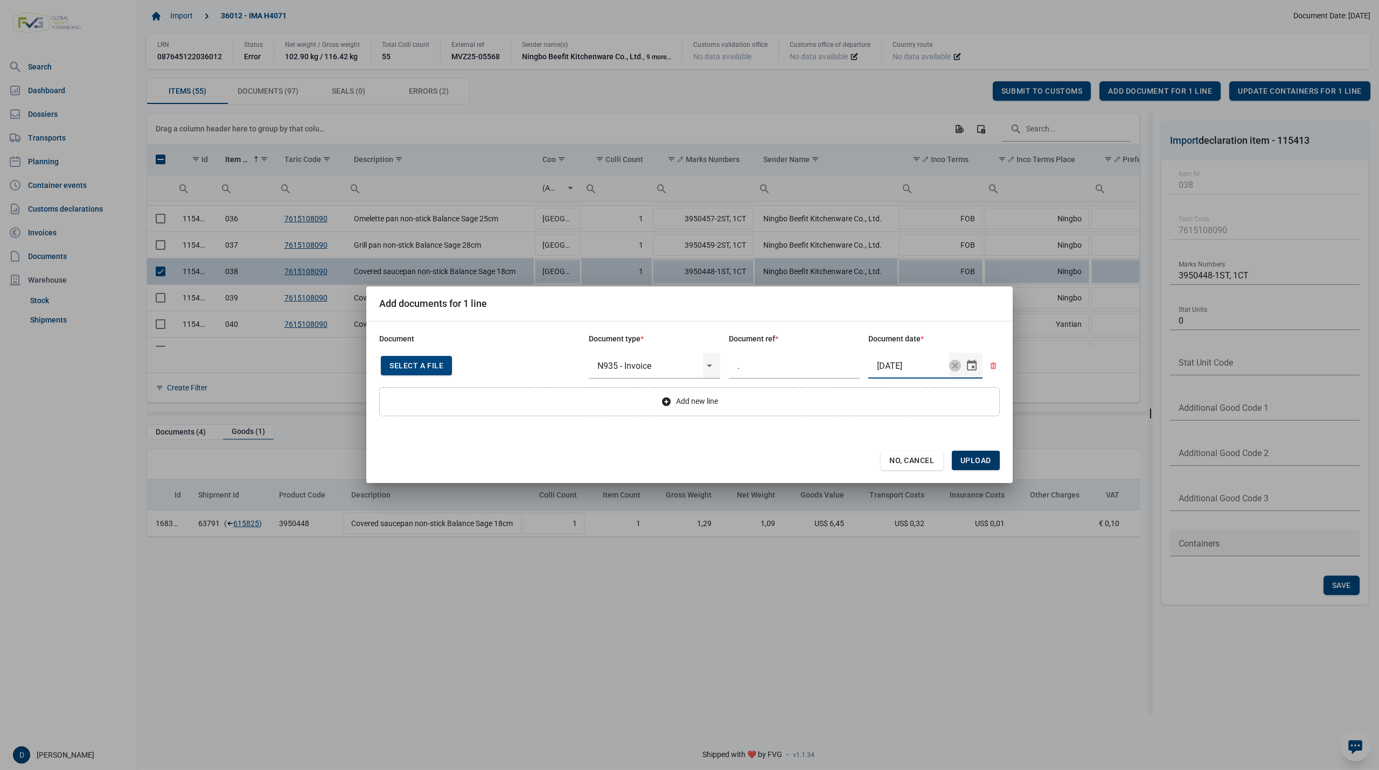
click at [977, 465] on span "Upload" at bounding box center [976, 460] width 31 height 9
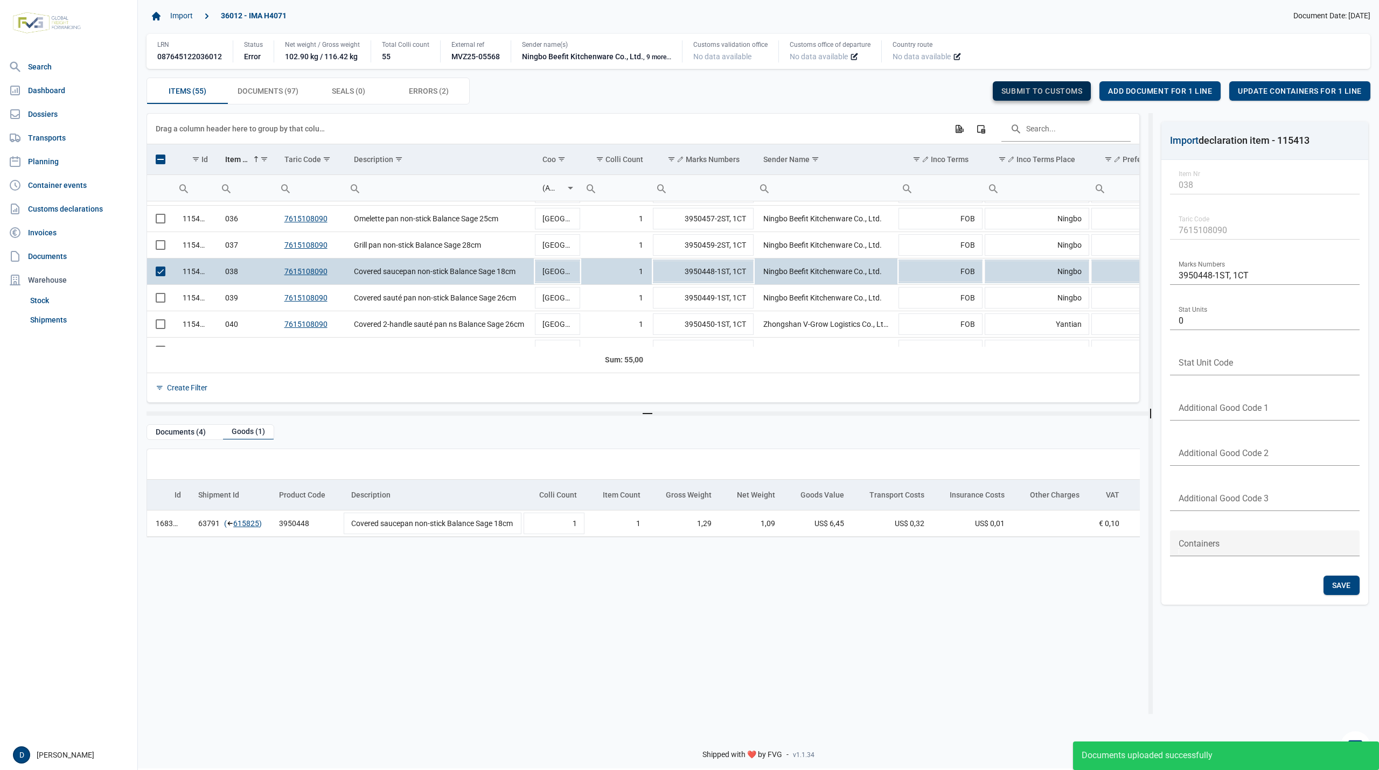
click at [1047, 85] on div "Submit to customs" at bounding box center [1042, 90] width 99 height 19
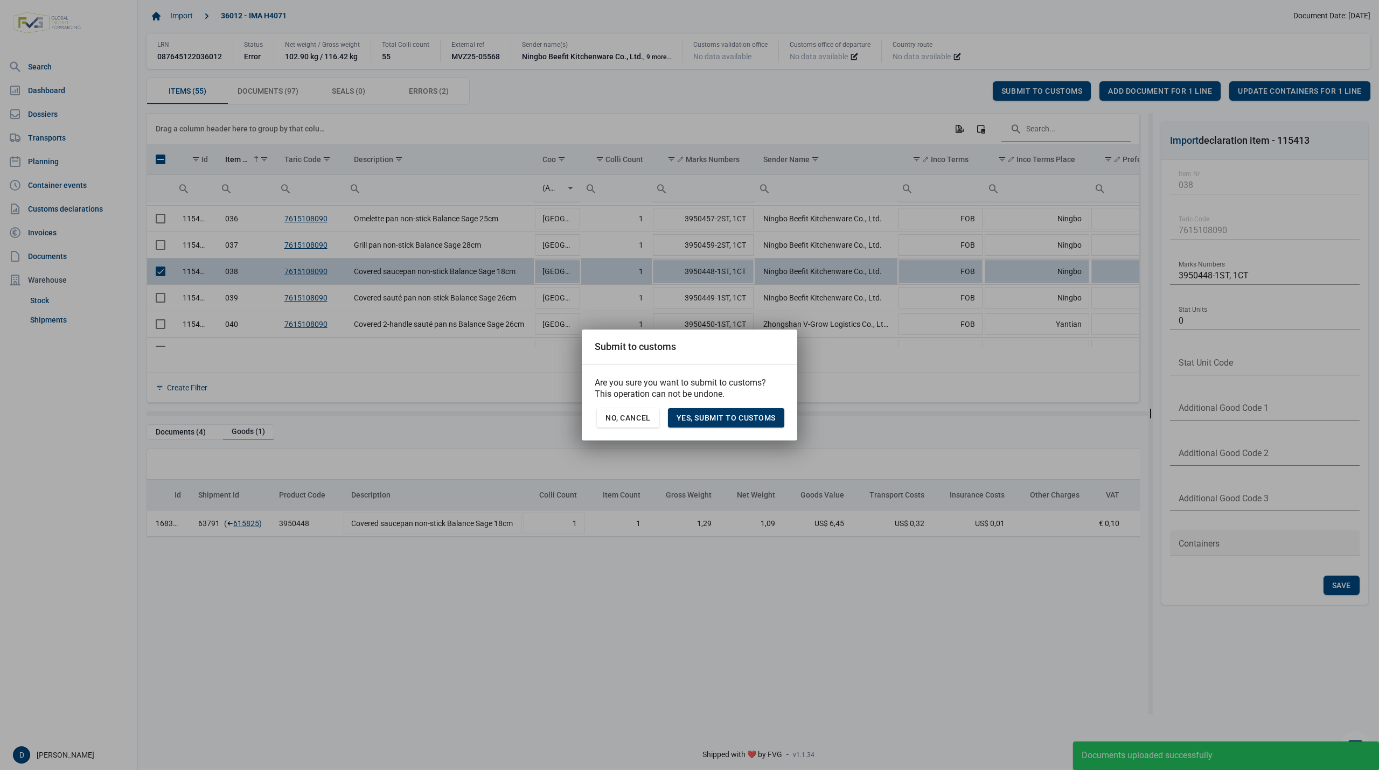
click at [746, 419] on span "Yes, Submit to customs" at bounding box center [726, 418] width 99 height 9
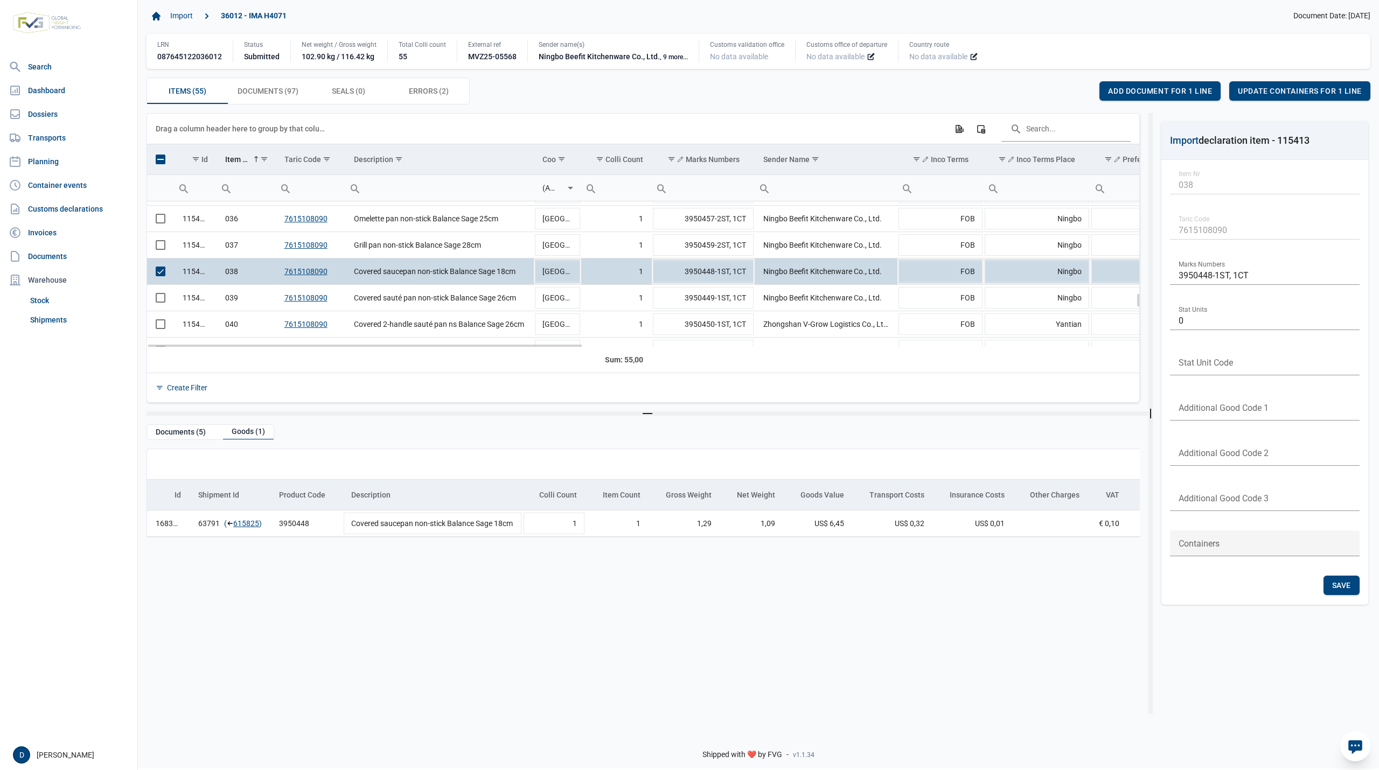
click at [161, 276] on span "Select row" at bounding box center [161, 272] width 10 height 10
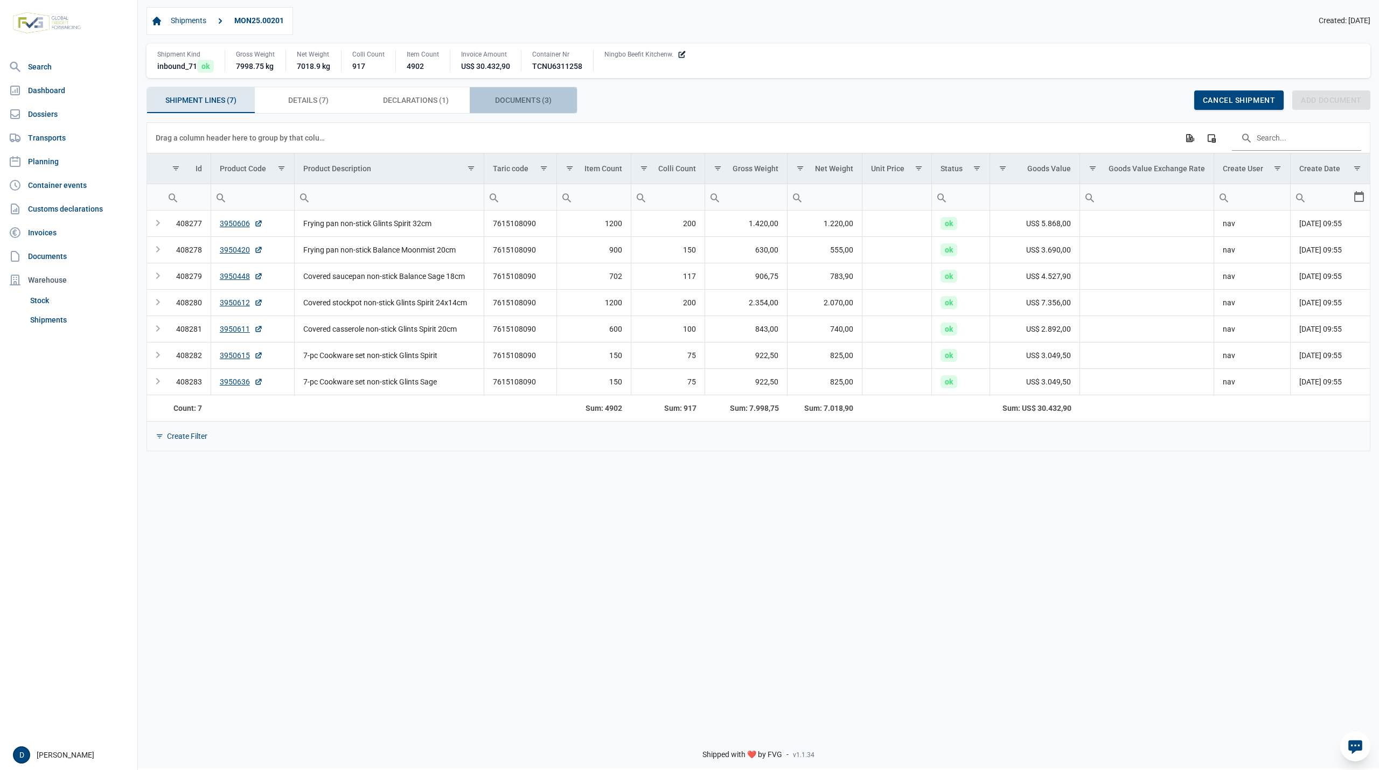
click at [529, 104] on span "Documents (3) Documents (3)" at bounding box center [523, 100] width 57 height 13
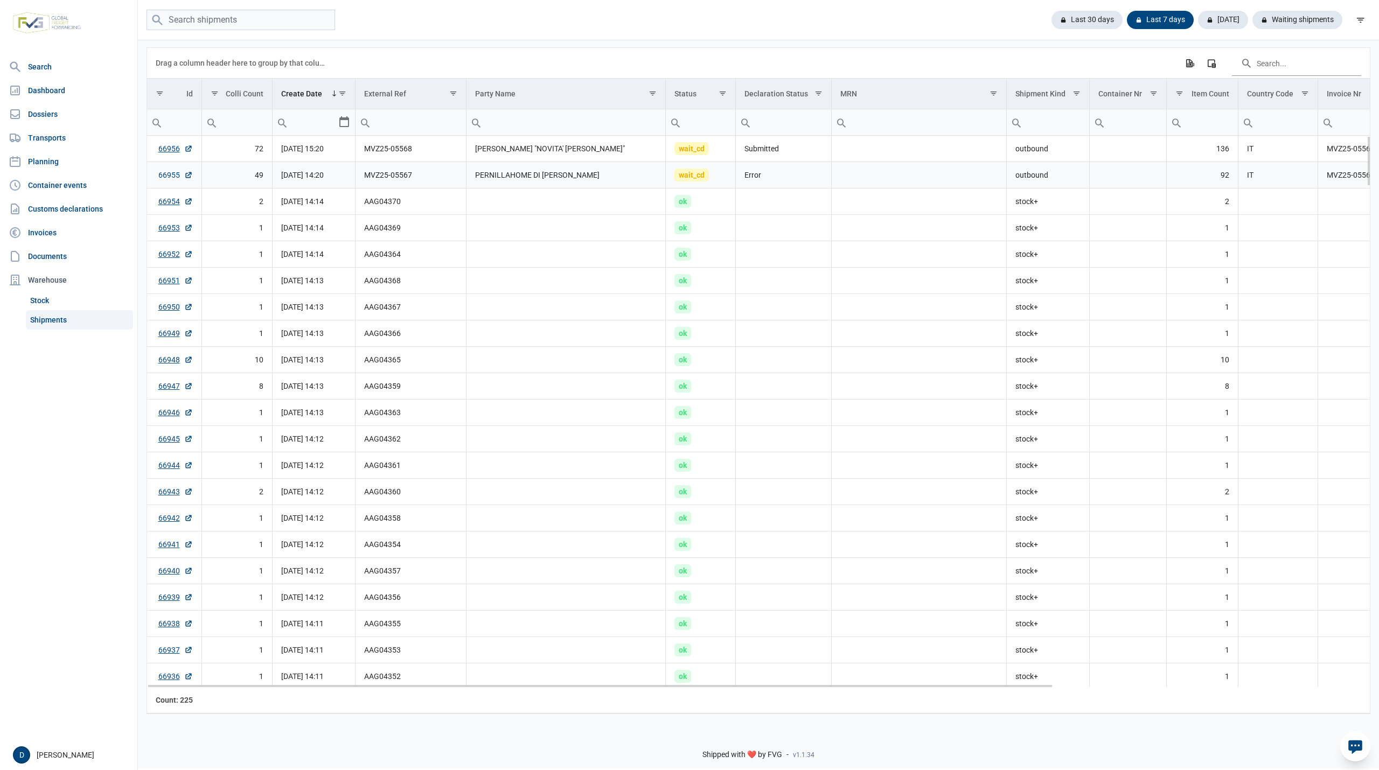
click at [167, 175] on link "66955" at bounding box center [175, 175] width 34 height 11
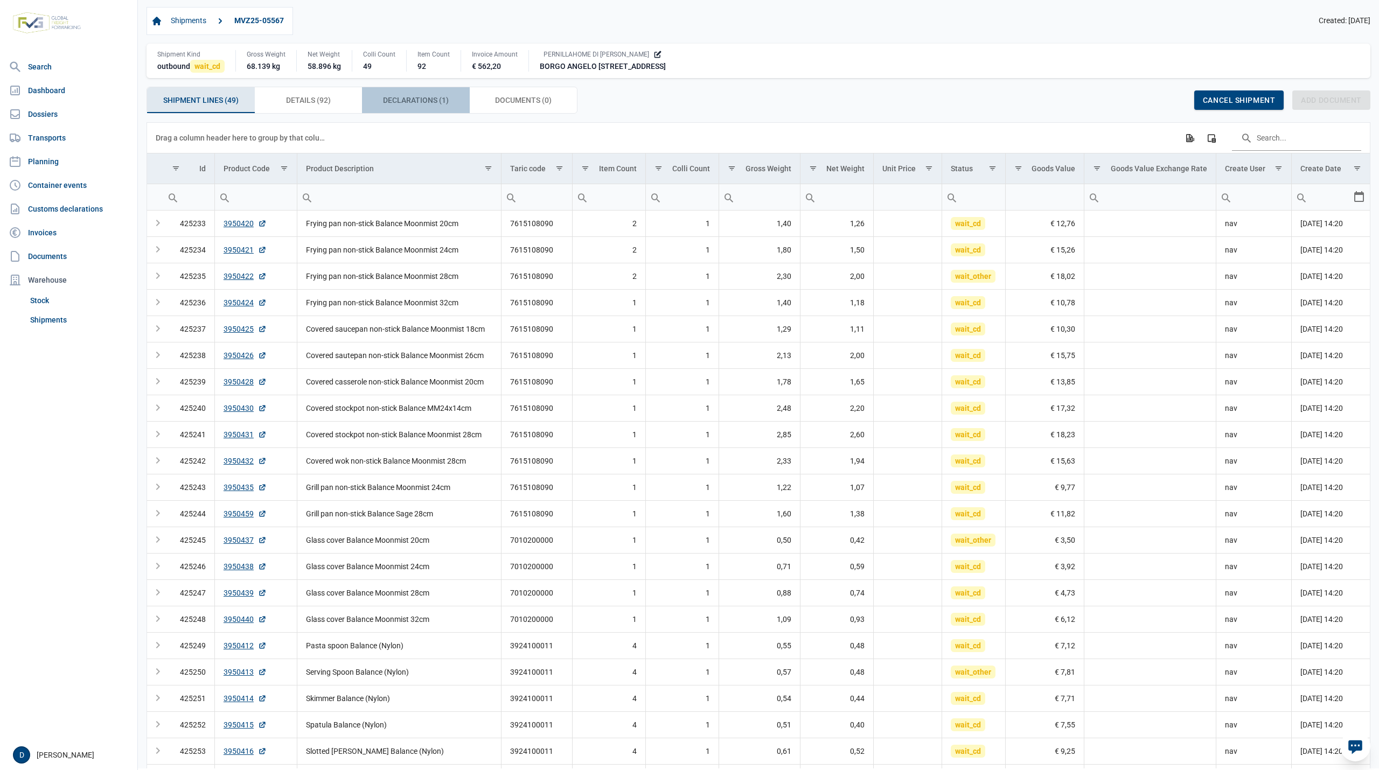
click at [422, 98] on span "Declarations (1) Declarations (1)" at bounding box center [416, 100] width 66 height 13
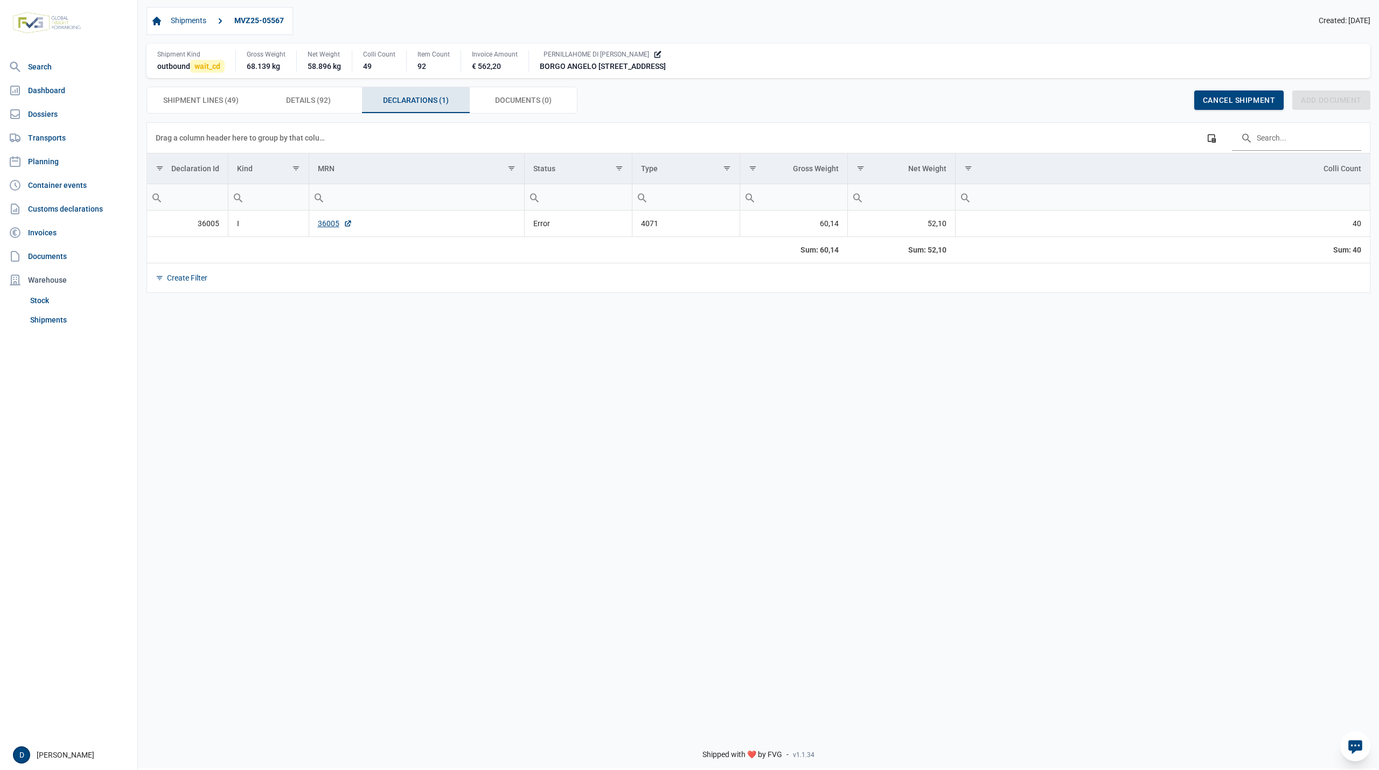
click at [207, 223] on td "36005" at bounding box center [187, 224] width 81 height 26
click at [324, 224] on link "36005" at bounding box center [335, 223] width 34 height 11
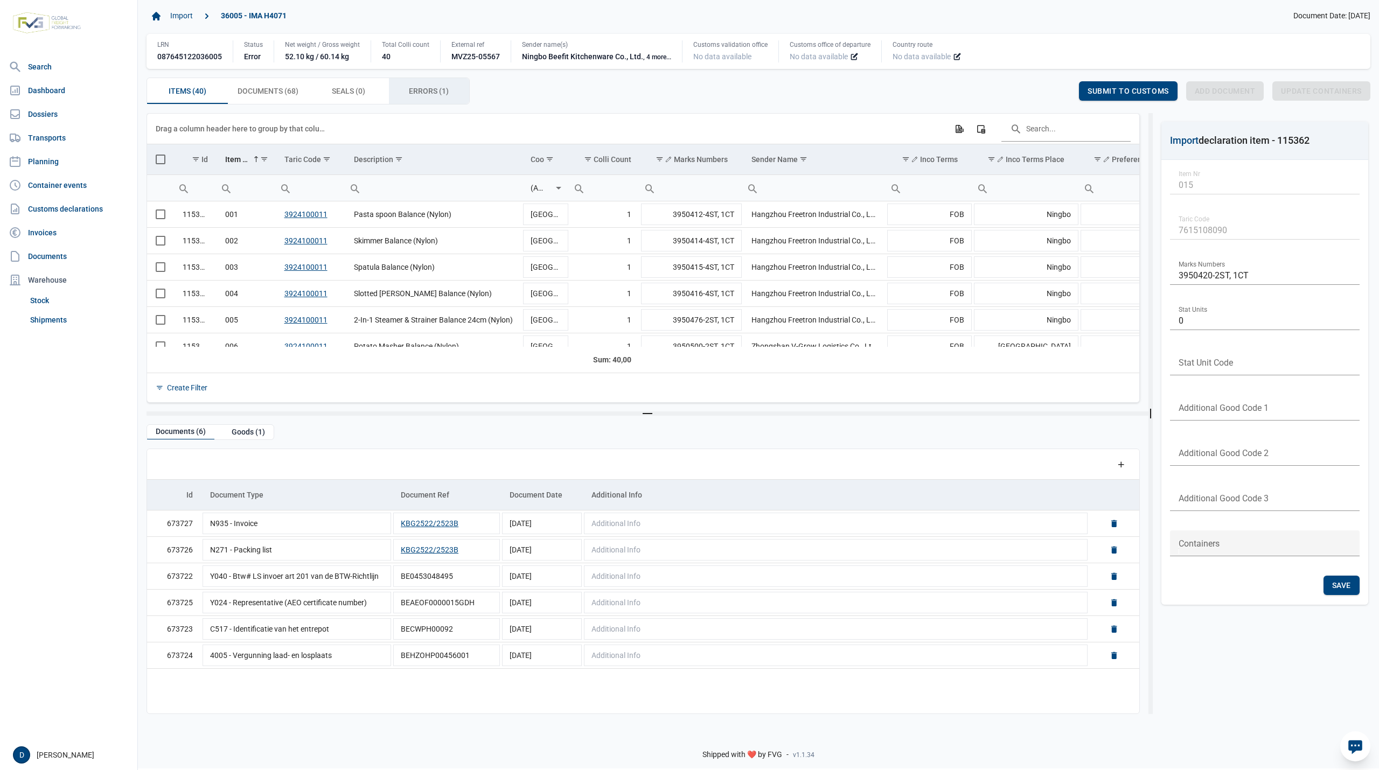
click at [418, 87] on span "Errors (1) Errors (1)" at bounding box center [429, 91] width 40 height 13
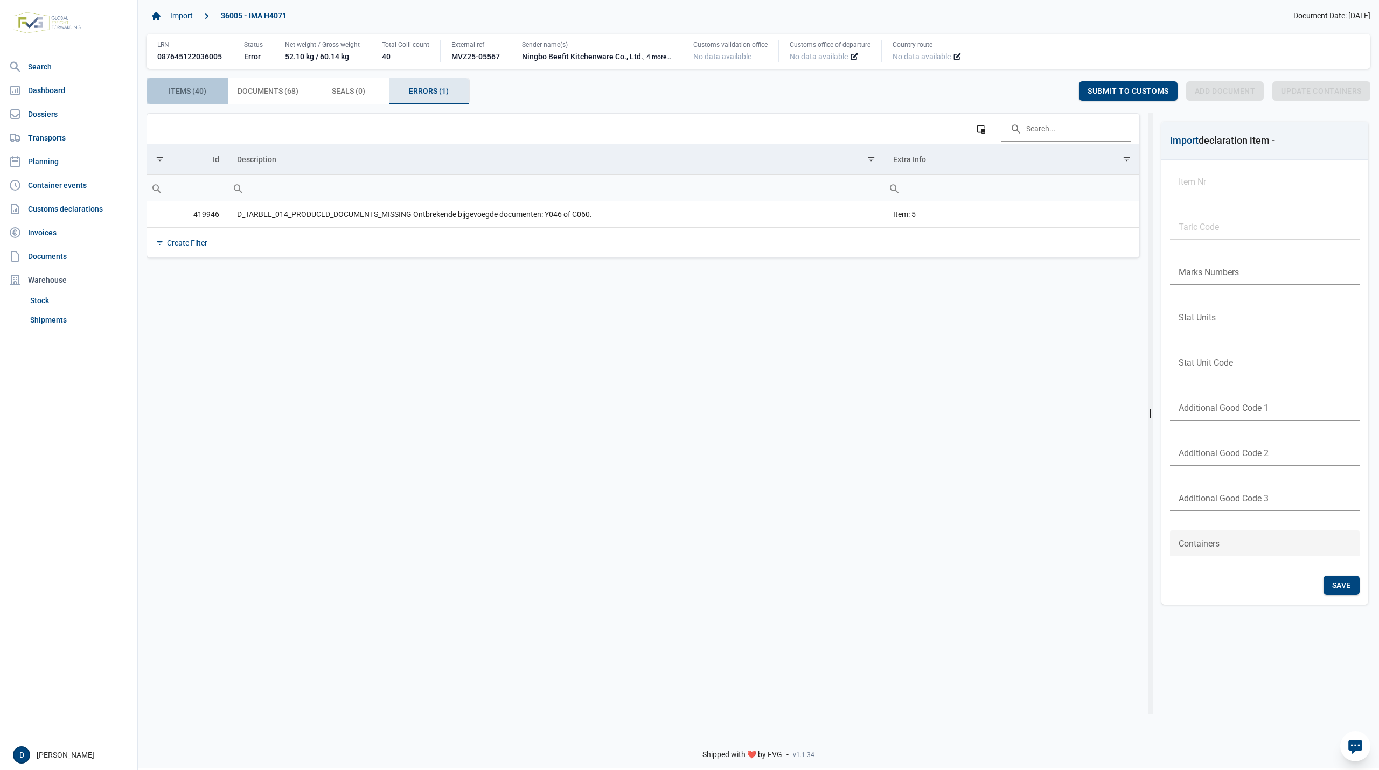
click at [195, 93] on span "Items (40) Items (40)" at bounding box center [188, 91] width 38 height 13
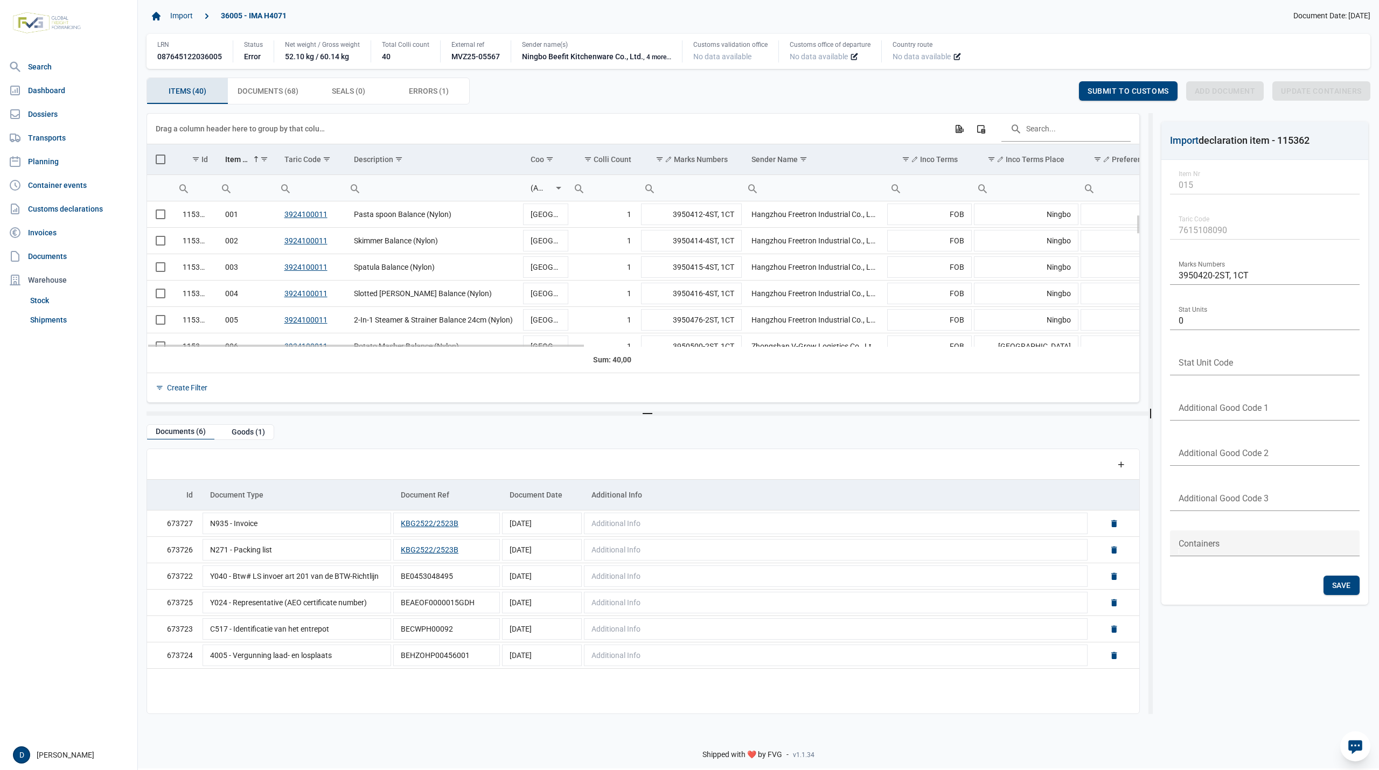
scroll to position [95, 0]
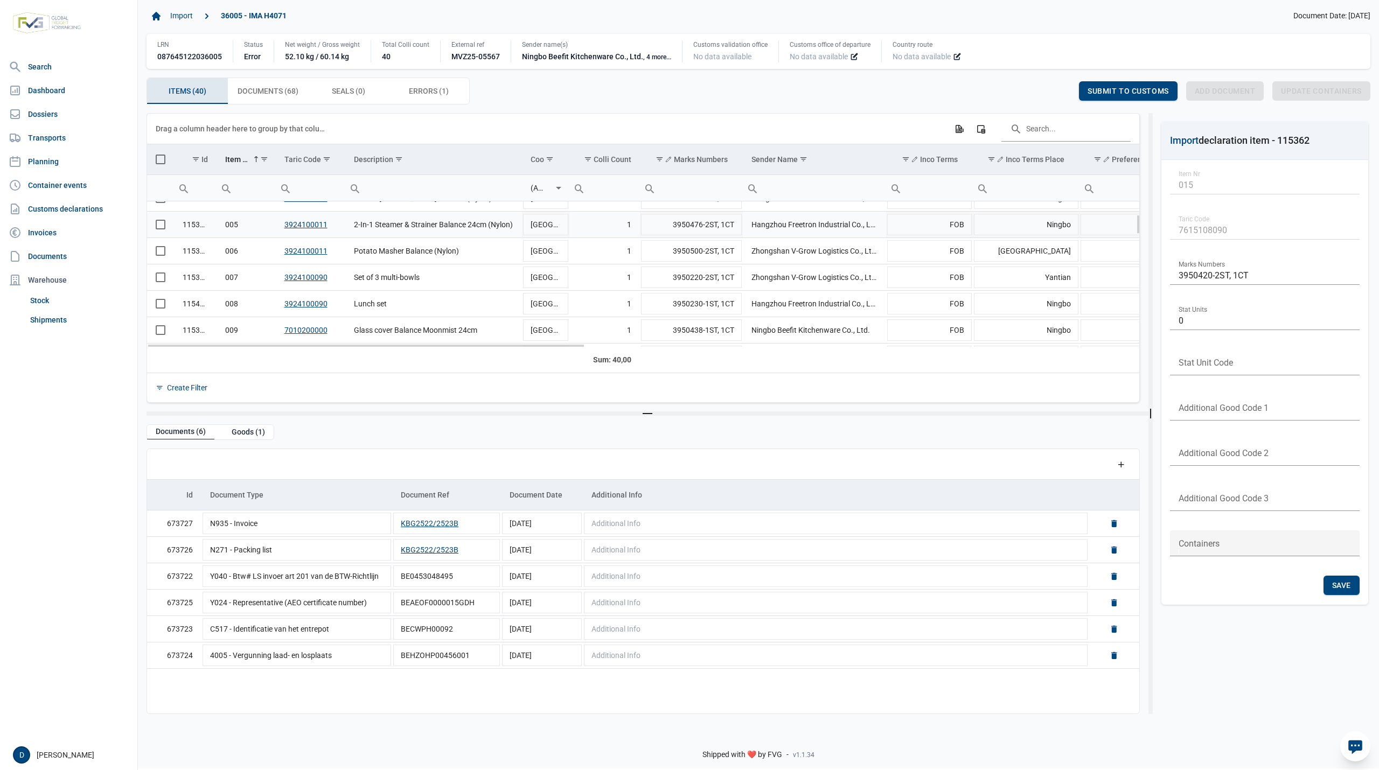
click at [156, 226] on span "Select row" at bounding box center [161, 225] width 10 height 10
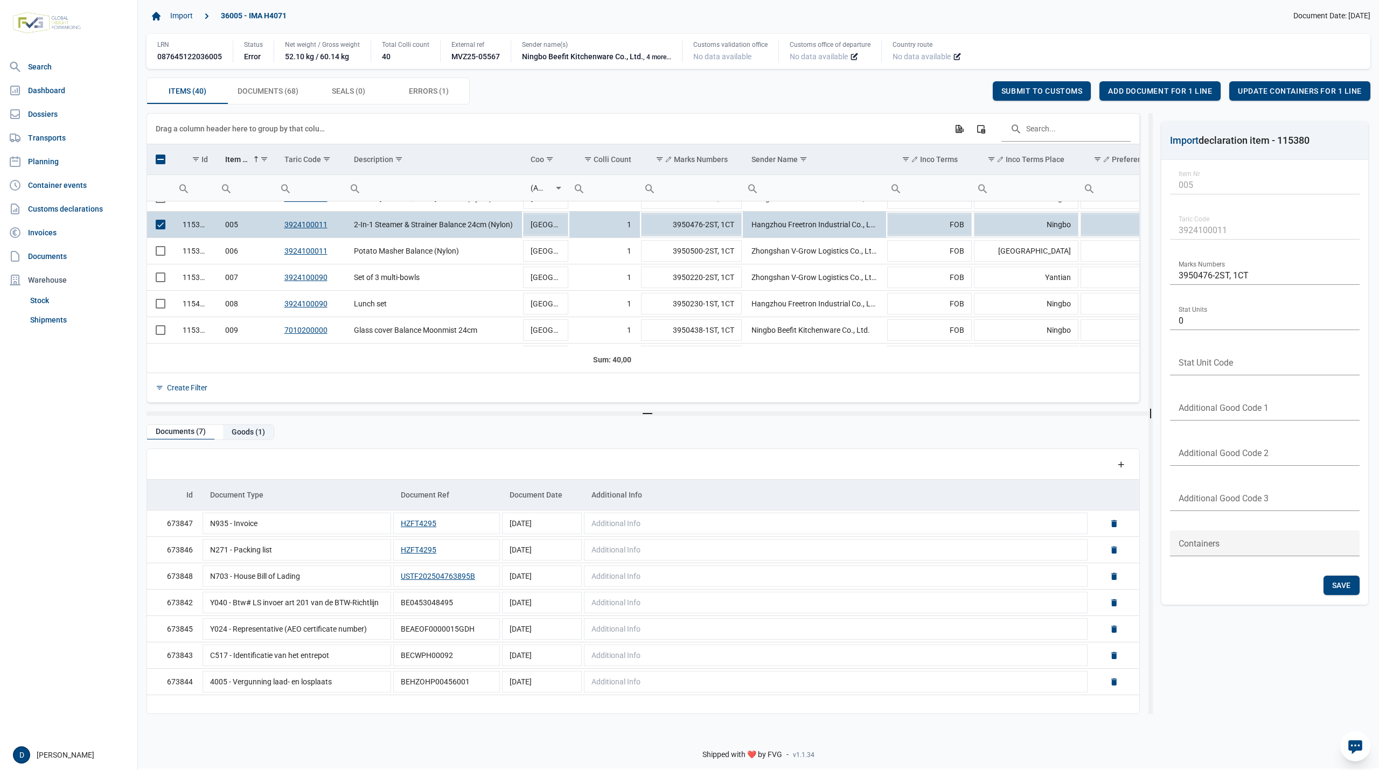
click at [252, 434] on div "Goods (1)" at bounding box center [248, 432] width 51 height 15
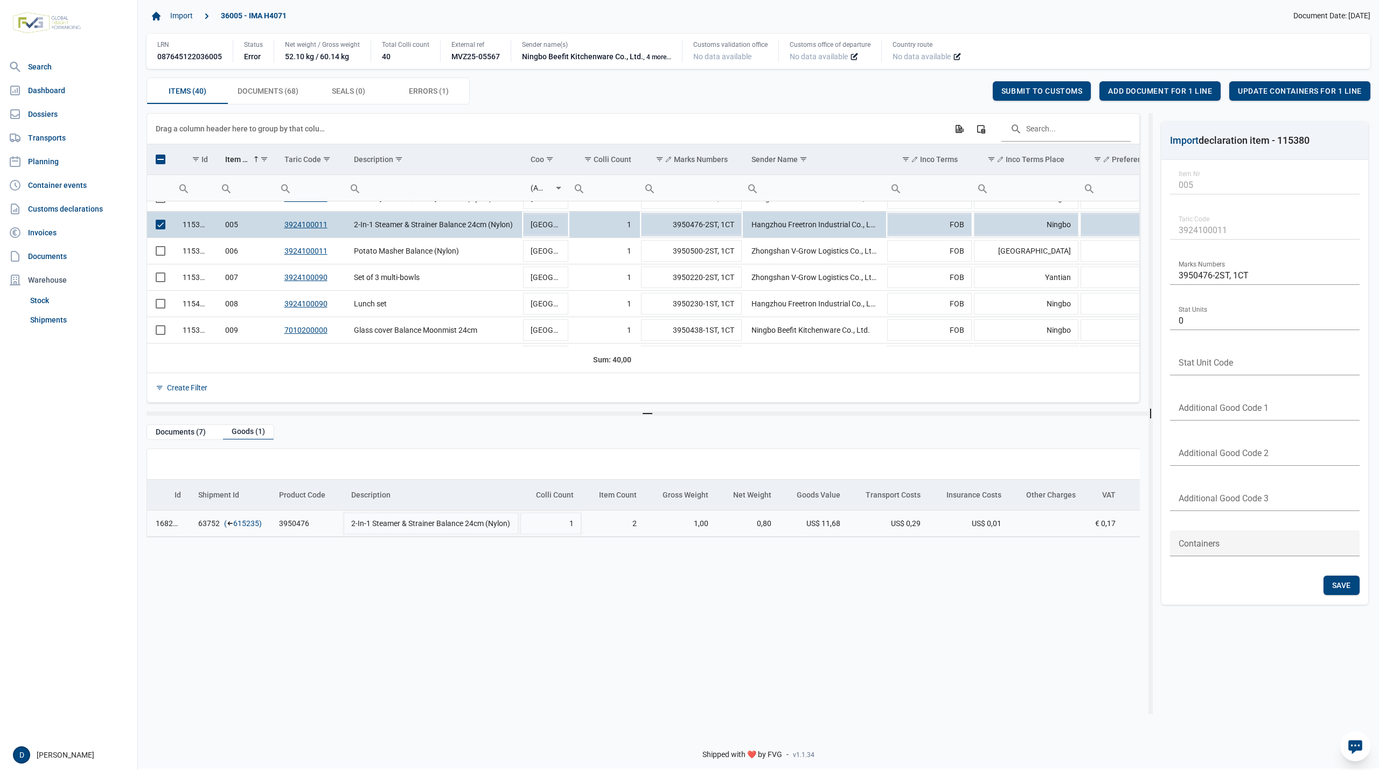
click at [244, 524] on link "615235" at bounding box center [246, 523] width 26 height 11
click at [1143, 85] on div "Add document for 1 line" at bounding box center [1160, 90] width 121 height 19
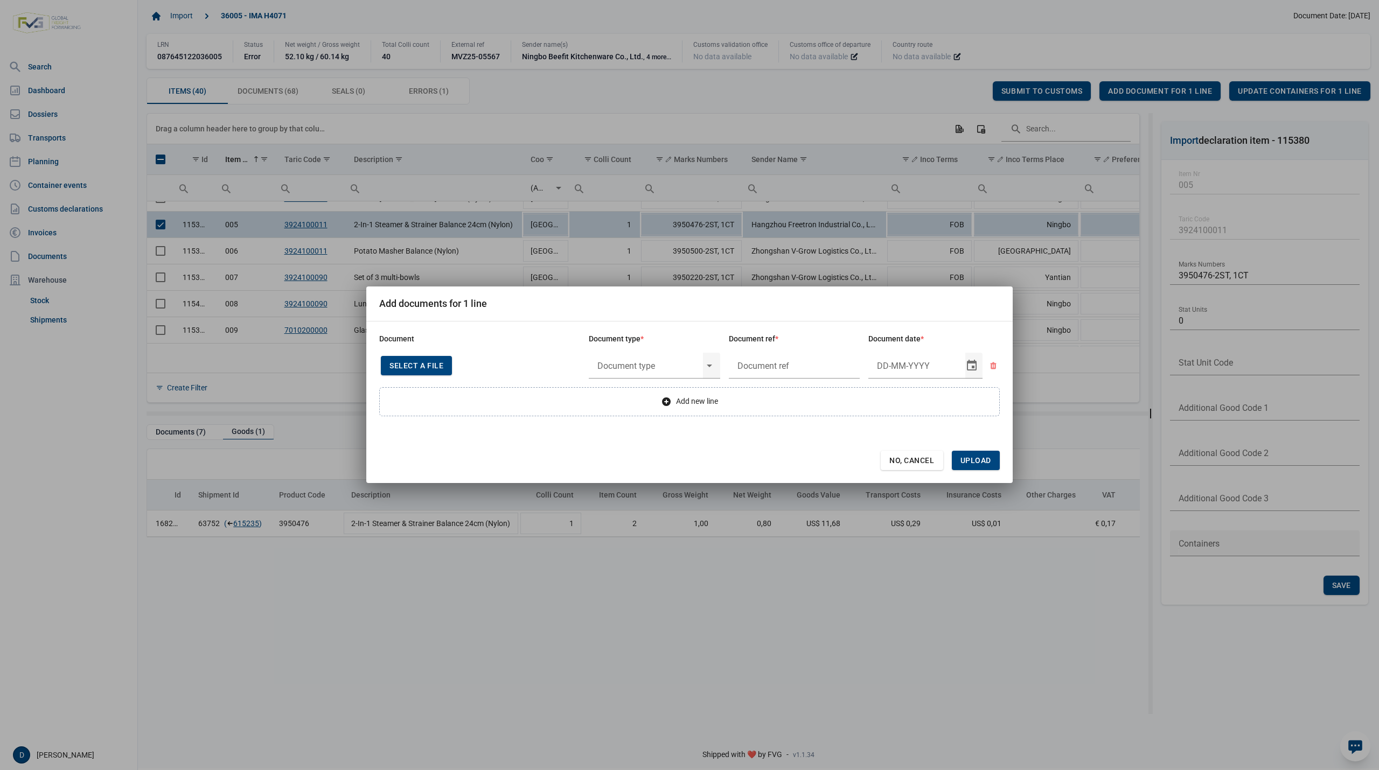
click at [415, 362] on span "Select a file" at bounding box center [417, 366] width 54 height 9
type input "CHEDD.BE.2025.0002166"
click at [653, 360] on input "text" at bounding box center [646, 366] width 114 height 28
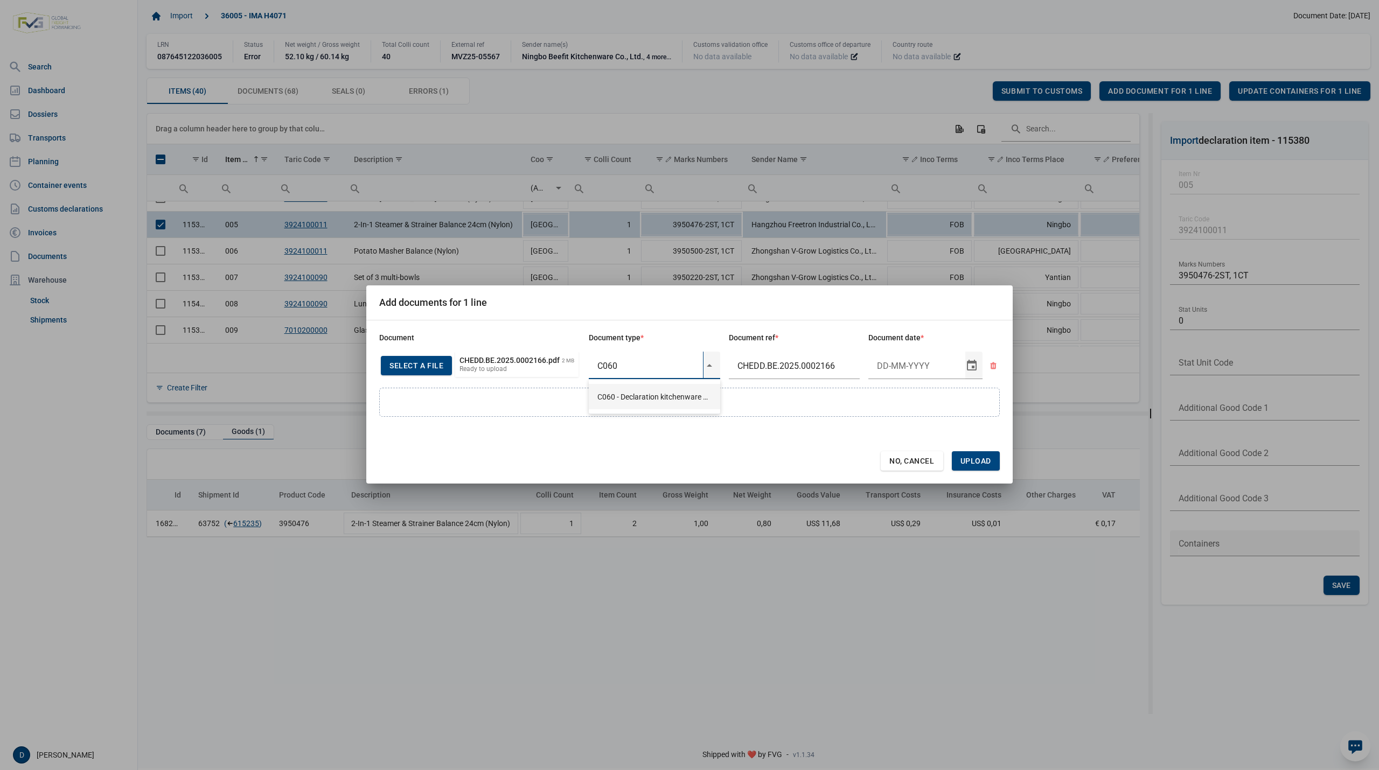
click at [647, 391] on div "C060 - Declaration kitchenware ex CN of HK 284/2011" at bounding box center [654, 396] width 131 height 25
type input "C060 - Declaration kitchenware ex CN of HK 284/2011"
type input "15-5-2025"
click at [980, 462] on span "Upload" at bounding box center [976, 461] width 31 height 9
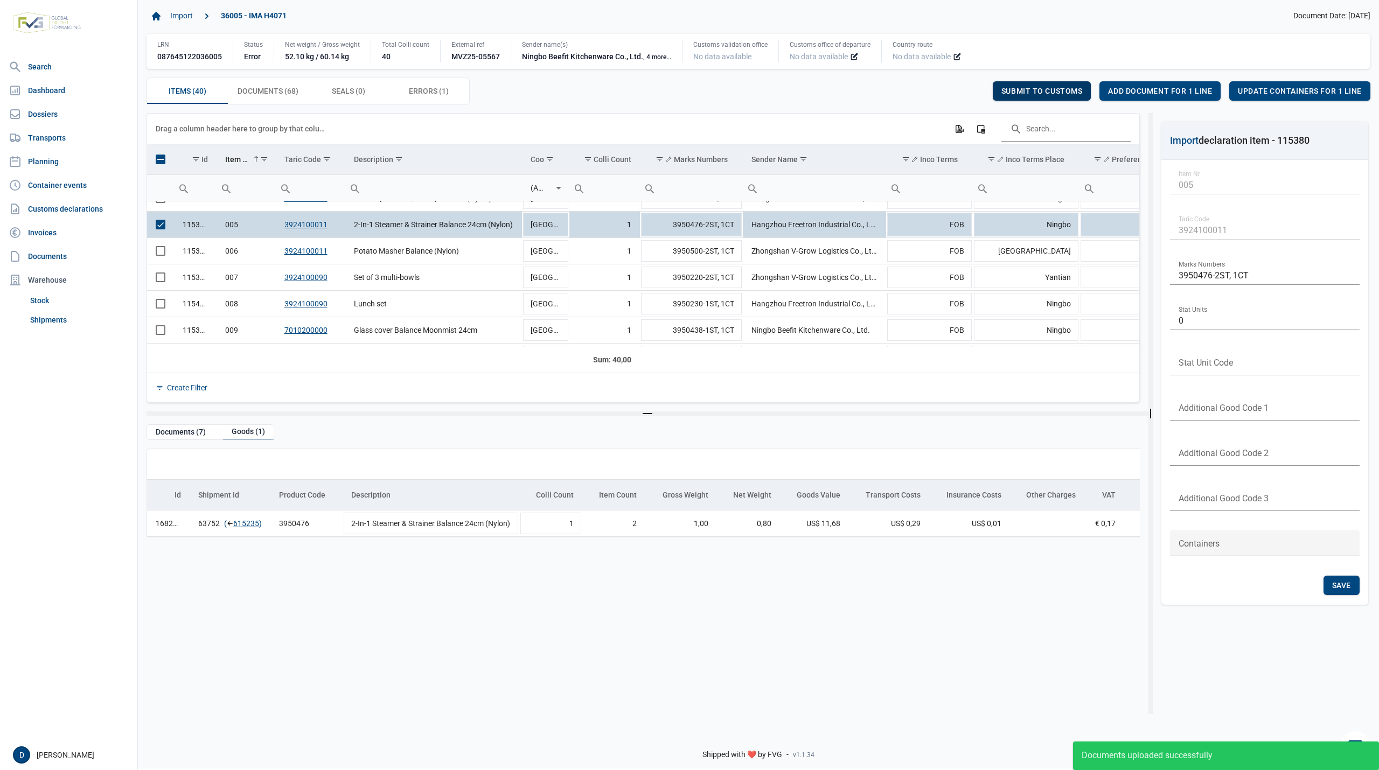
click at [1044, 91] on span "Submit to customs" at bounding box center [1042, 91] width 81 height 9
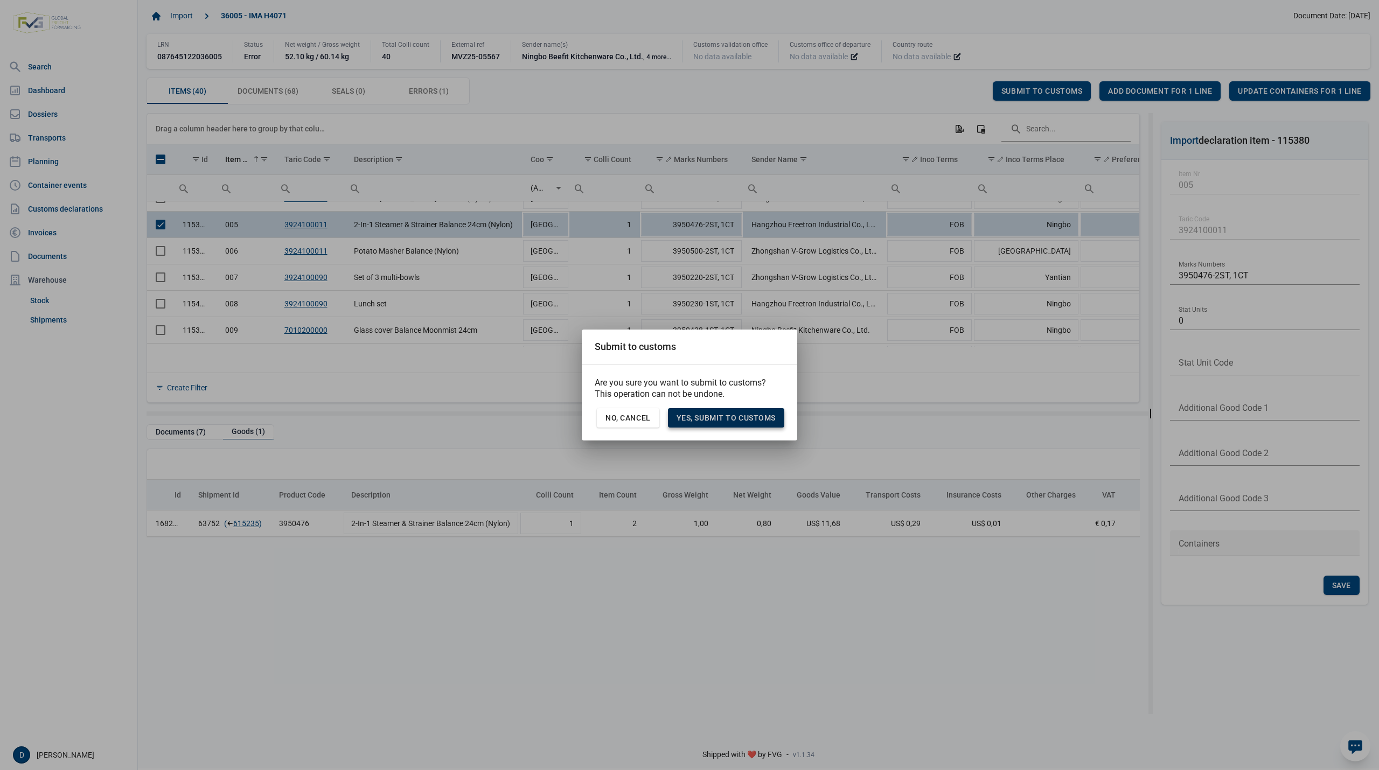
click at [731, 420] on span "Yes, Submit to customs" at bounding box center [726, 418] width 99 height 9
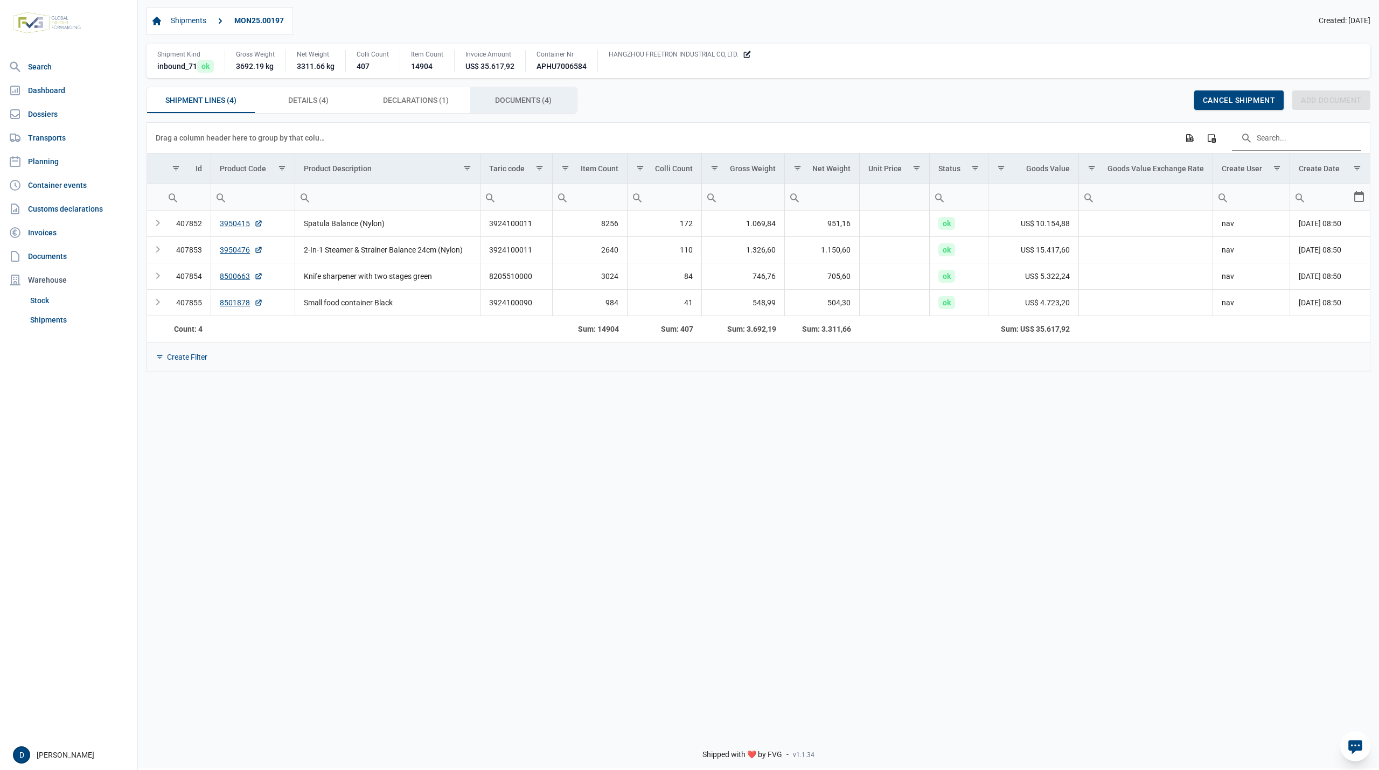
click at [514, 100] on span "Documents (4) Documents (4)" at bounding box center [523, 100] width 57 height 13
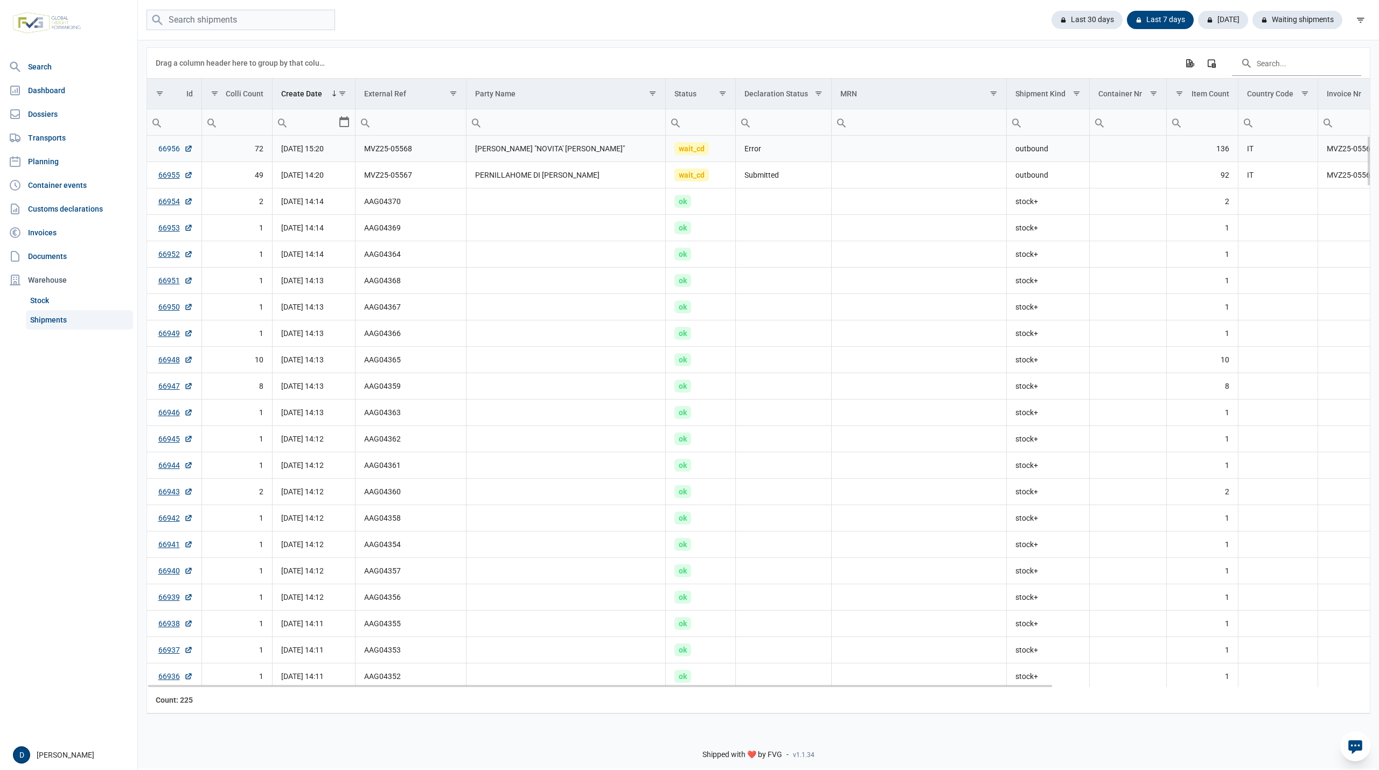
click at [168, 149] on link "66956" at bounding box center [175, 148] width 34 height 11
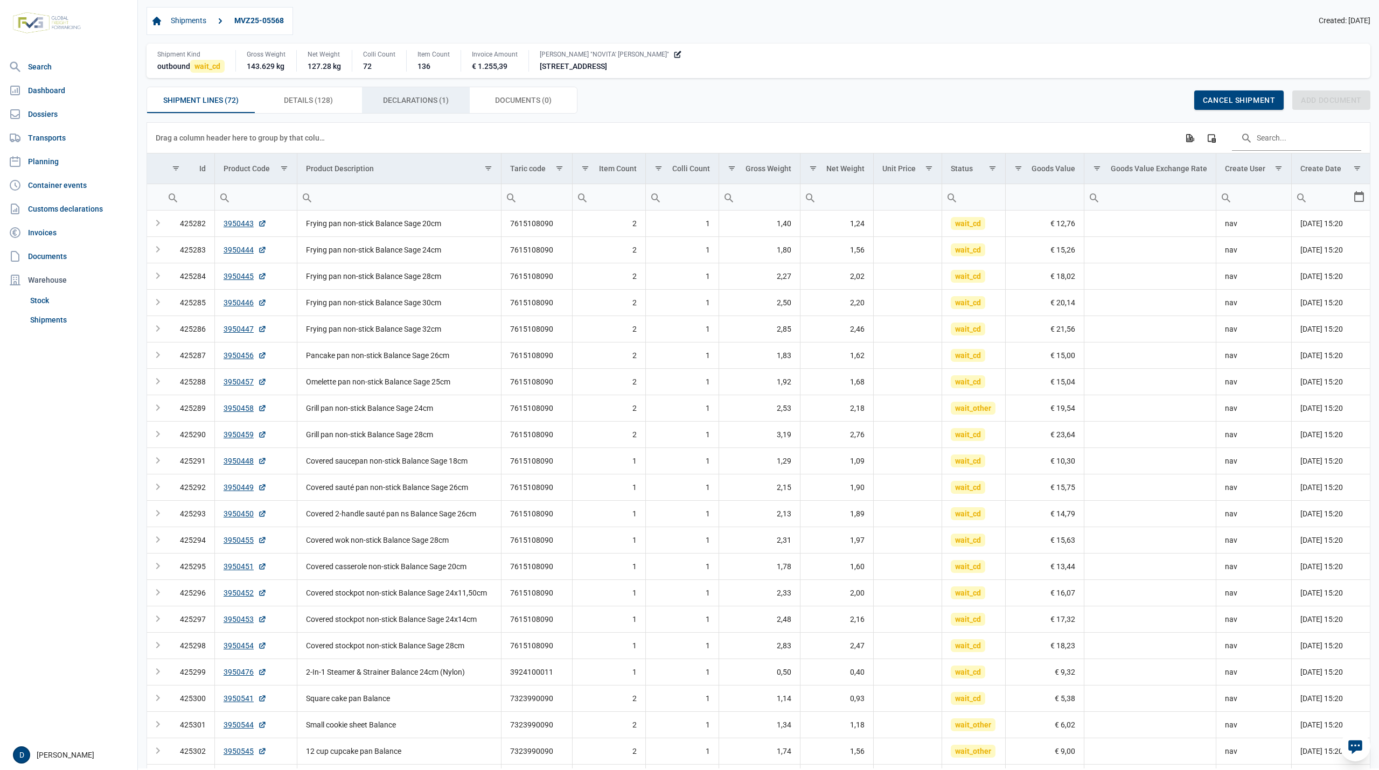
click at [435, 100] on span "Declarations (1) Declarations (1)" at bounding box center [416, 100] width 66 height 13
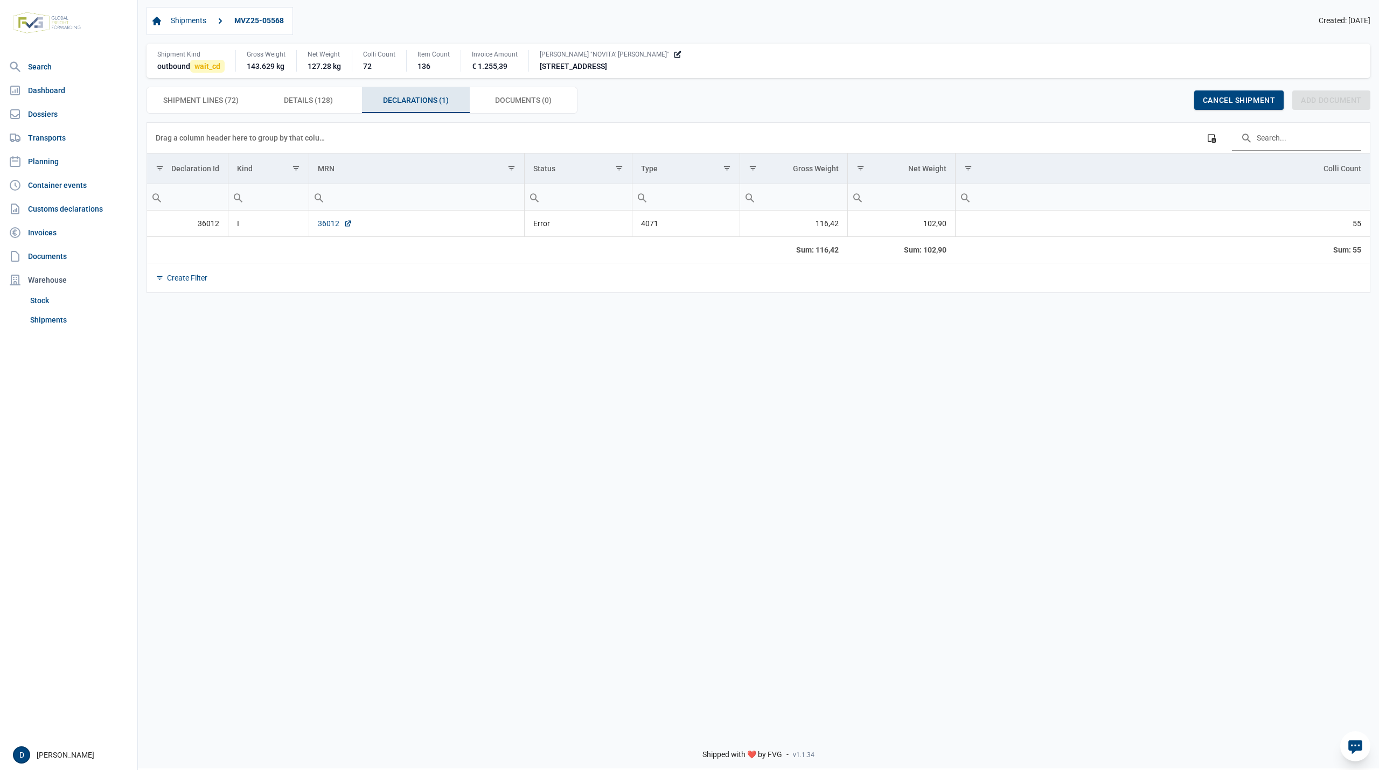
click at [334, 227] on link "36012" at bounding box center [335, 223] width 34 height 11
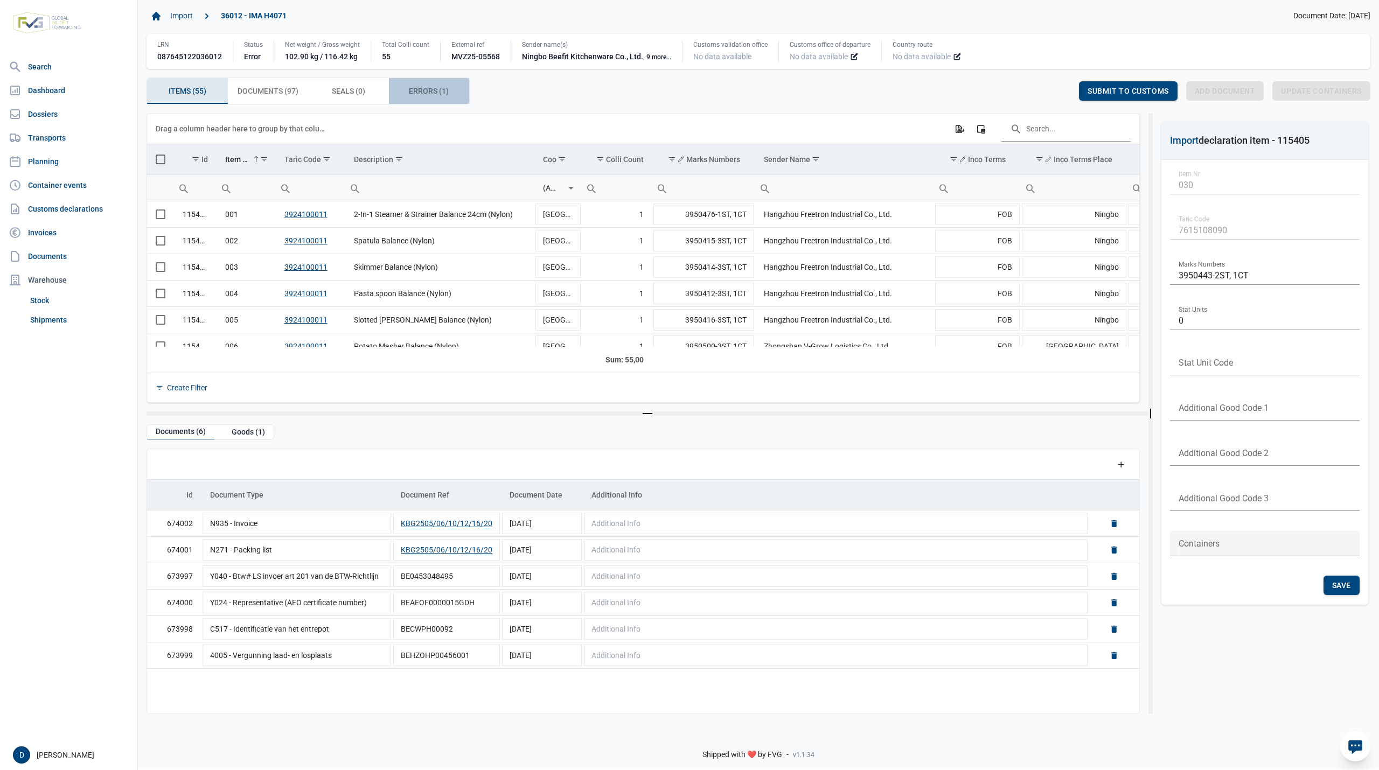
click at [408, 89] on div "Errors (1) Errors (1)" at bounding box center [429, 91] width 81 height 26
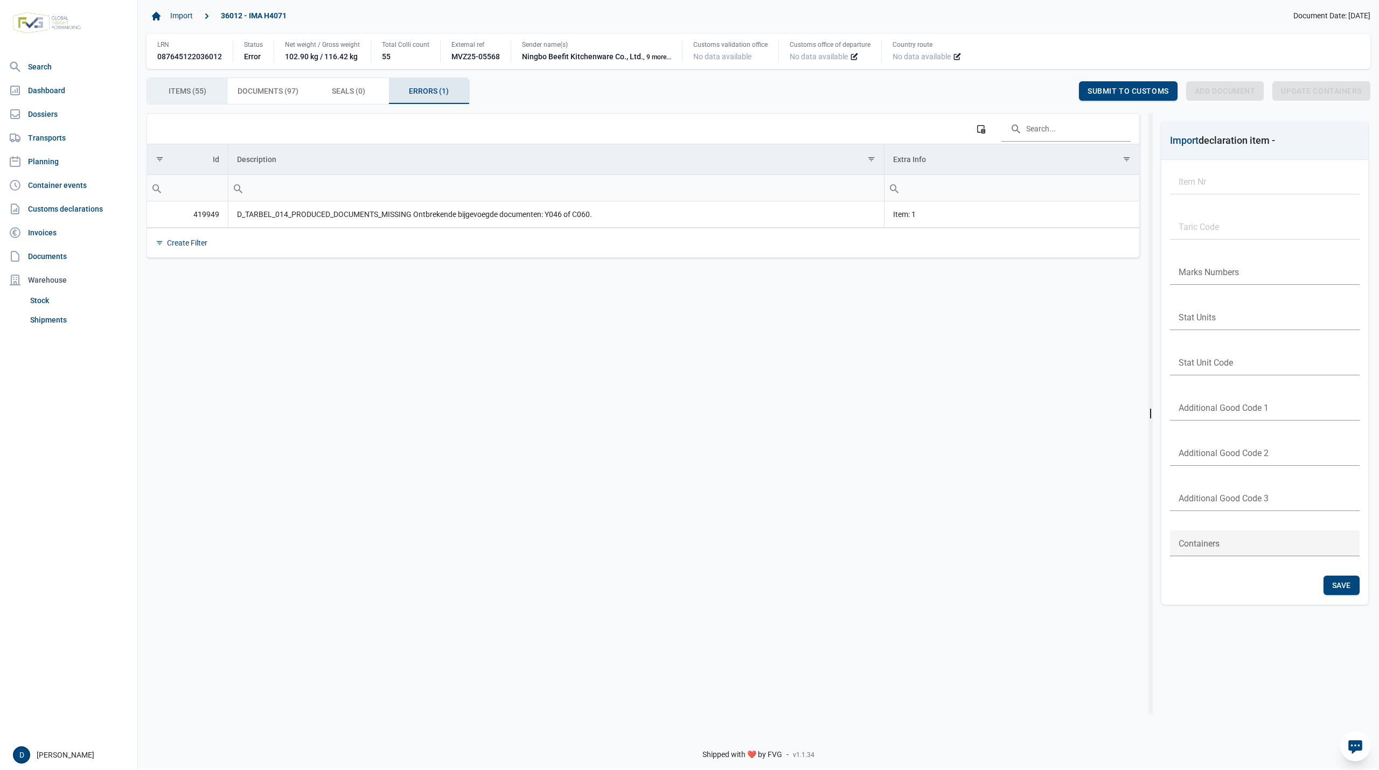
click at [205, 95] on span "Items (55) Items (55)" at bounding box center [188, 91] width 38 height 13
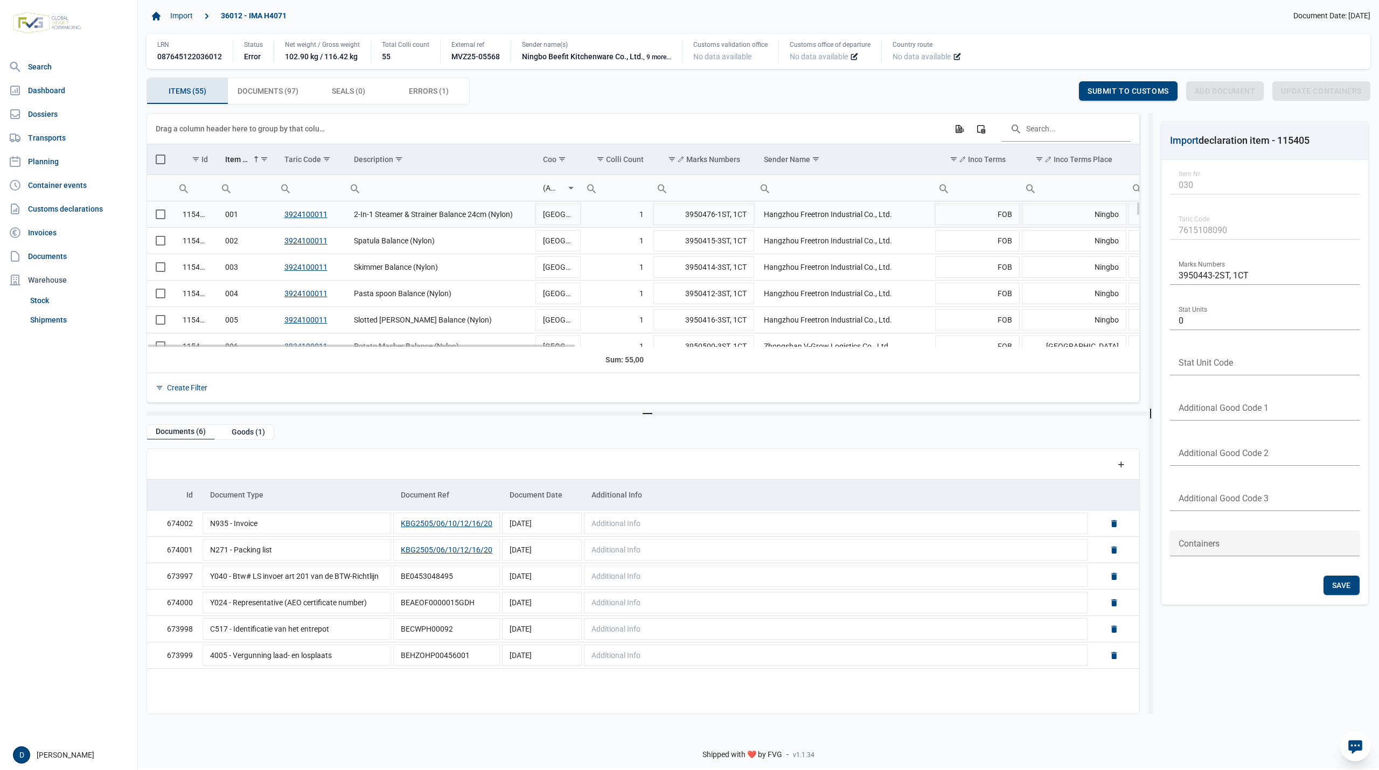
click at [164, 214] on span "Select row" at bounding box center [161, 215] width 10 height 10
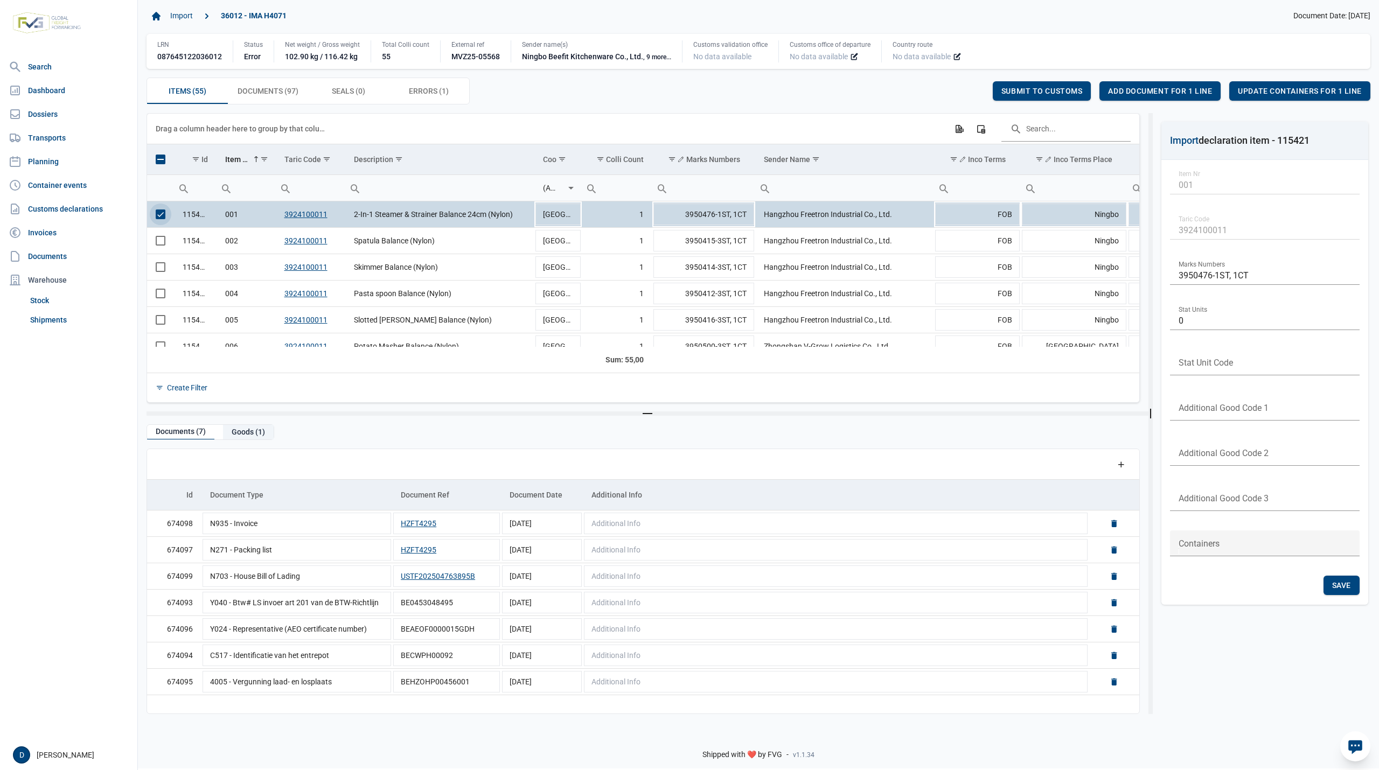
click at [245, 434] on div "Goods (1)" at bounding box center [248, 432] width 51 height 15
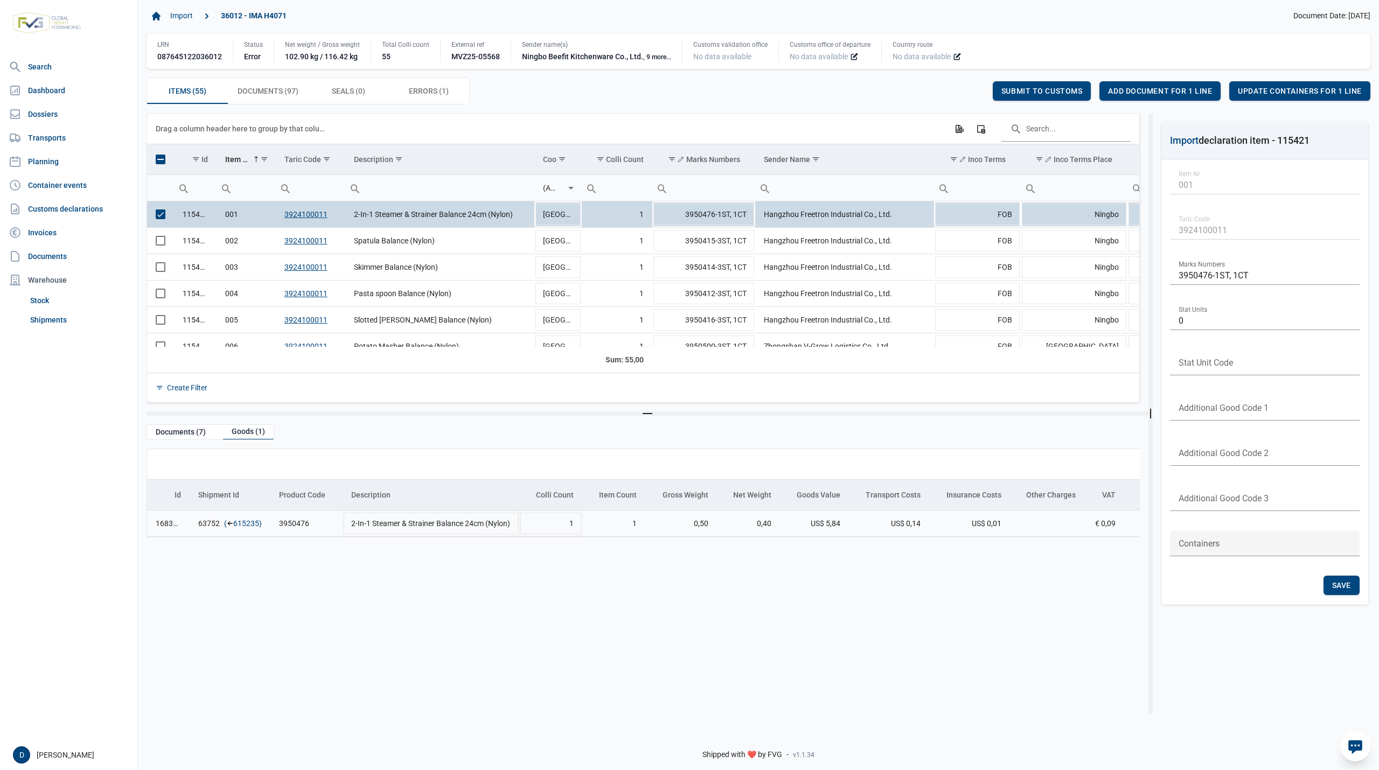
click at [249, 528] on link "615235" at bounding box center [246, 523] width 26 height 11
click at [1152, 89] on span "Add document for 1 line" at bounding box center [1160, 91] width 104 height 9
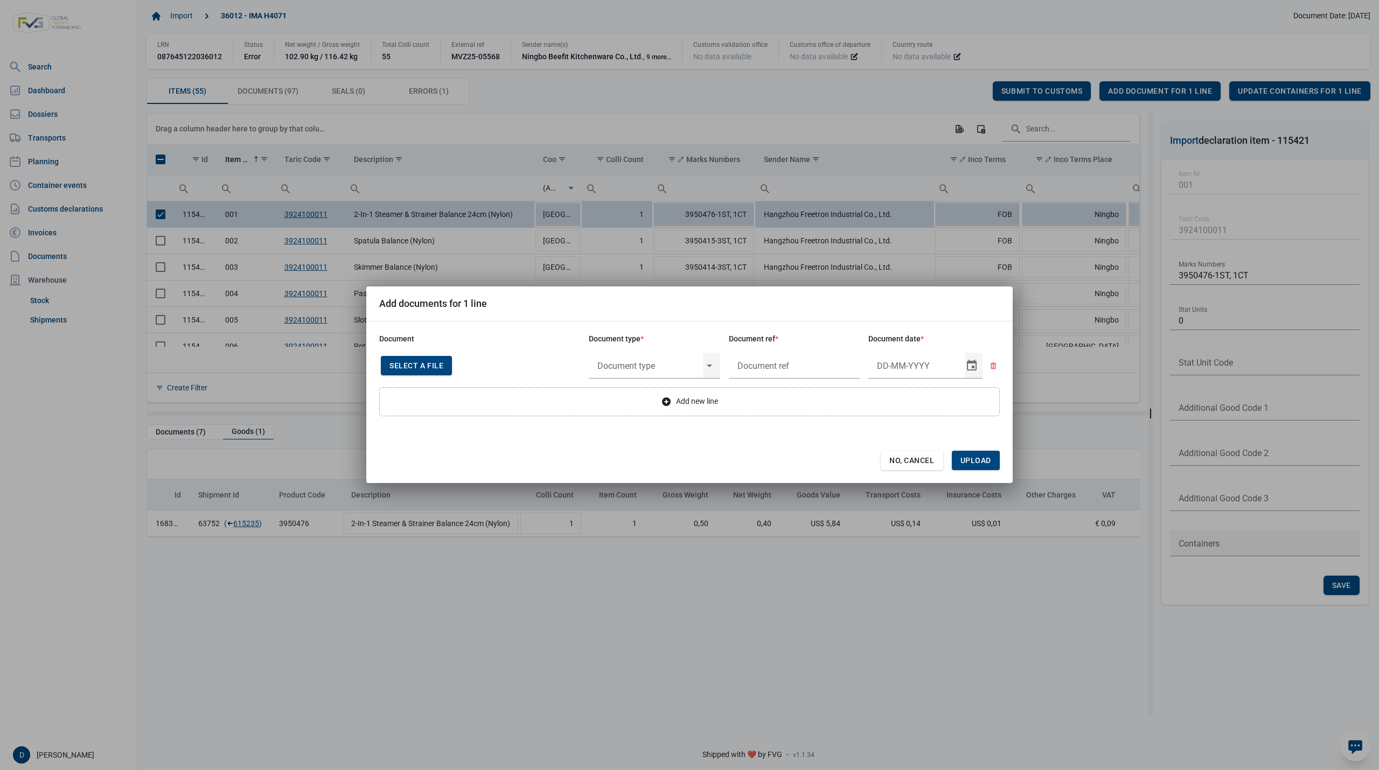
click at [427, 366] on span "Select a file" at bounding box center [417, 366] width 54 height 9
type input "CHEDD.BE.2025.0002166"
click at [632, 363] on input "text" at bounding box center [646, 366] width 114 height 28
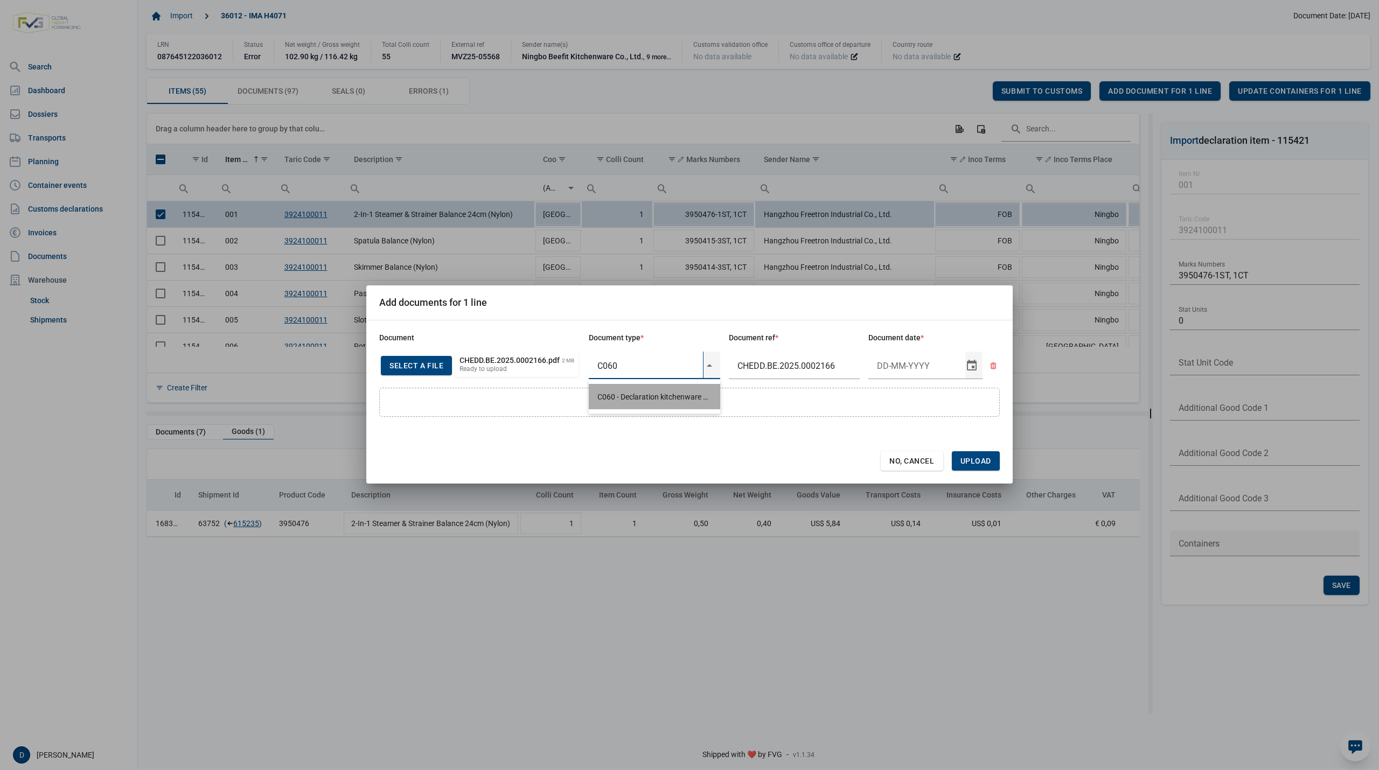
click at [631, 391] on div "C060 - Declaration kitchenware ex CN of HK 284/2011" at bounding box center [654, 396] width 131 height 25
type input "C060 - Declaration kitchenware ex CN of HK 284/2011"
click at [899, 363] on input "Document date" at bounding box center [917, 366] width 97 height 28
type input "15-5-2025"
click at [992, 462] on span "Upload" at bounding box center [976, 461] width 48 height 19
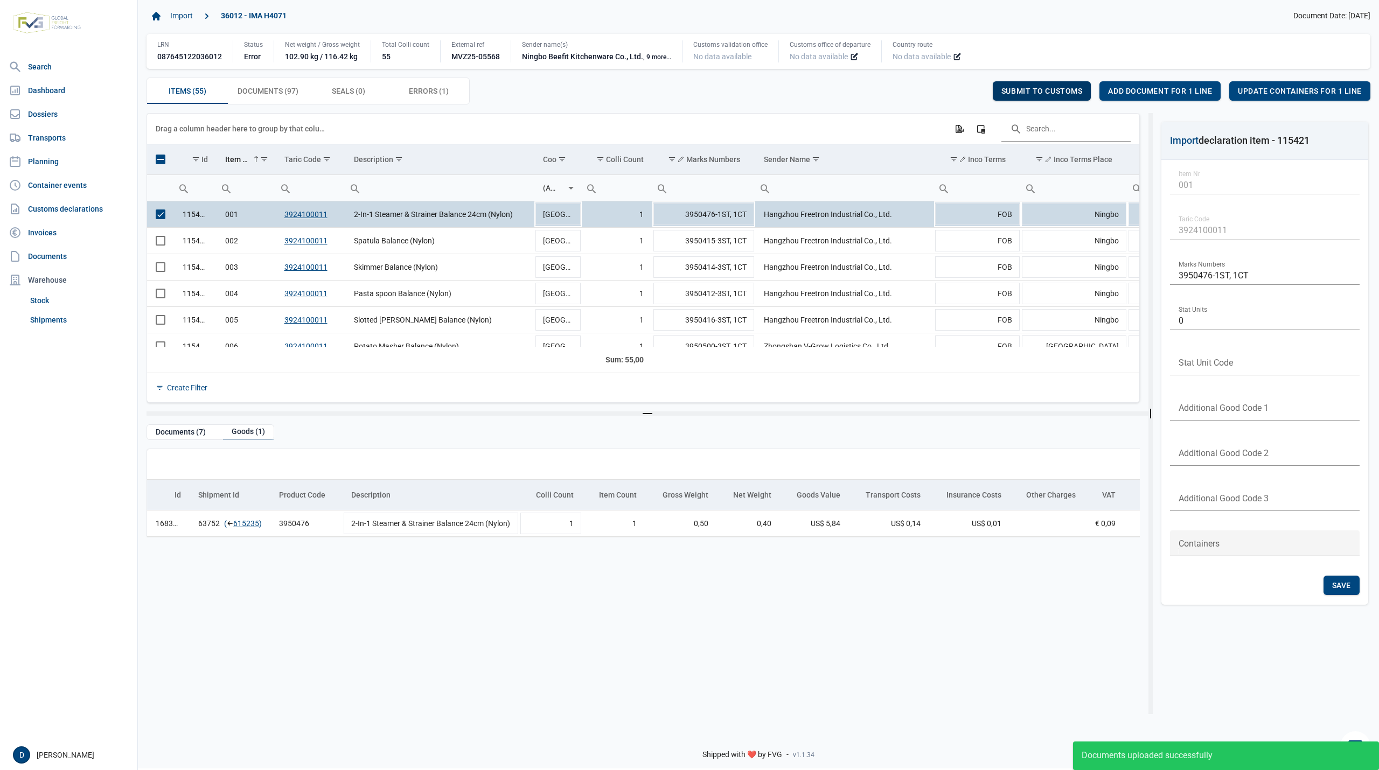
click at [1038, 94] on span "Submit to customs" at bounding box center [1042, 91] width 81 height 9
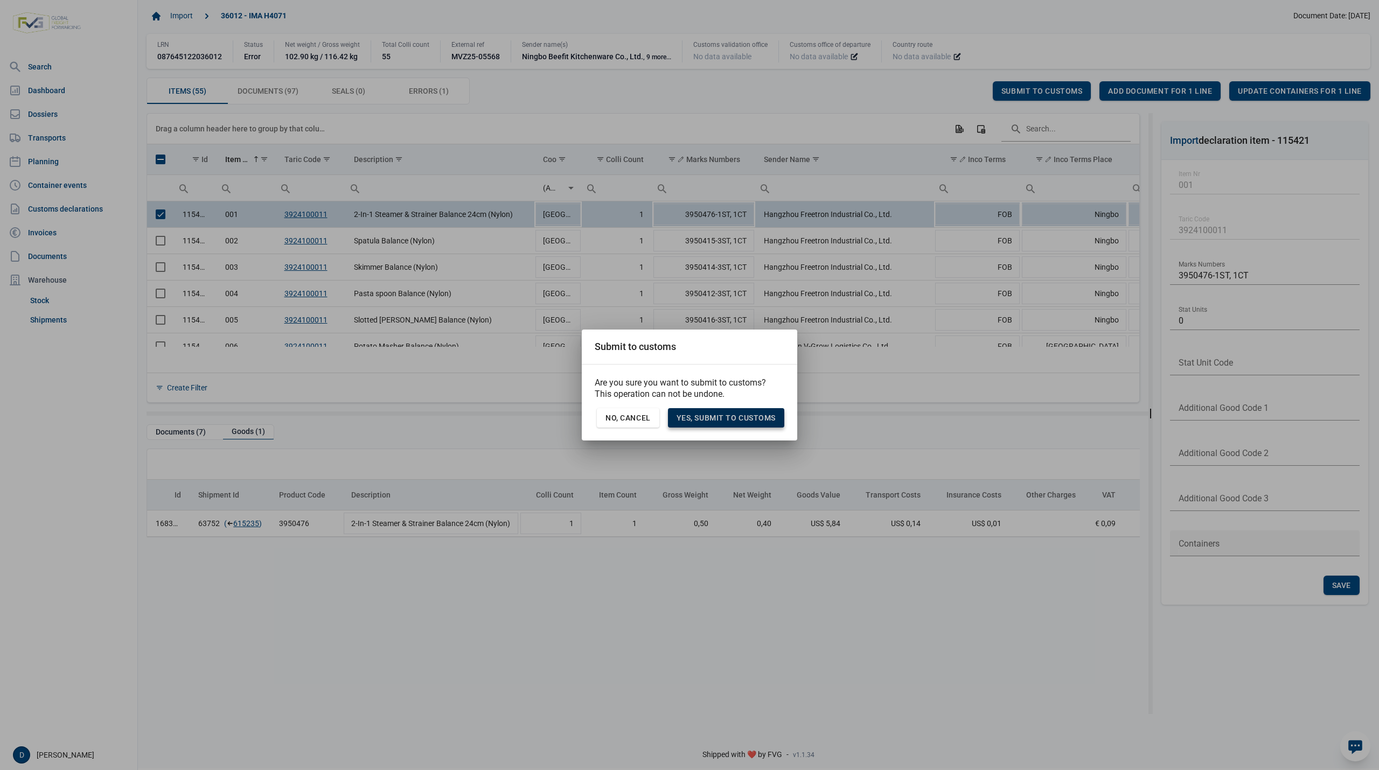
click at [729, 420] on span "Yes, Submit to customs" at bounding box center [726, 418] width 99 height 9
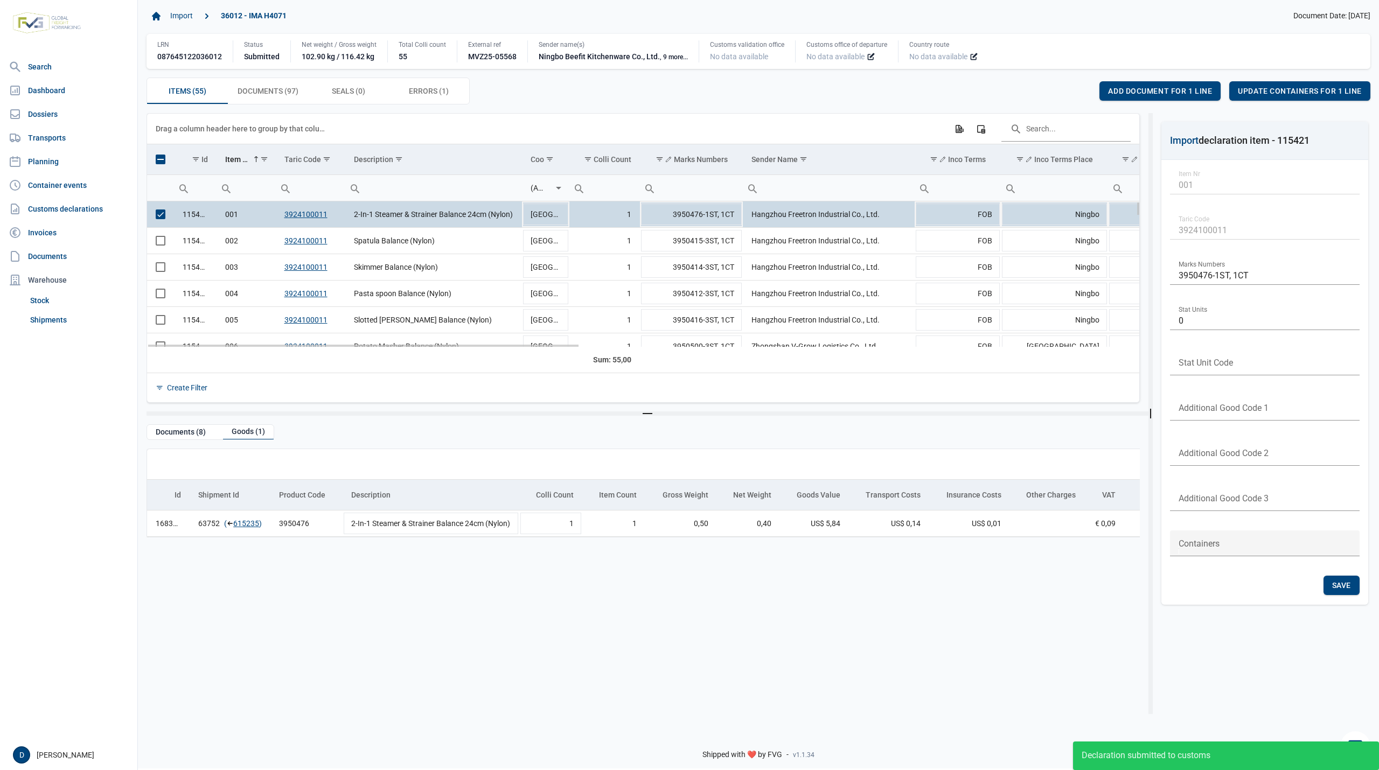
click at [157, 219] on span "Select row" at bounding box center [161, 215] width 10 height 10
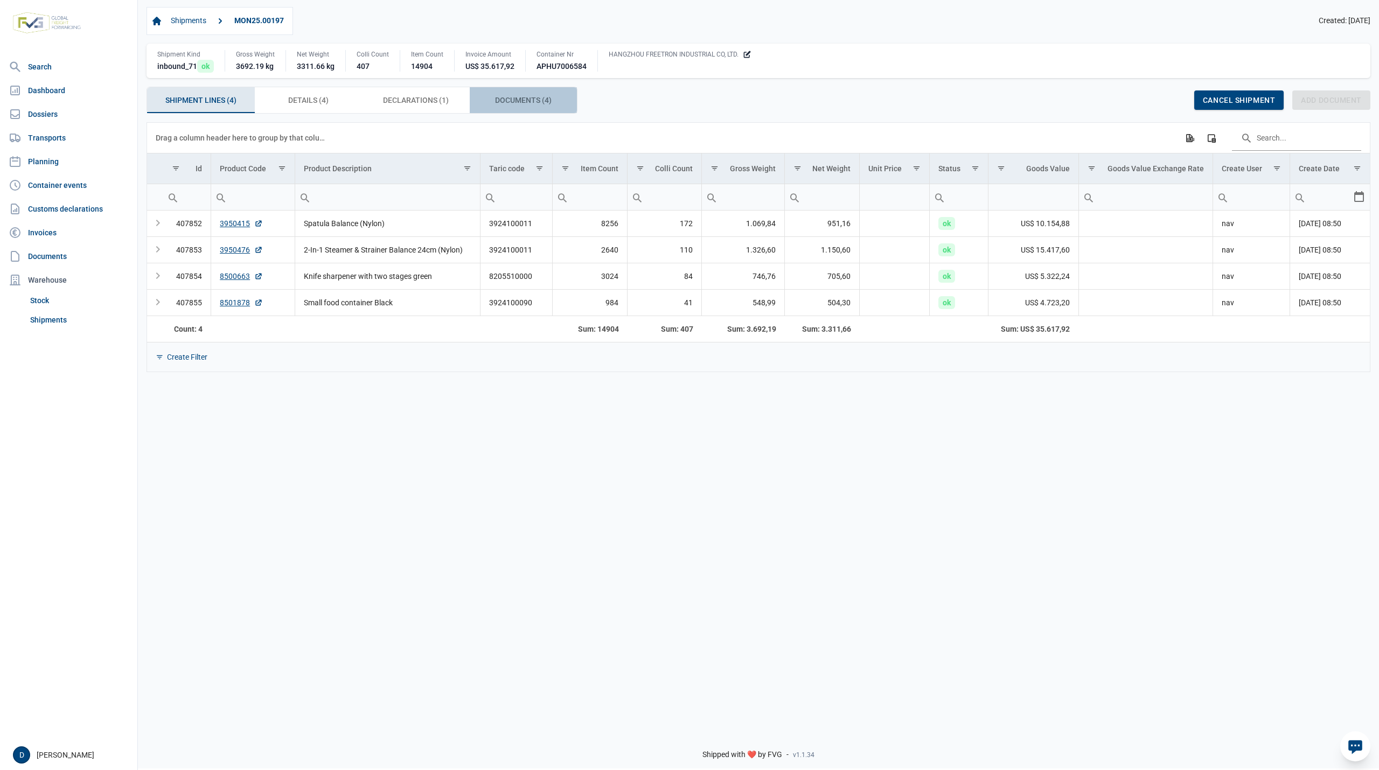
click at [519, 102] on span "Documents (4) Documents (4)" at bounding box center [523, 100] width 57 height 13
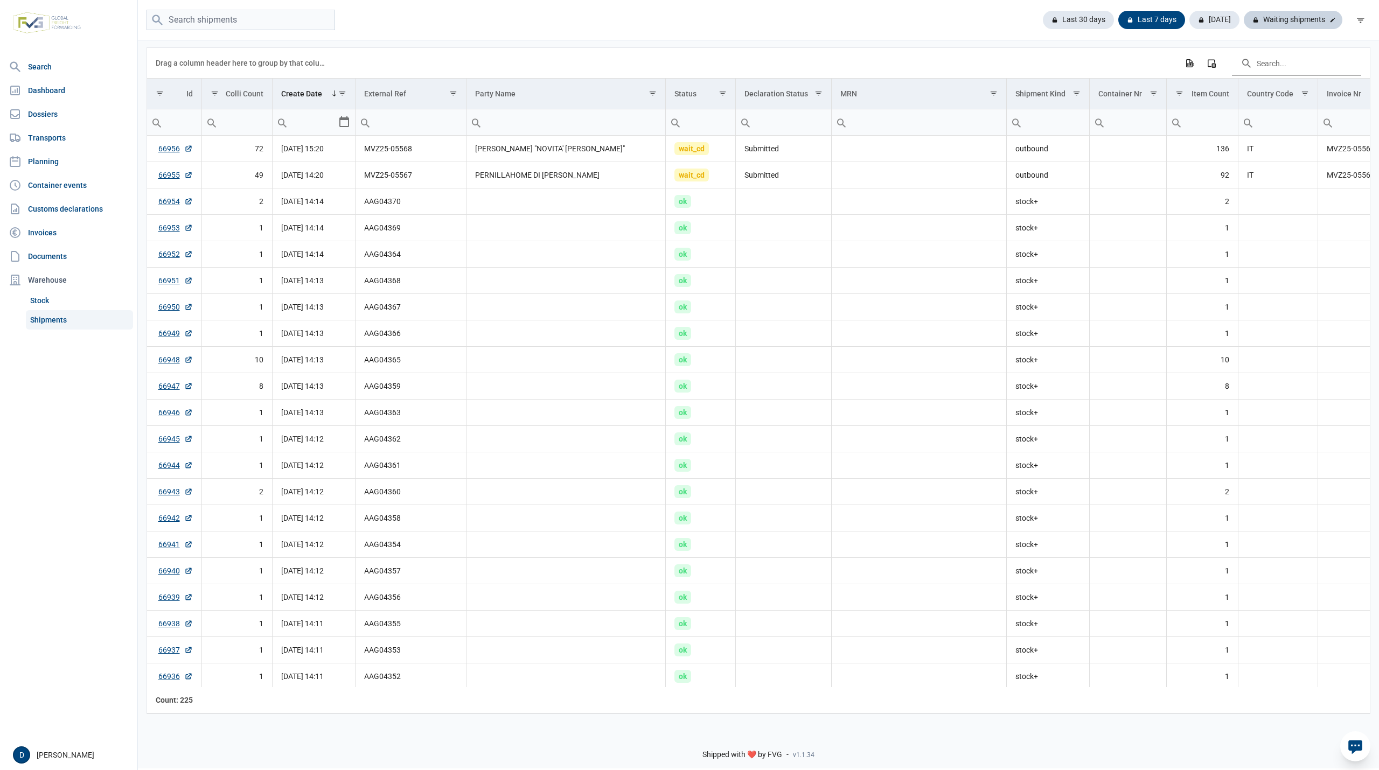
click at [1311, 23] on div "Waiting shipments" at bounding box center [1293, 20] width 99 height 18
